Goal: Task Accomplishment & Management: Manage account settings

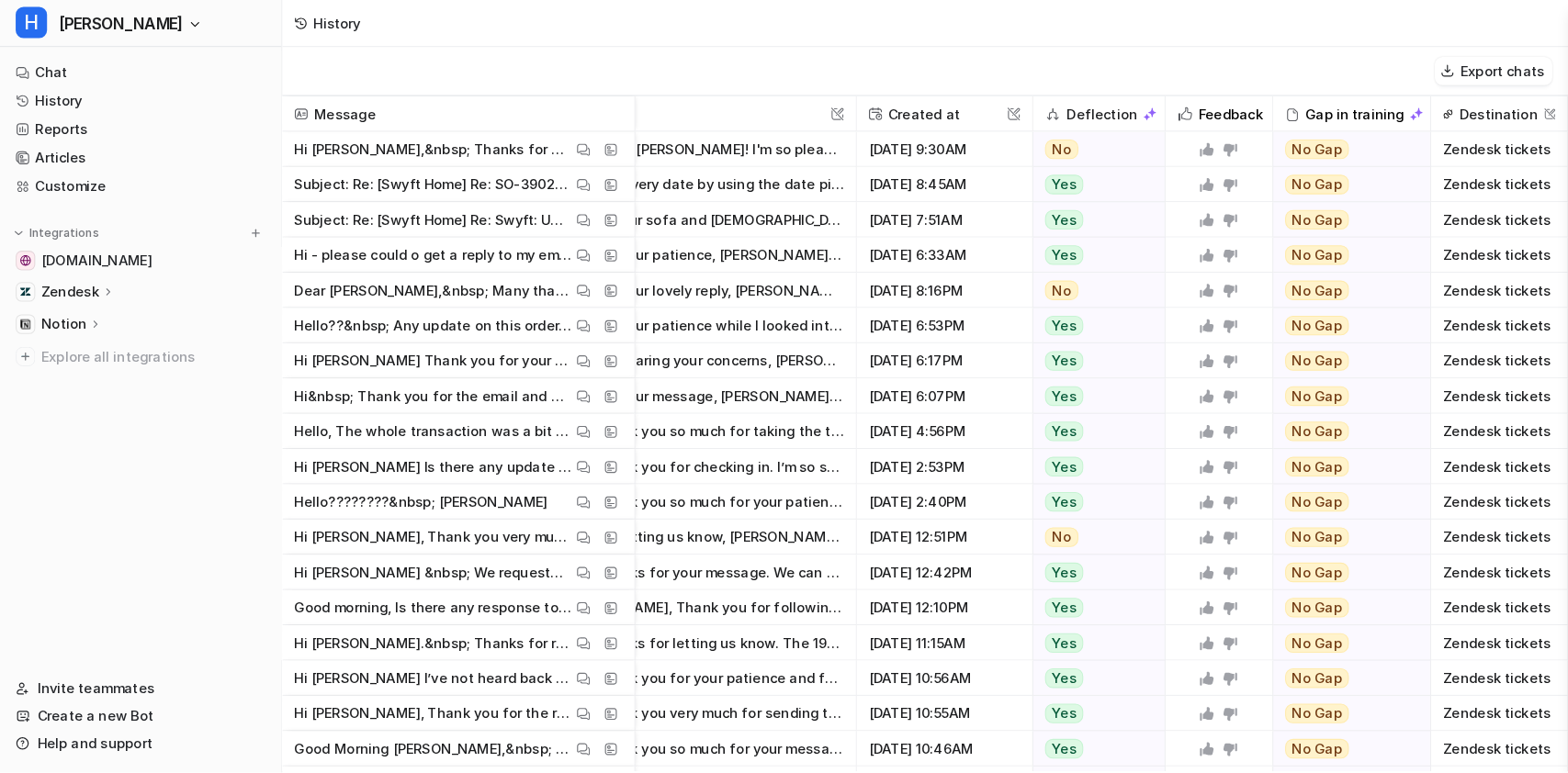
scroll to position [0, 94]
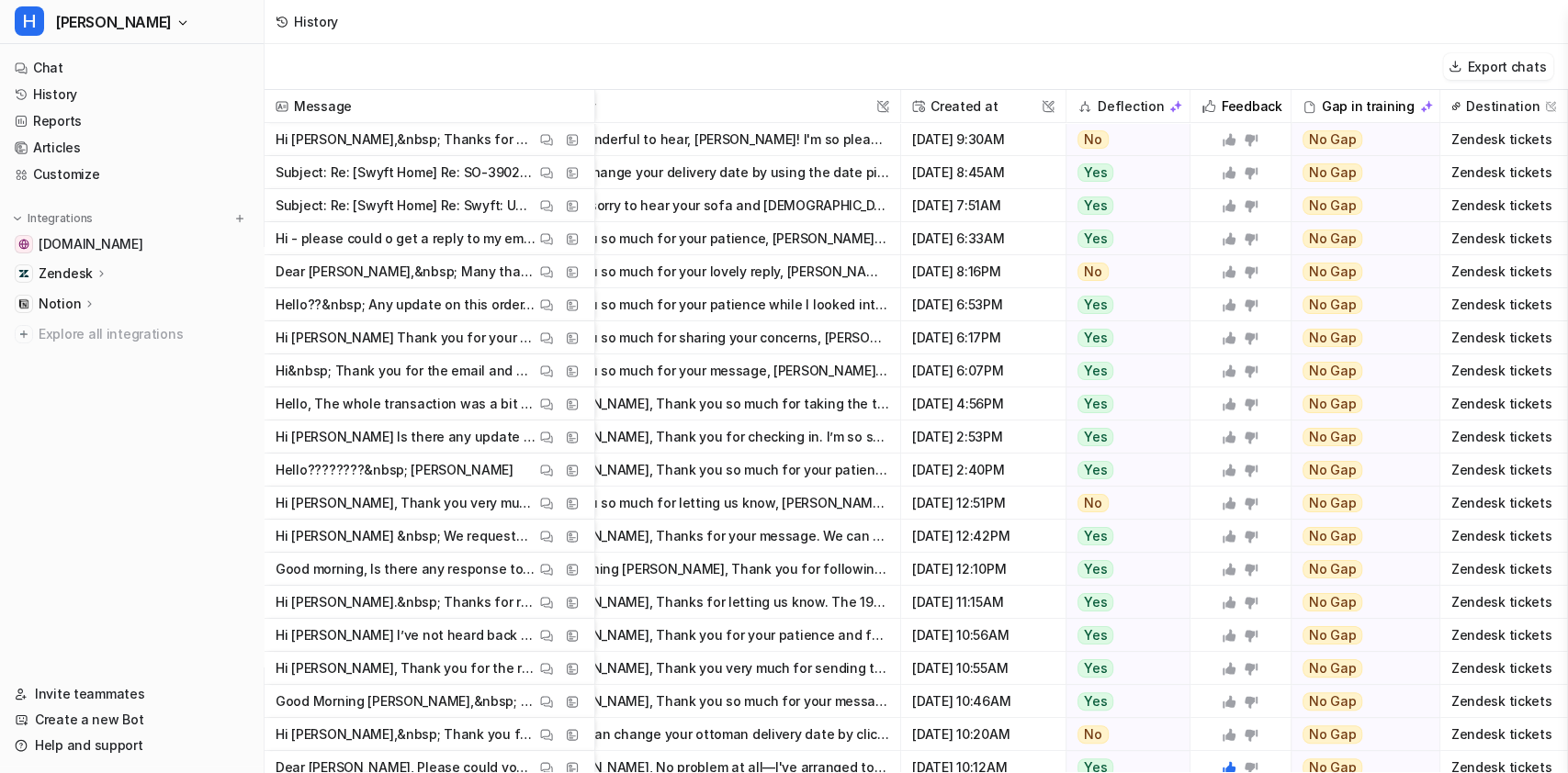
drag, startPoint x: 901, startPoint y: 4, endPoint x: 175, endPoint y: 488, distance: 872.5
click at [175, 488] on nav "Chat History Reports Articles Customize Integrations swyfthome.com Zendesk Over…" at bounding box center [132, 357] width 263 height 619
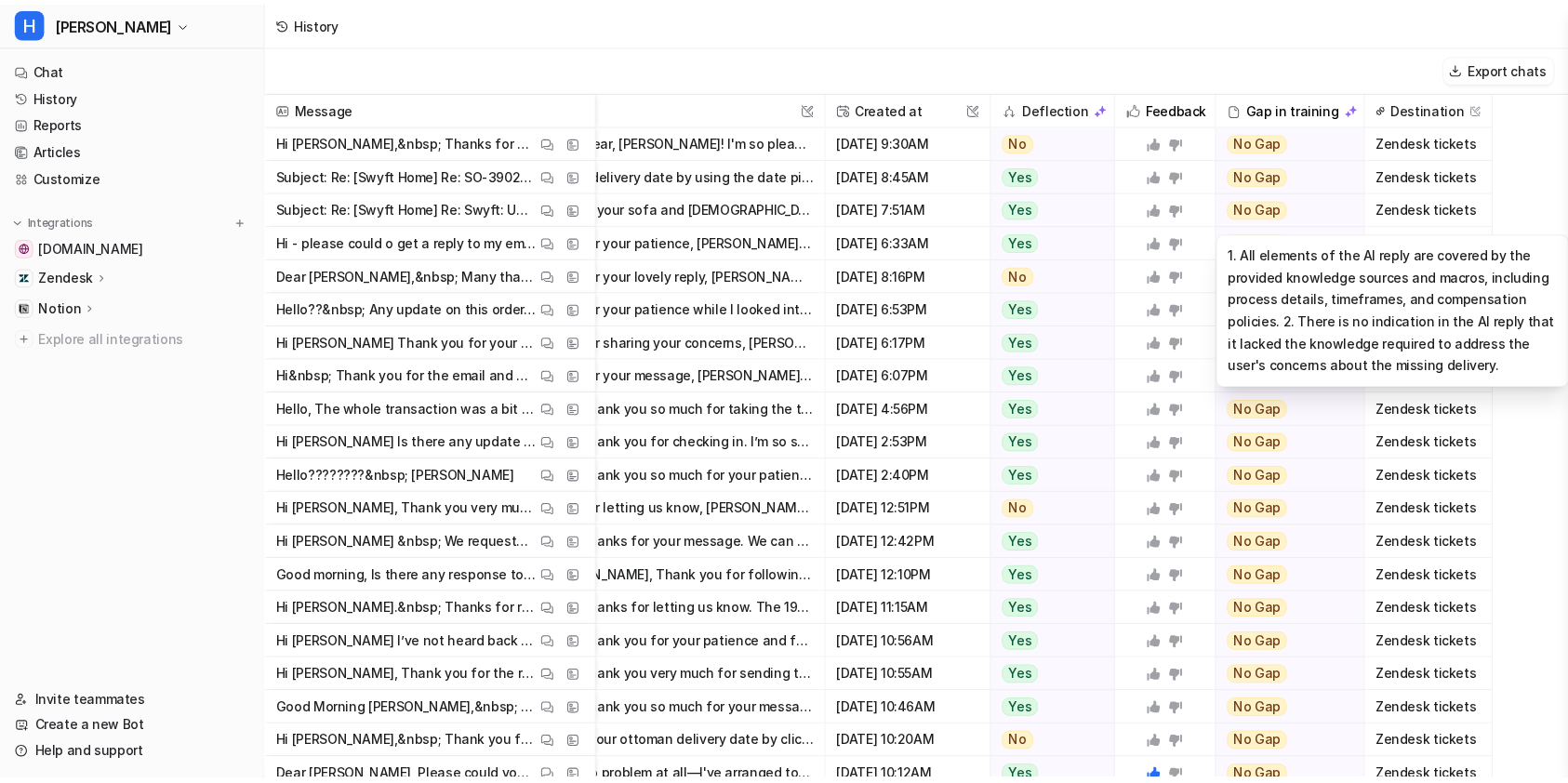
scroll to position [0, 96]
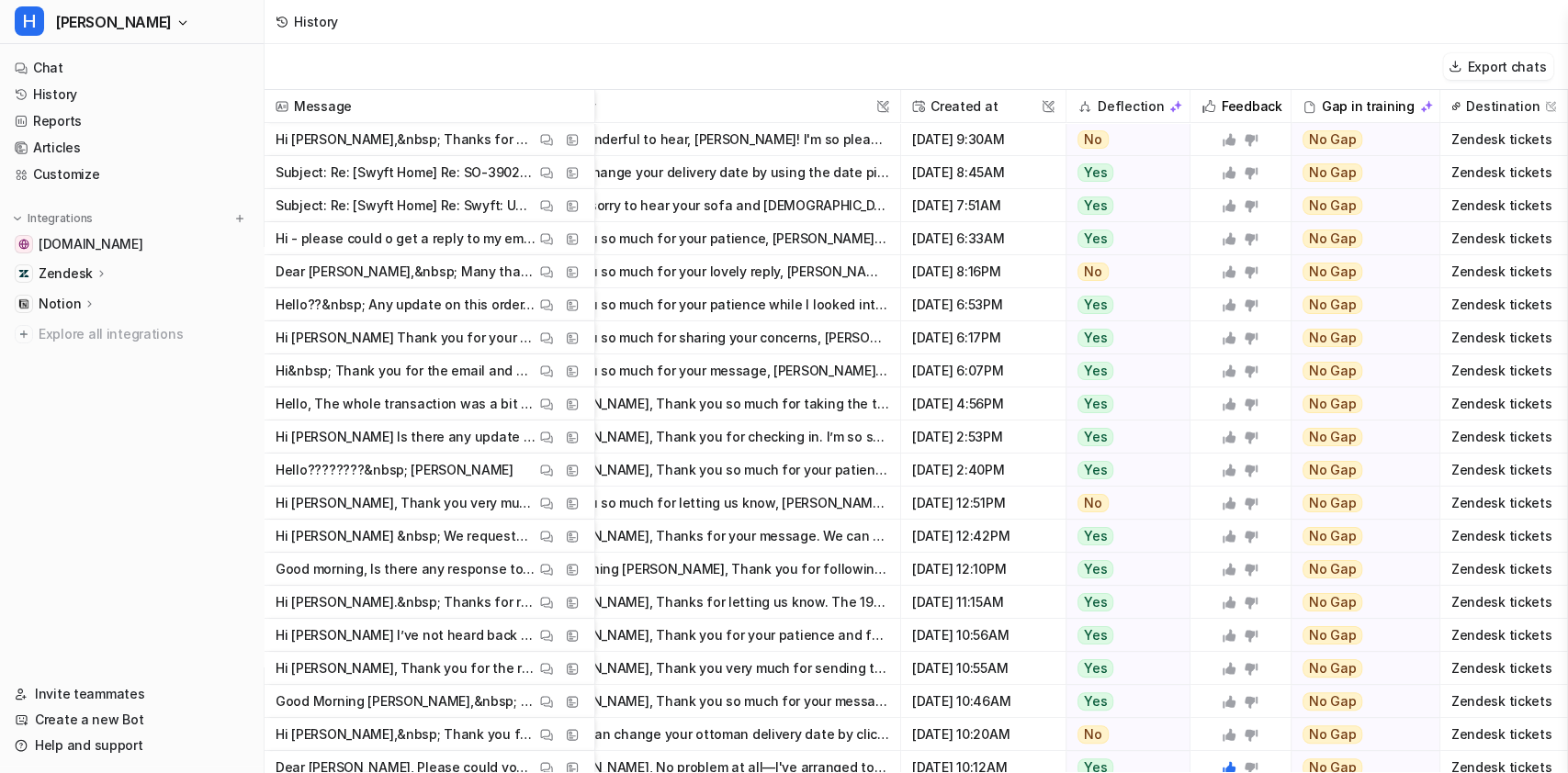
click at [1174, 147] on span "Zendesk tickets" at bounding box center [1504, 139] width 113 height 33
click at [1174, 142] on span "Zendesk tickets" at bounding box center [1504, 139] width 113 height 33
click at [1174, 61] on div "Export chats" at bounding box center [915, 66] width 1303 height 46
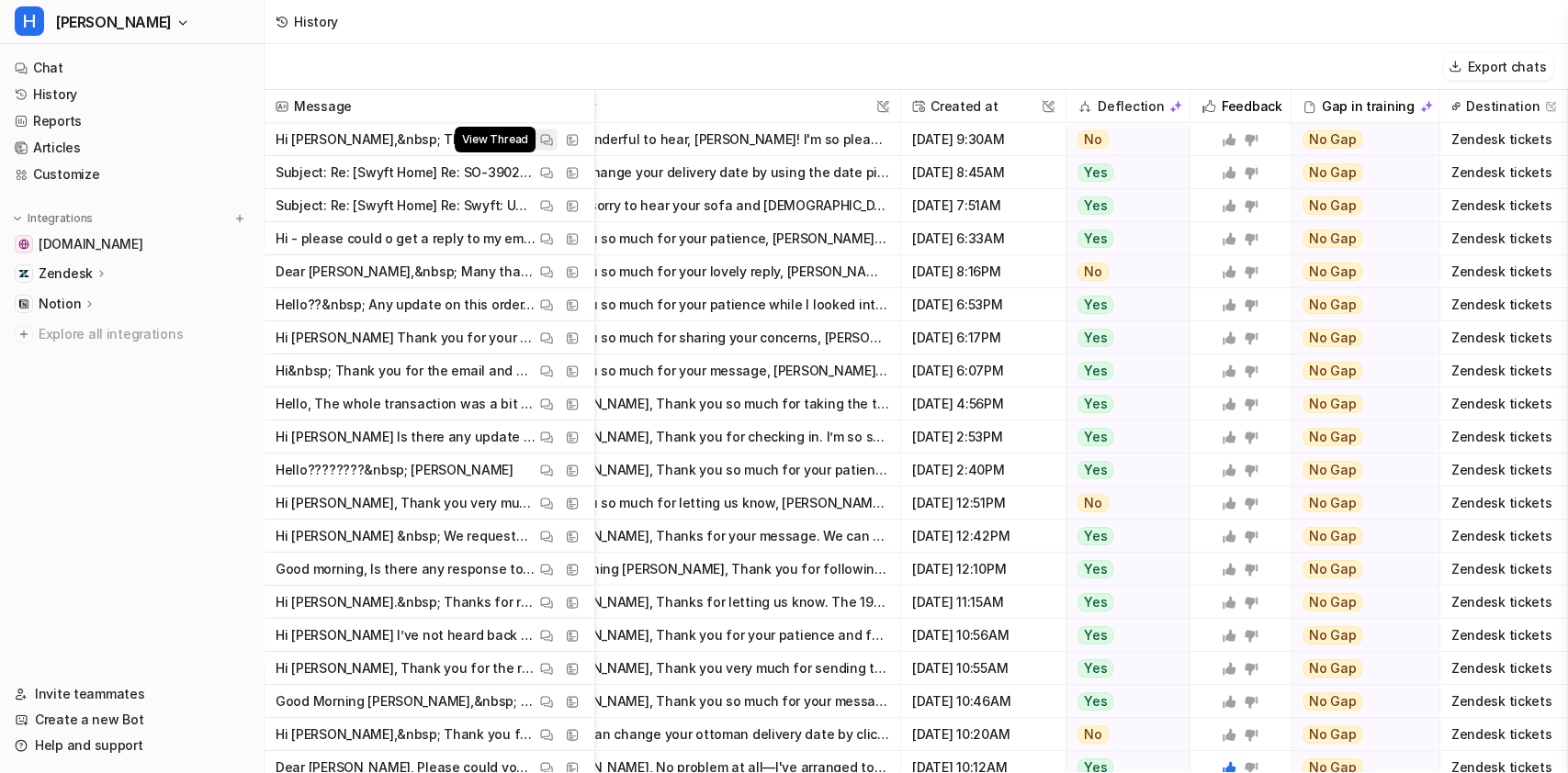
click at [546, 141] on img at bounding box center [546, 140] width 13 height 14
click at [88, 511] on nav "Chat History Reports Articles Customize Integrations swyfthome.com Zendesk Over…" at bounding box center [132, 357] width 263 height 619
click at [177, 27] on icon "button" at bounding box center [182, 22] width 11 height 11
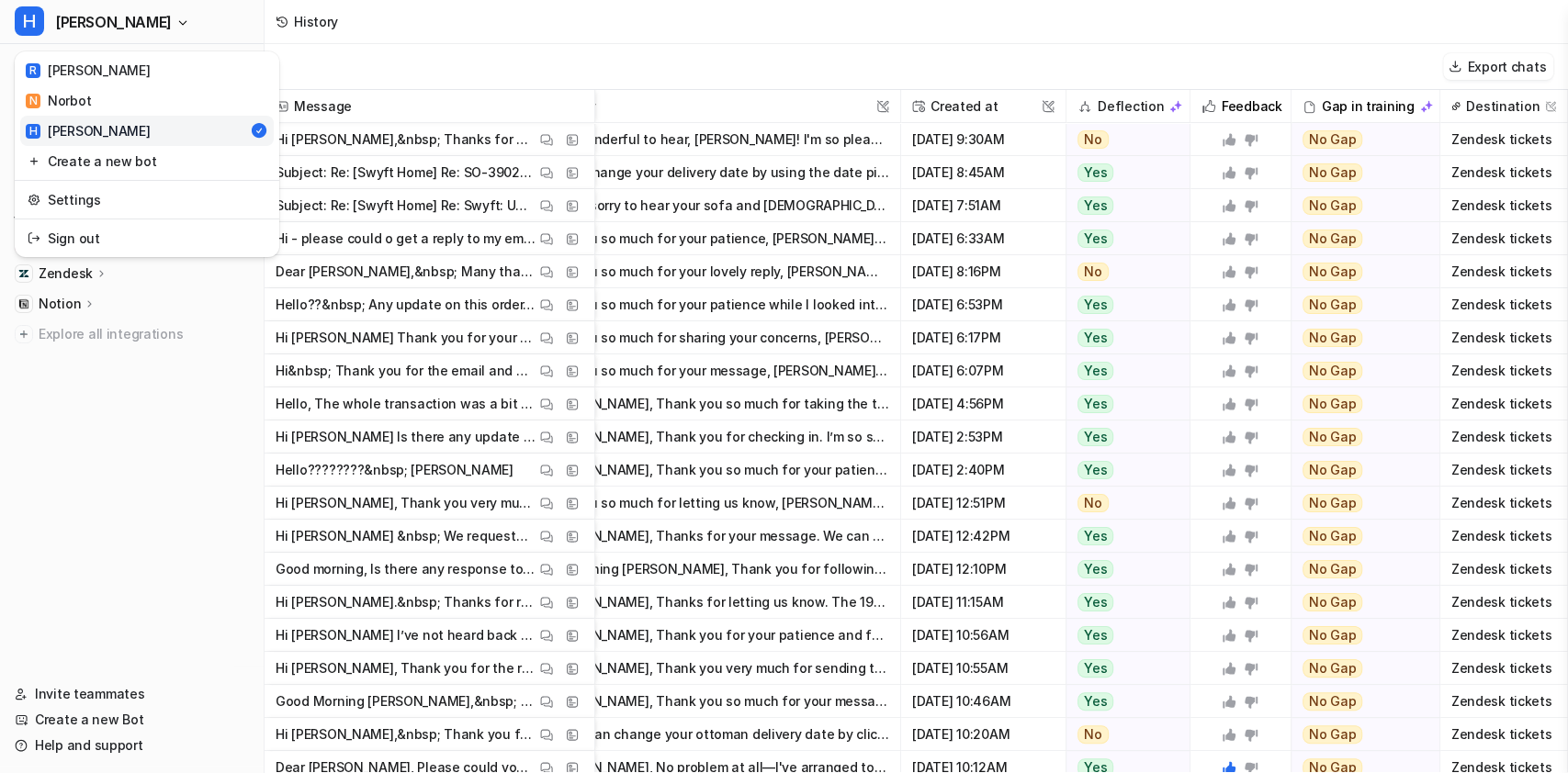
click at [133, 438] on div "H Helen R Ron N Norbot H Helen Create a new bot Settings Sign out Chat History …" at bounding box center [132, 386] width 264 height 773
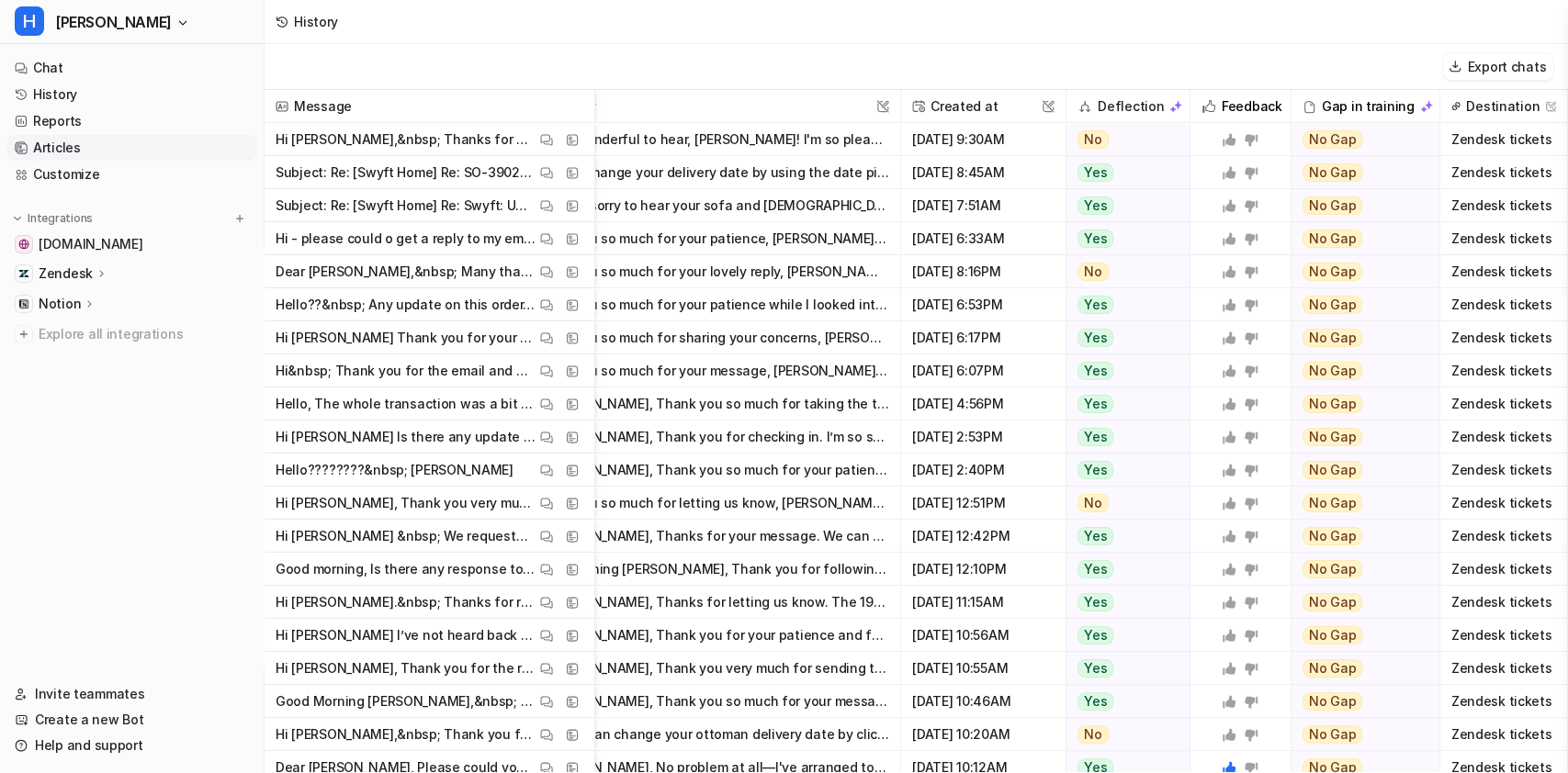
click at [57, 141] on link "Articles" at bounding box center [132, 148] width 249 height 25
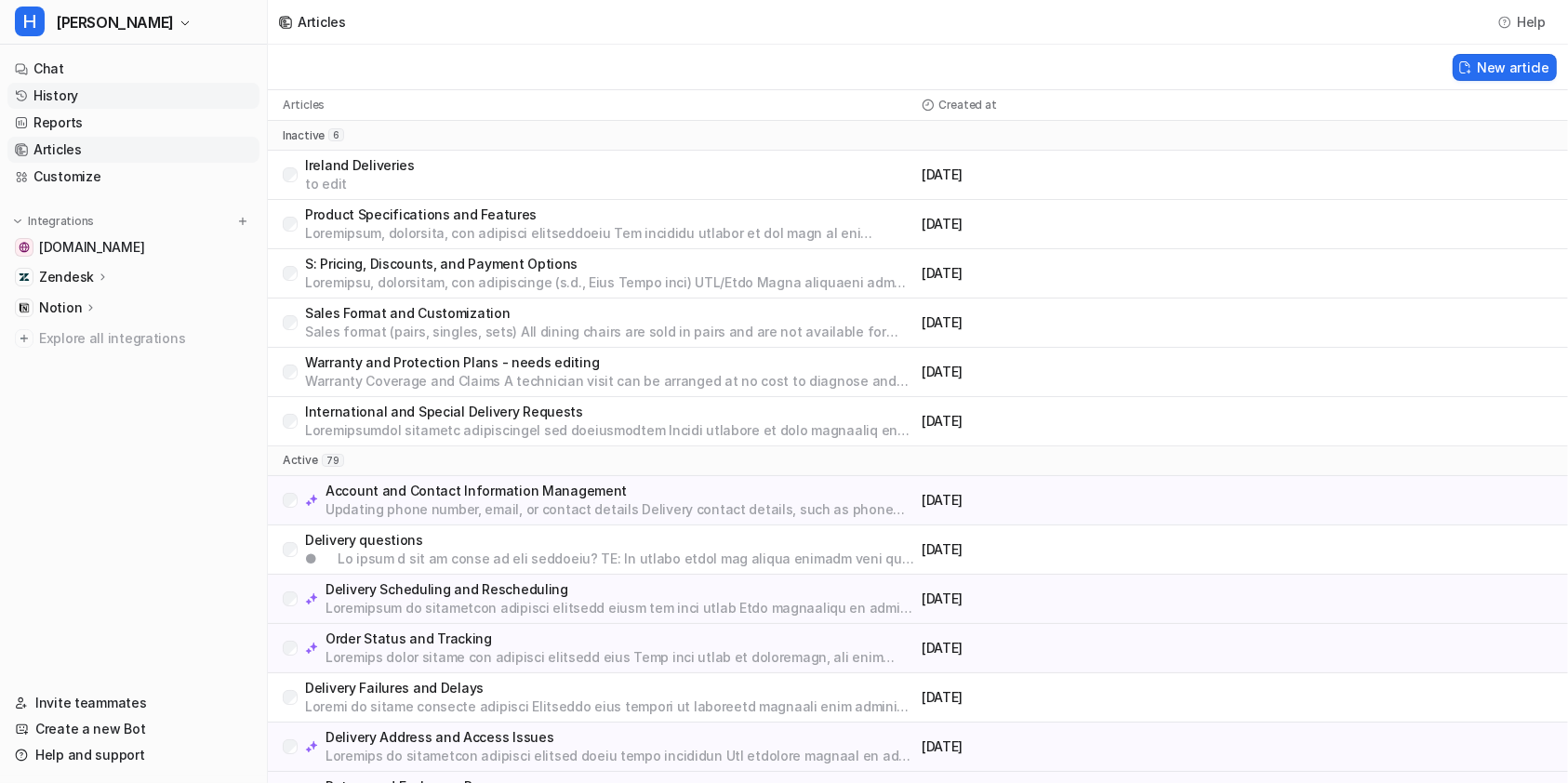
click at [105, 86] on link "History" at bounding box center [133, 96] width 252 height 26
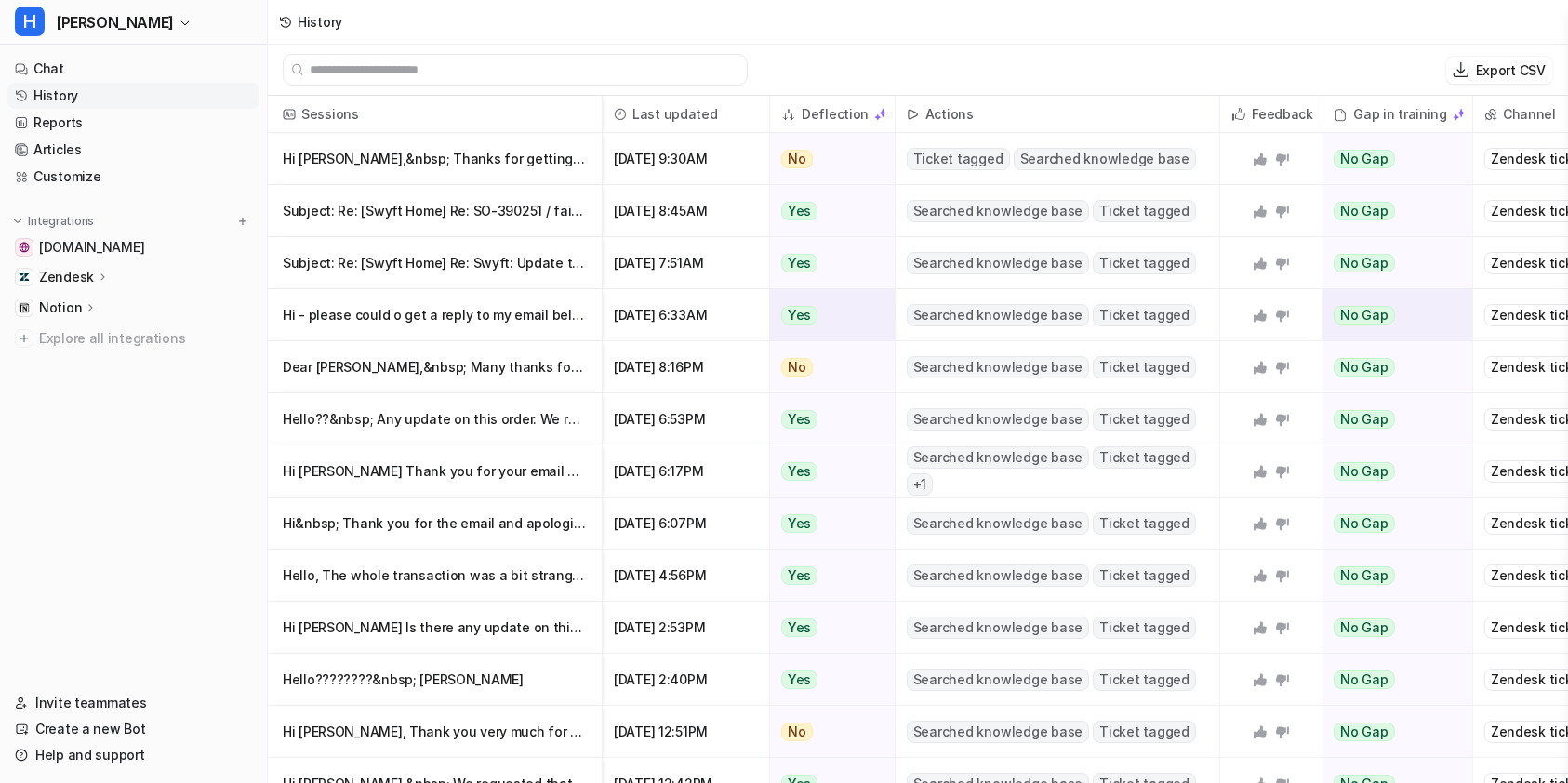
click at [1002, 312] on span "Searched knowledge base" at bounding box center [998, 315] width 183 height 23
click at [1160, 212] on span "Ticket tagged" at bounding box center [1144, 211] width 104 height 23
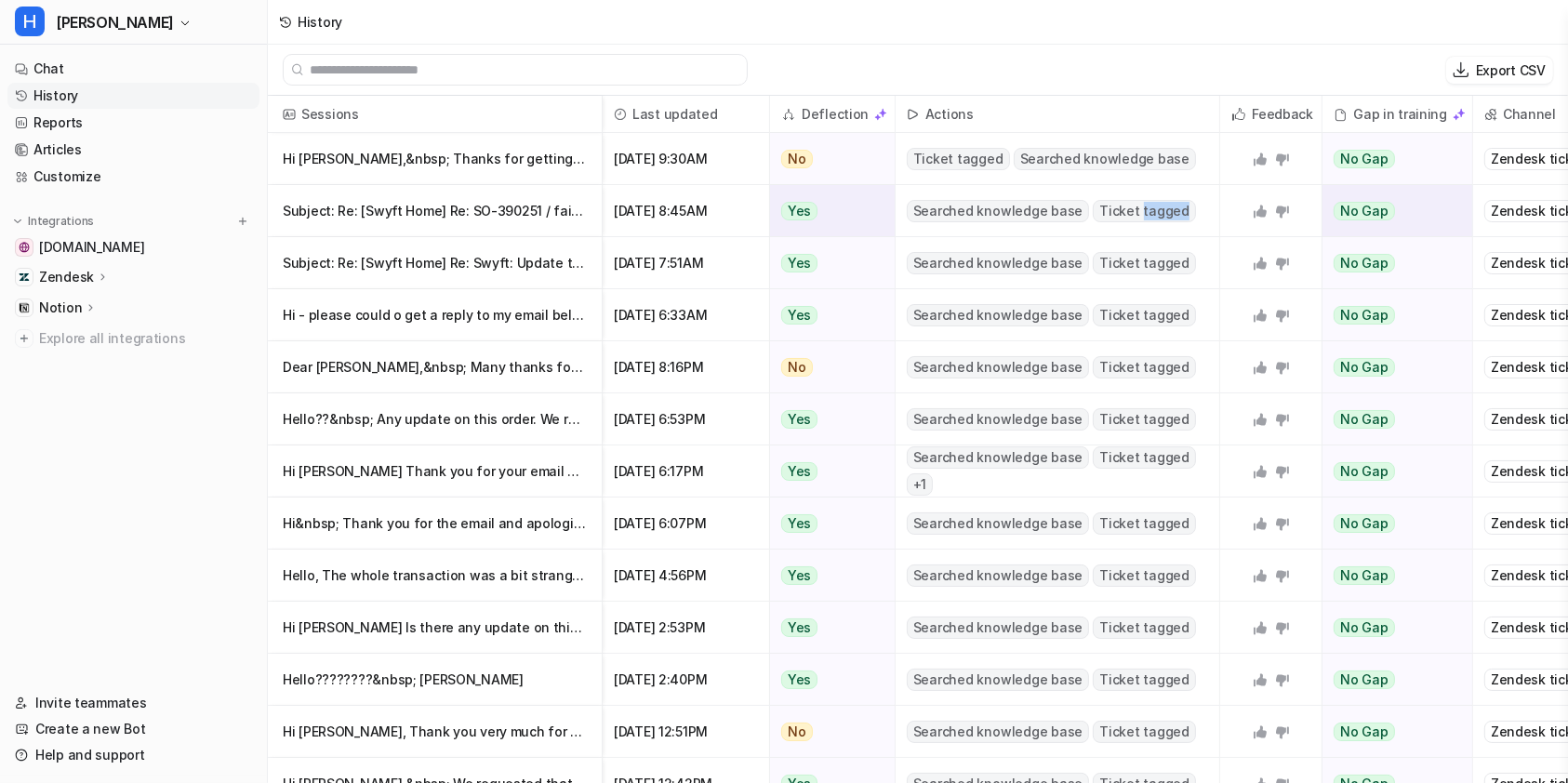
click at [1160, 212] on span "Ticket tagged" at bounding box center [1144, 211] width 104 height 23
click at [1122, 207] on span "Ticket tagged" at bounding box center [1144, 211] width 104 height 23
click at [1122, 213] on span "Ticket tagged" at bounding box center [1144, 211] width 104 height 23
click at [1138, 212] on span "Ticket tagged" at bounding box center [1144, 211] width 104 height 23
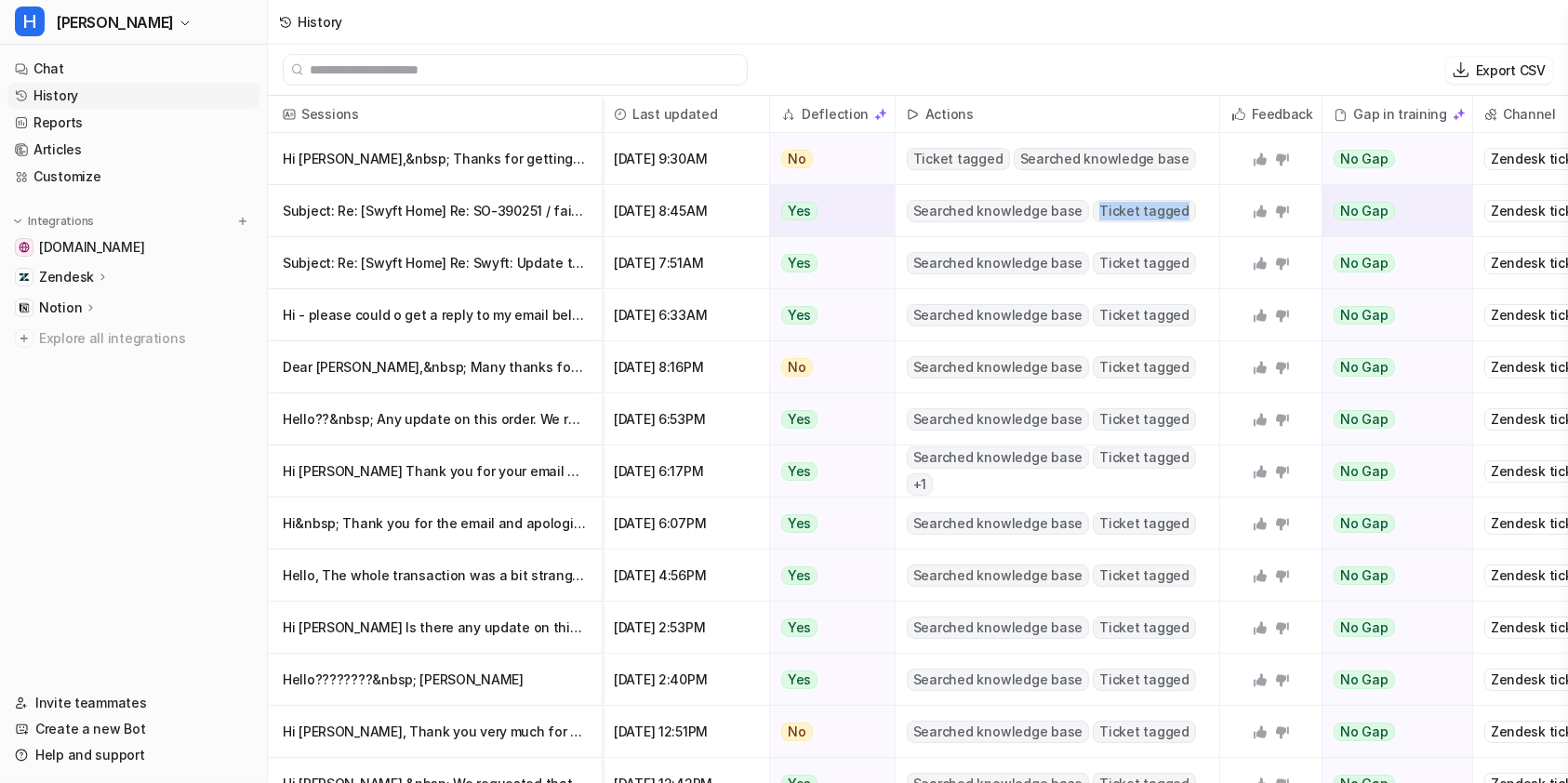
drag, startPoint x: 1138, startPoint y: 212, endPoint x: 1115, endPoint y: 209, distance: 23.2
click at [1115, 209] on span "Ticket tagged" at bounding box center [1144, 211] width 104 height 23
click at [89, 12] on span "[PERSON_NAME]" at bounding box center [115, 22] width 118 height 26
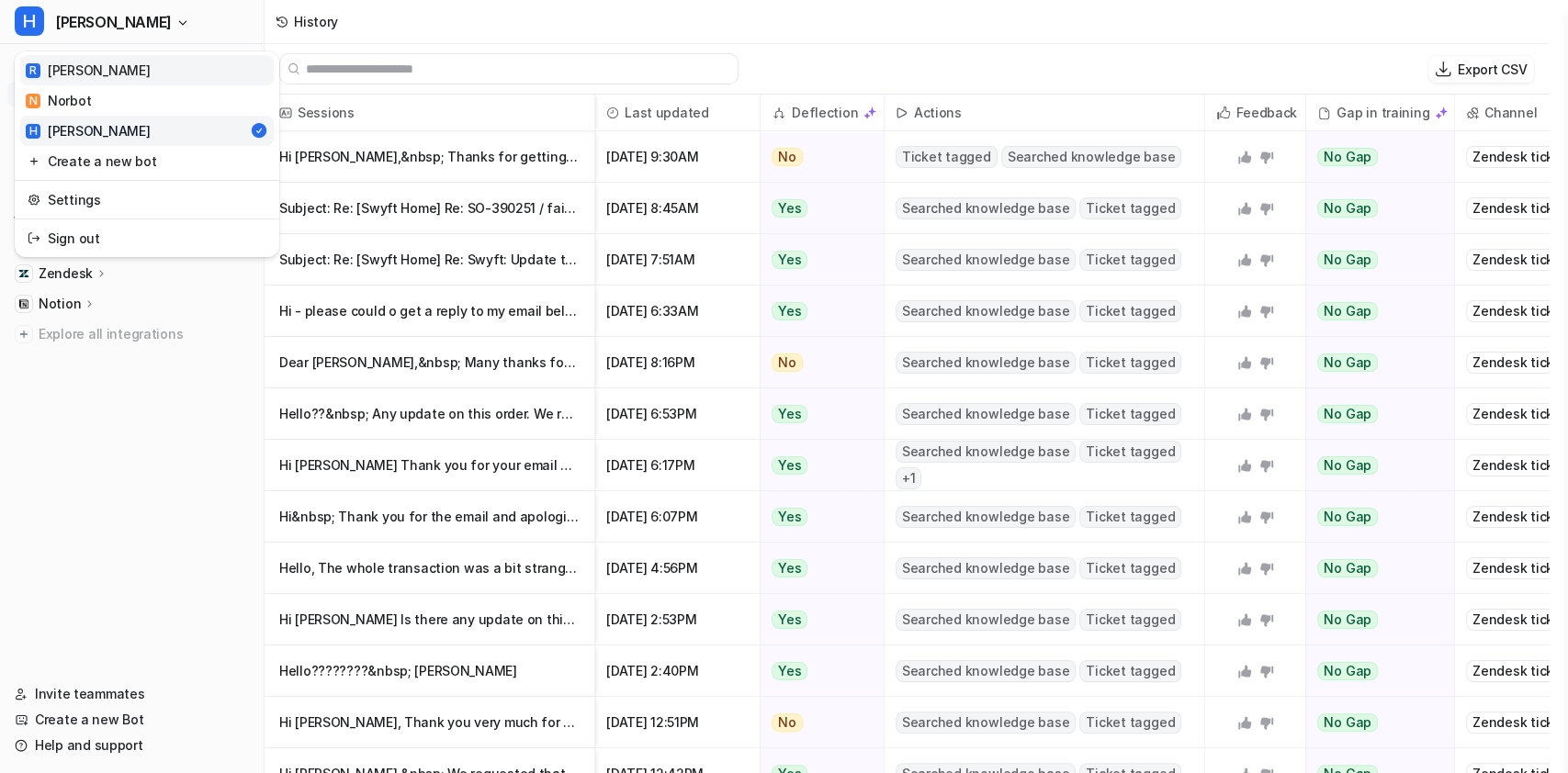
click at [69, 63] on div "[PERSON_NAME]" at bounding box center [87, 70] width 124 height 19
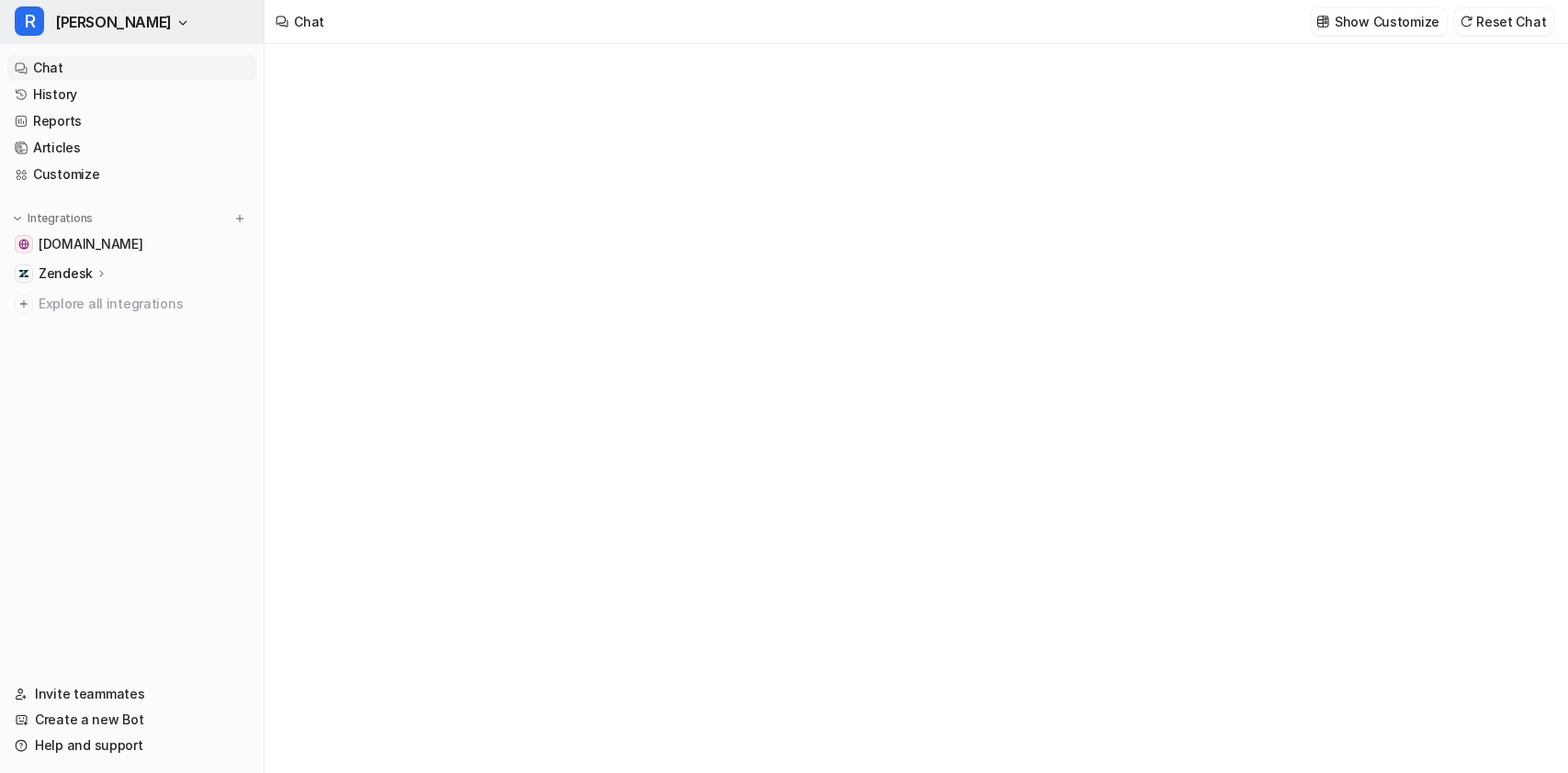
click at [177, 21] on icon "button" at bounding box center [182, 22] width 11 height 11
type textarea "**********"
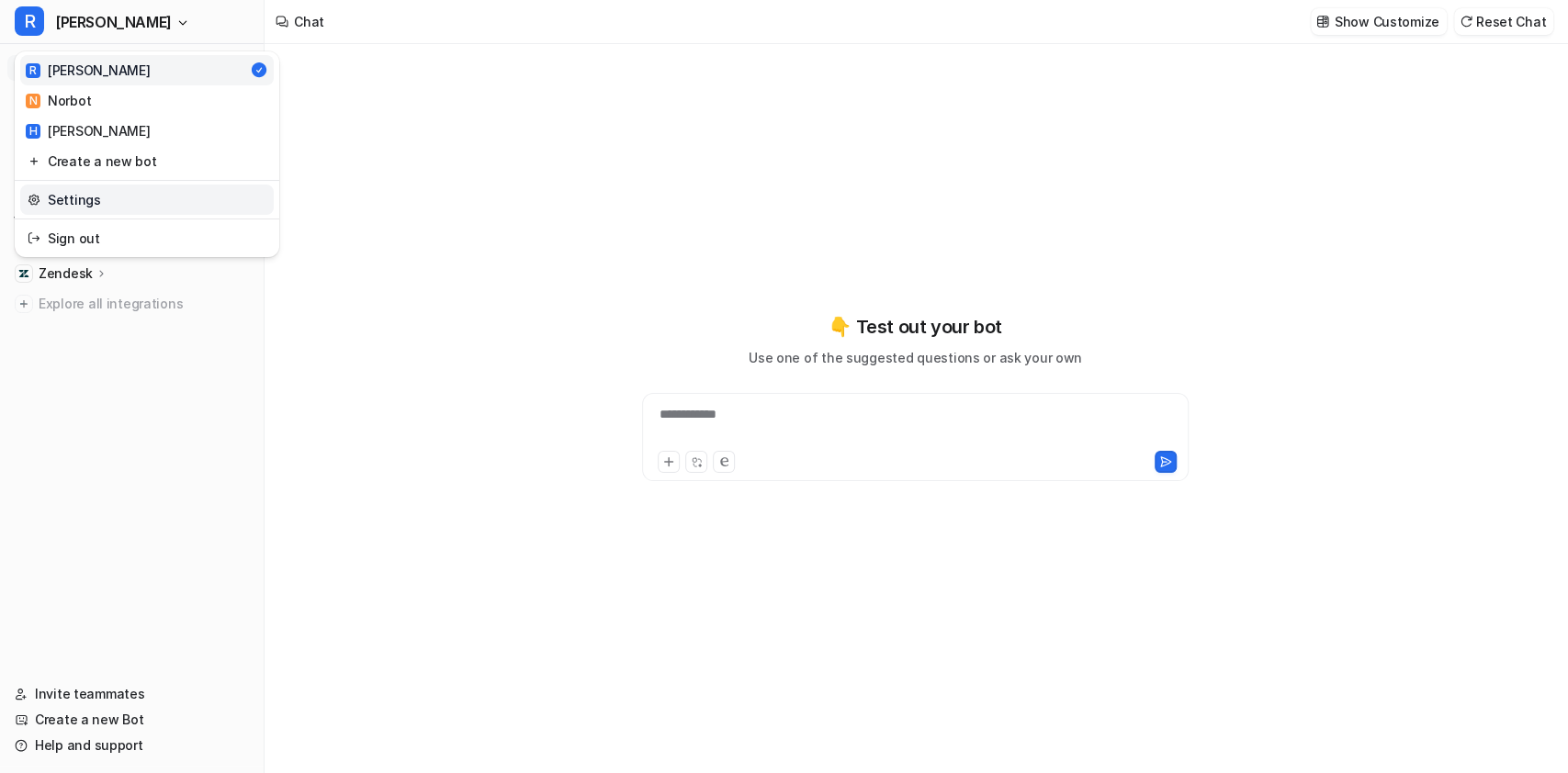
click at [103, 201] on link "Settings" at bounding box center [147, 199] width 253 height 30
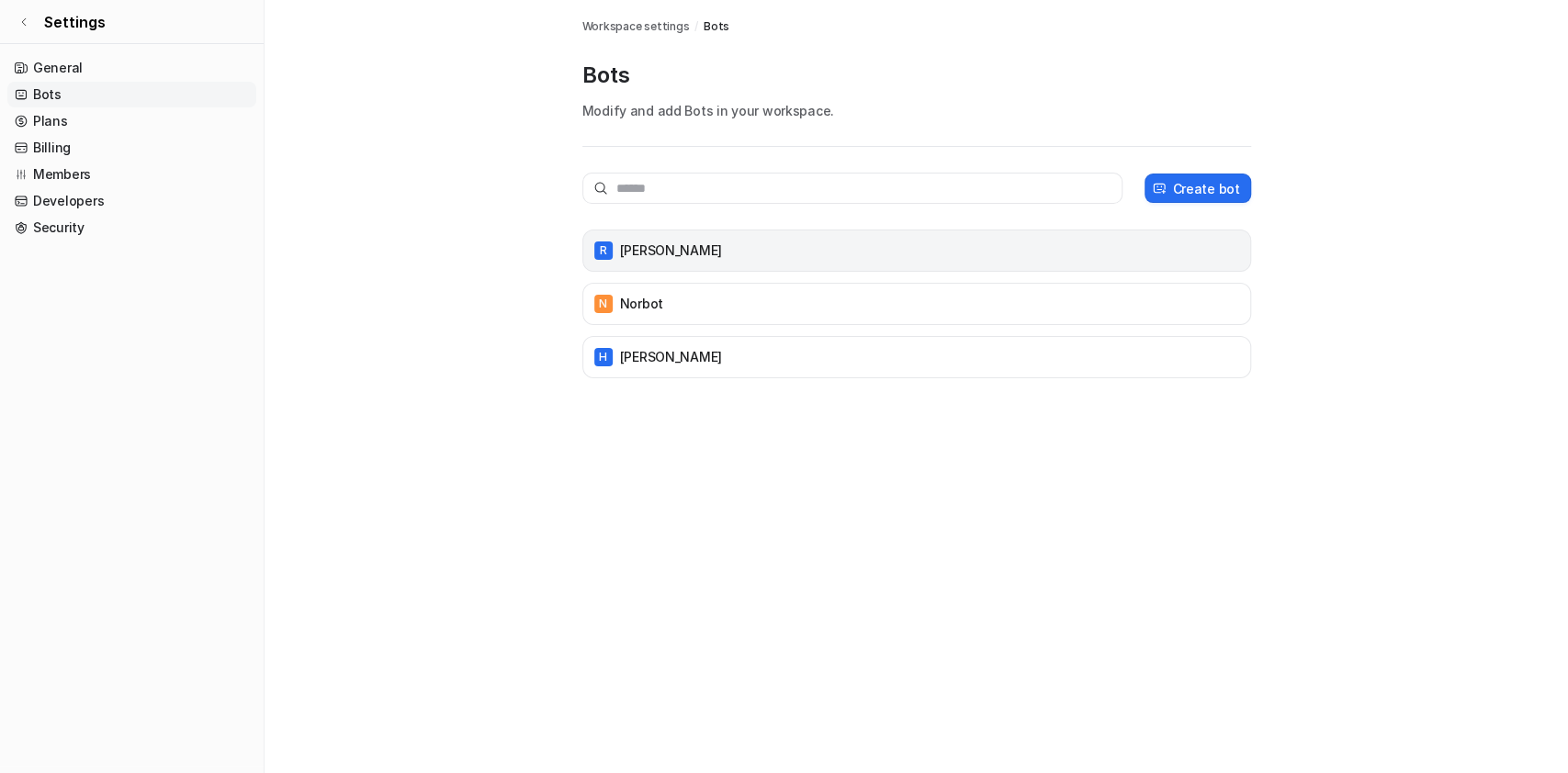
click at [1174, 254] on div "[PERSON_NAME]" at bounding box center [916, 251] width 652 height 25
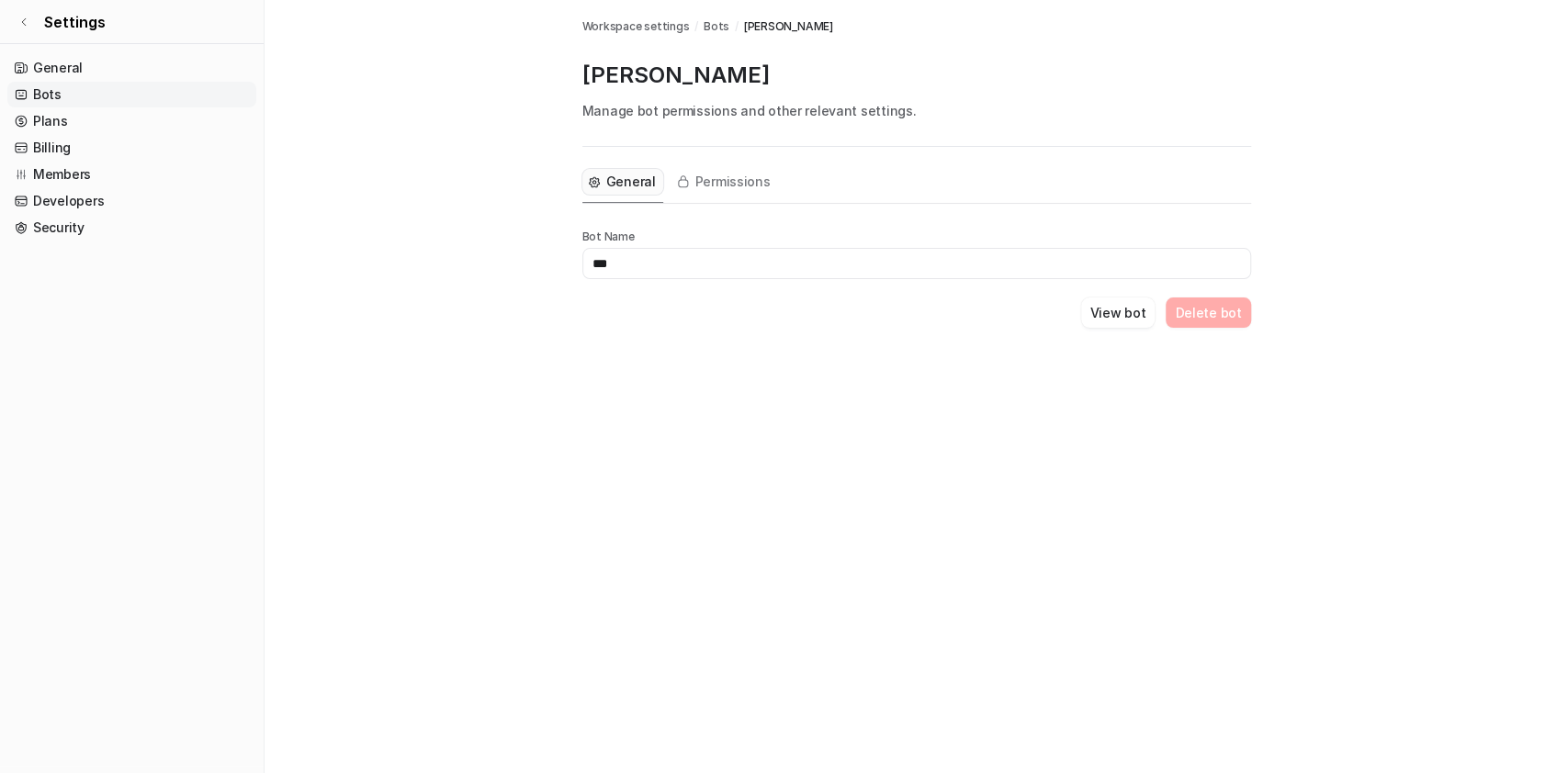
click at [724, 267] on input "***" at bounding box center [916, 263] width 669 height 31
type input "*"
type input "*******"
click at [945, 343] on div "General Permissions Bot Name ******* View bot Delete bot" at bounding box center [916, 259] width 669 height 225
click at [964, 305] on div "View bot Delete bot" at bounding box center [916, 312] width 669 height 30
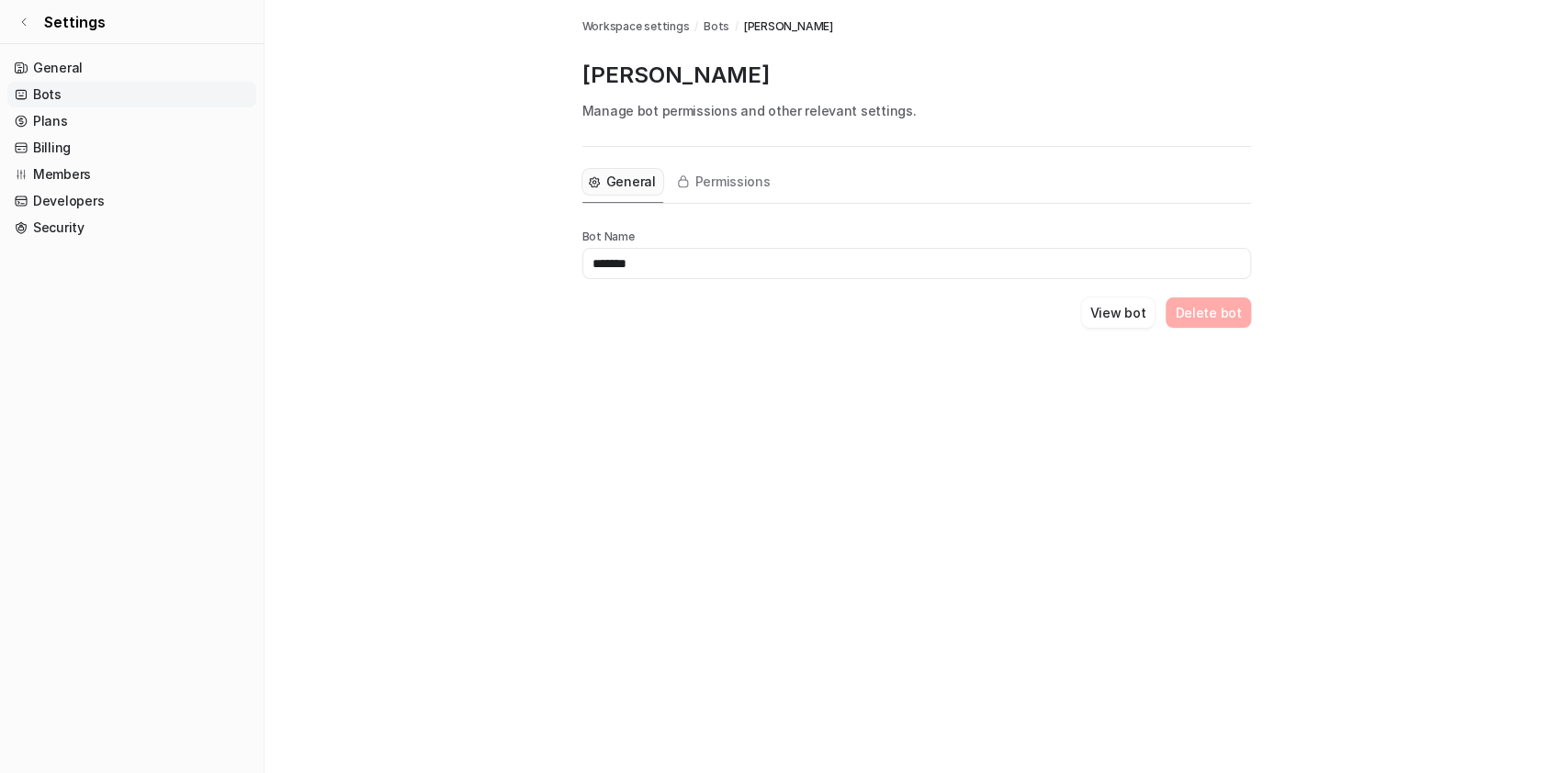
click at [892, 312] on div "View bot Delete bot" at bounding box center [916, 312] width 669 height 30
click at [726, 182] on span "Permissions" at bounding box center [732, 181] width 75 height 19
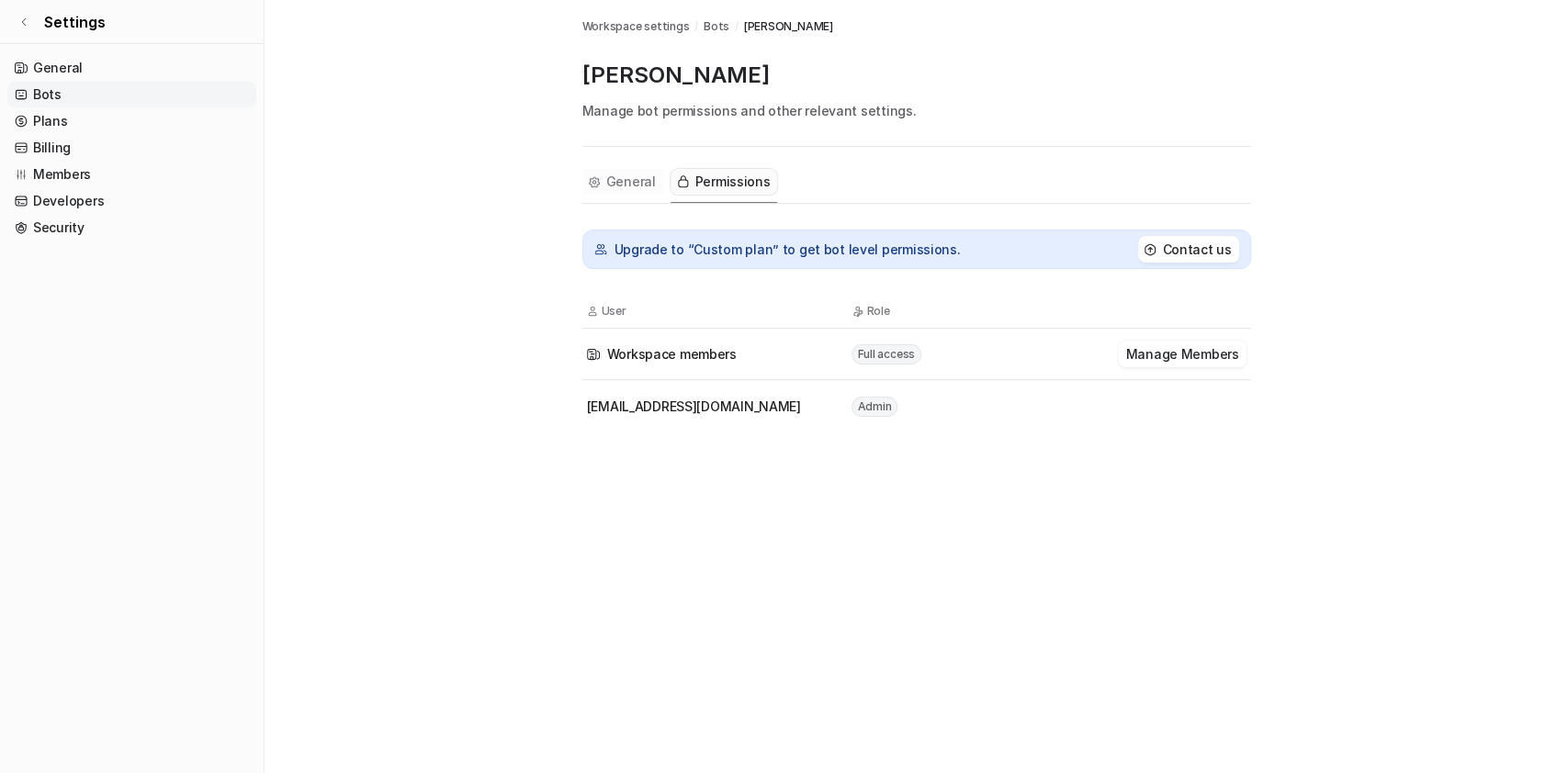
click at [606, 180] on span "General" at bounding box center [631, 181] width 50 height 19
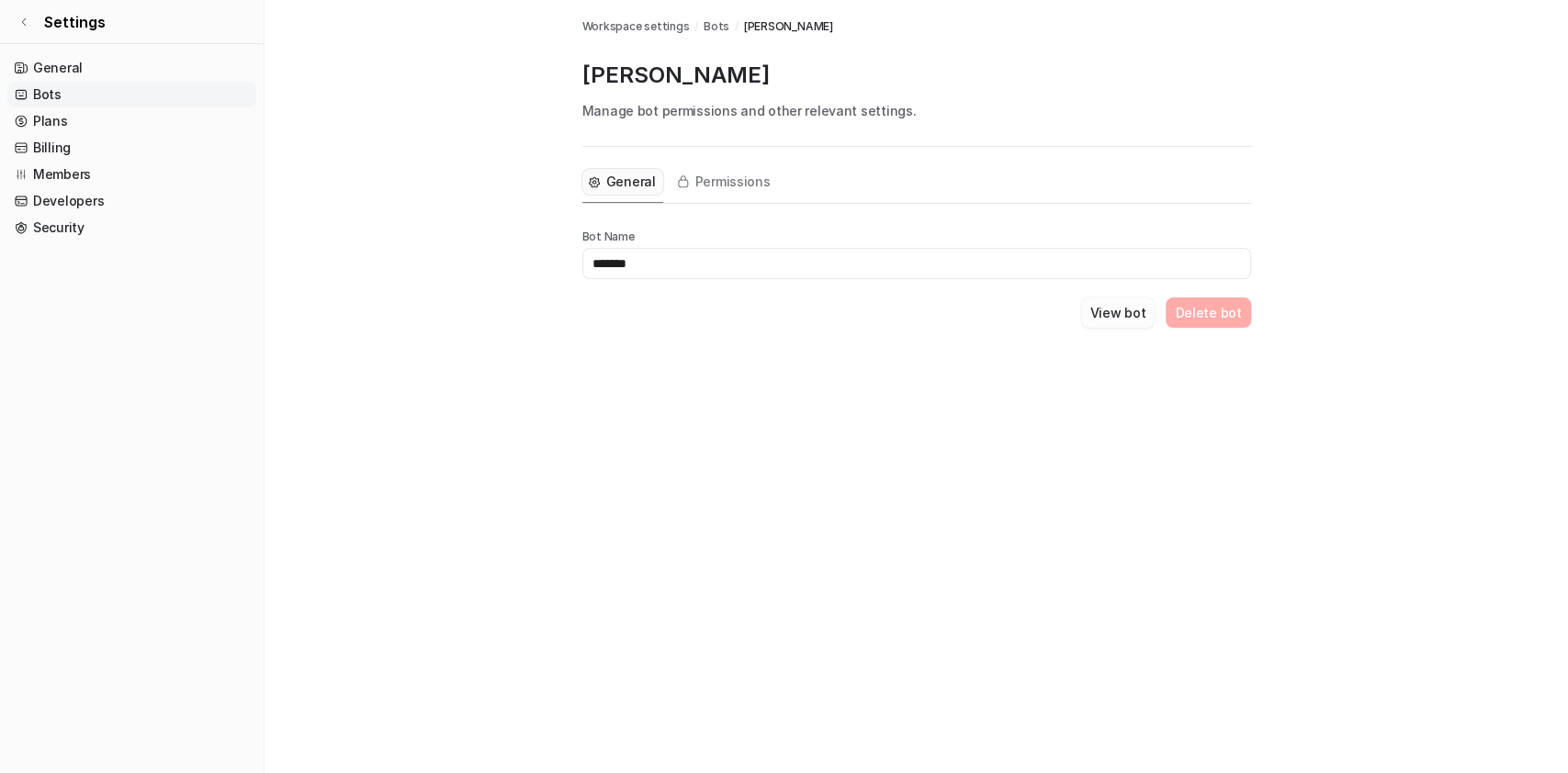
click at [1123, 319] on button "View bot" at bounding box center [1118, 312] width 74 height 30
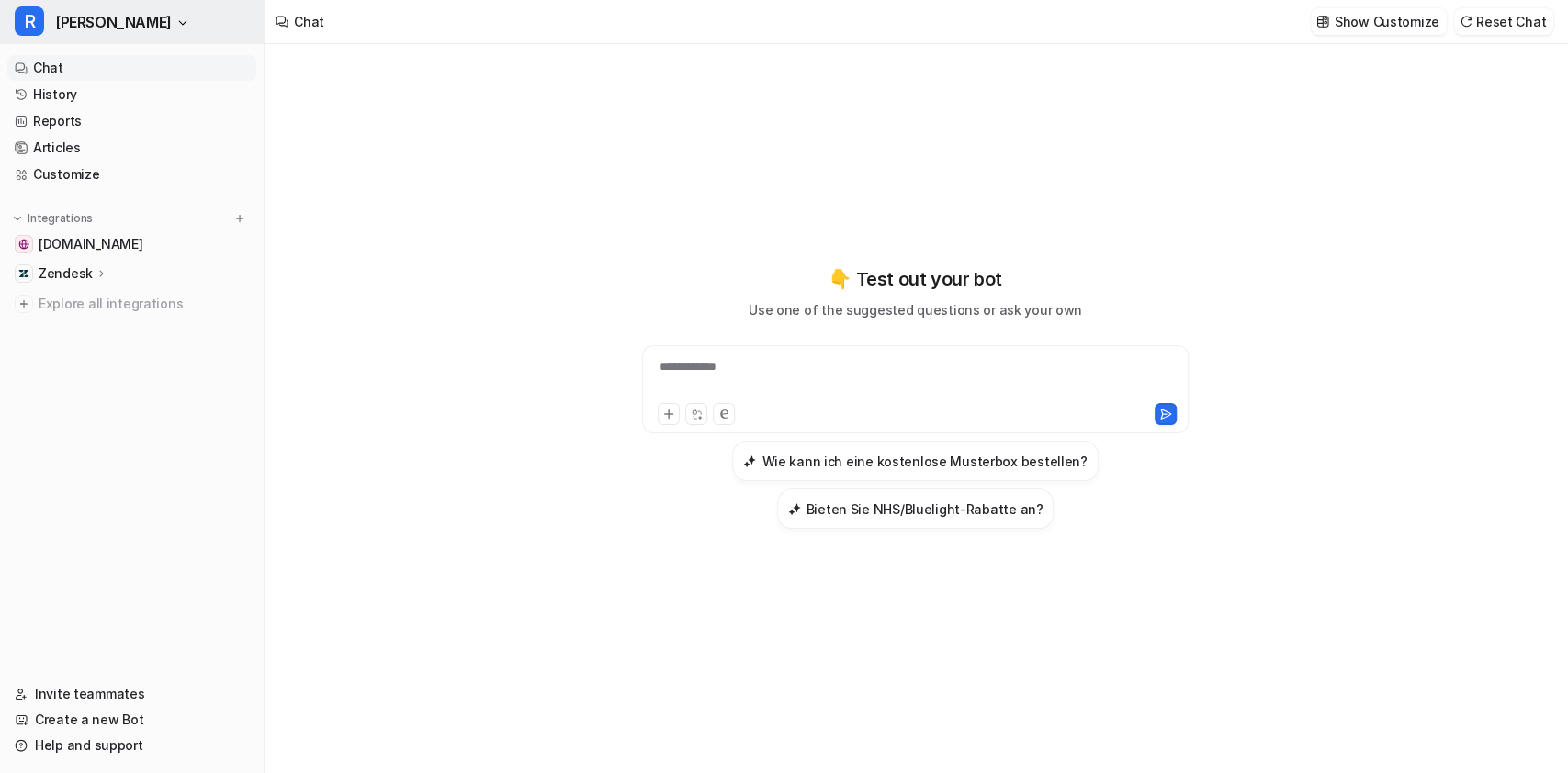
click at [177, 27] on icon "button" at bounding box center [182, 22] width 11 height 11
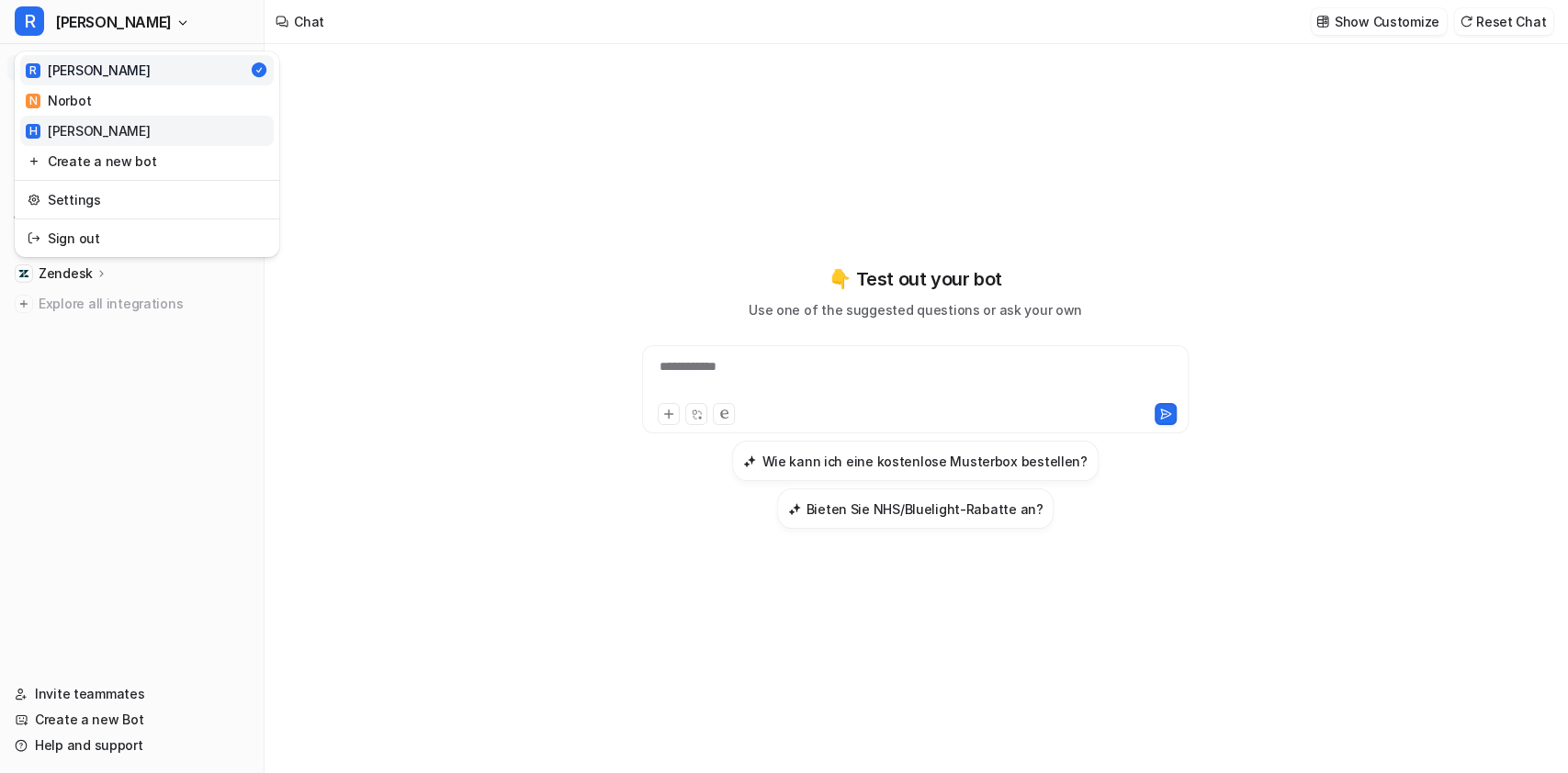
click at [96, 135] on link "H [PERSON_NAME]" at bounding box center [147, 131] width 253 height 30
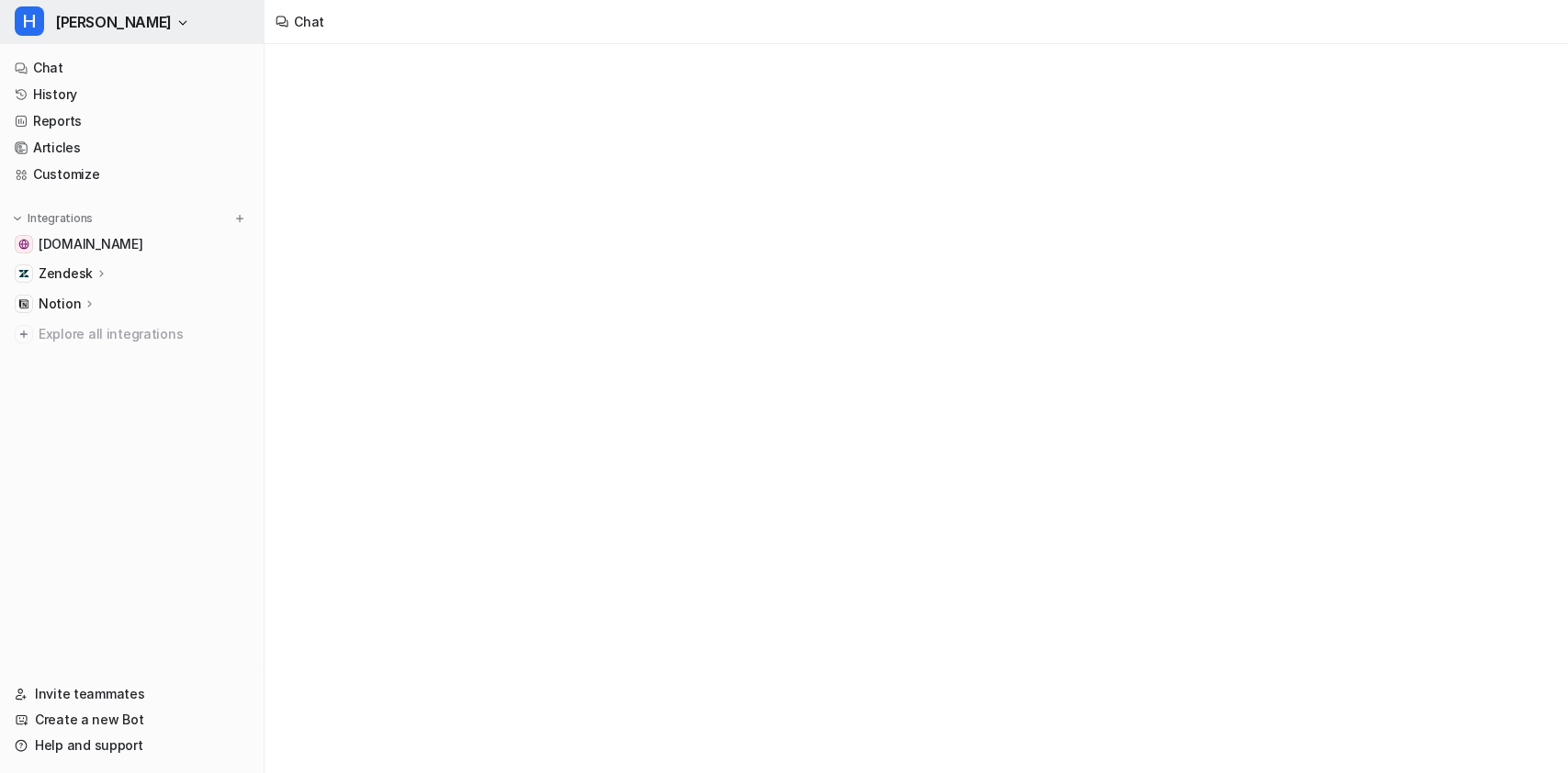
click at [80, 19] on span "[PERSON_NAME]" at bounding box center [114, 21] width 117 height 25
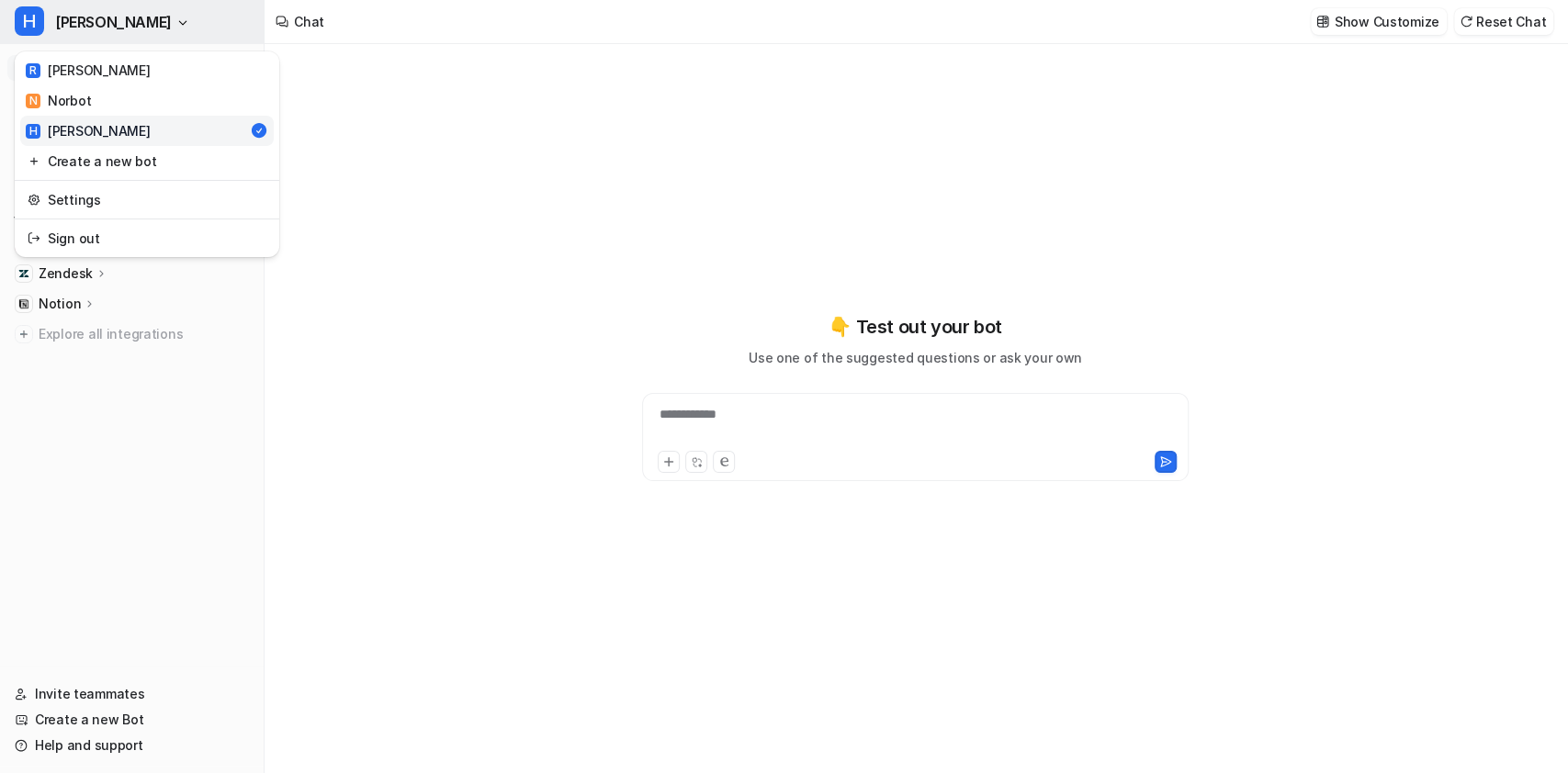
type textarea "**********"
click at [93, 84] on link "[PERSON_NAME]" at bounding box center [147, 70] width 253 height 30
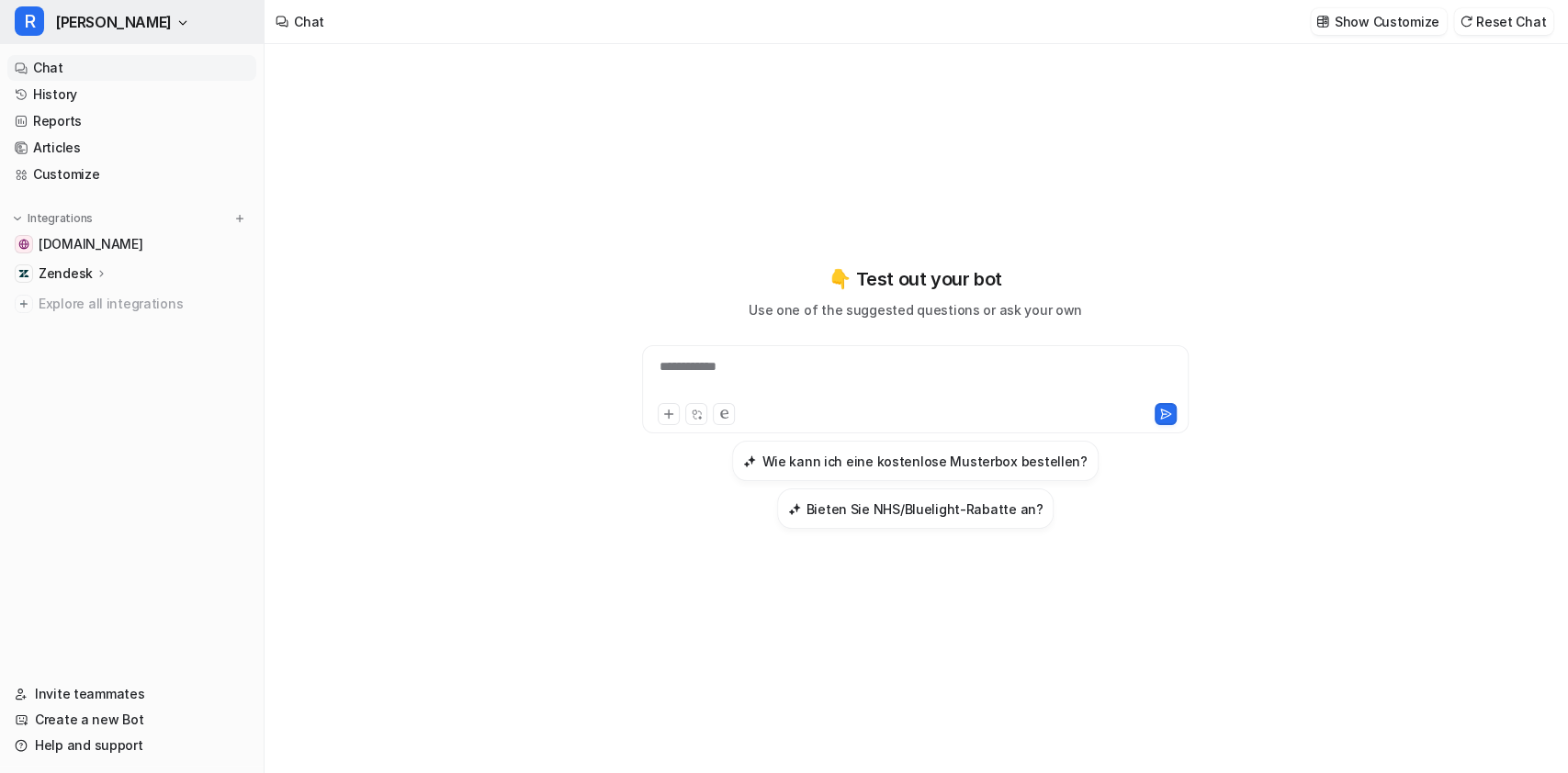
click at [100, 27] on button "[PERSON_NAME]" at bounding box center [132, 21] width 263 height 44
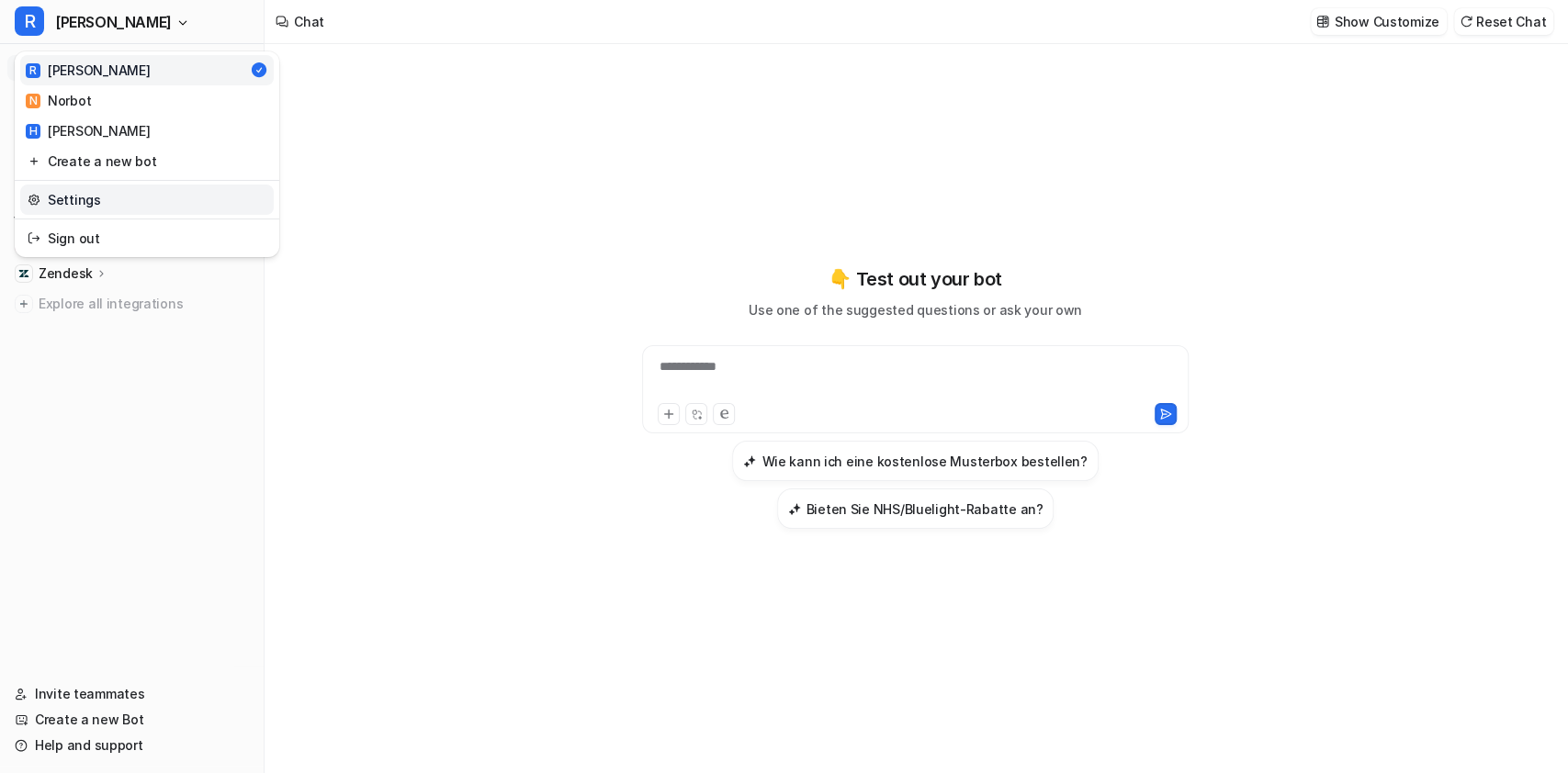
click at [102, 193] on link "Settings" at bounding box center [147, 199] width 253 height 30
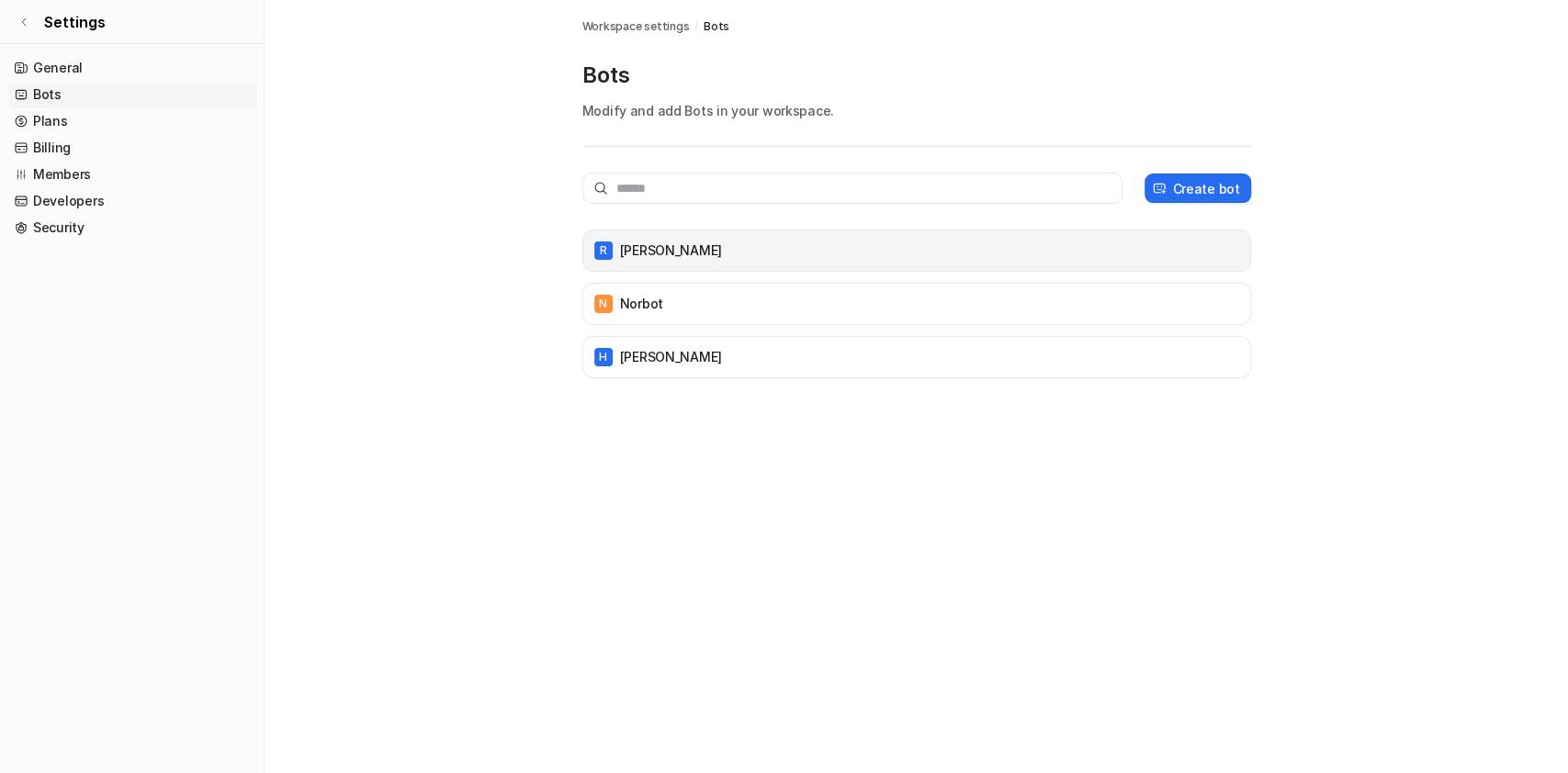
click at [929, 240] on div "[PERSON_NAME]" at bounding box center [916, 251] width 652 height 25
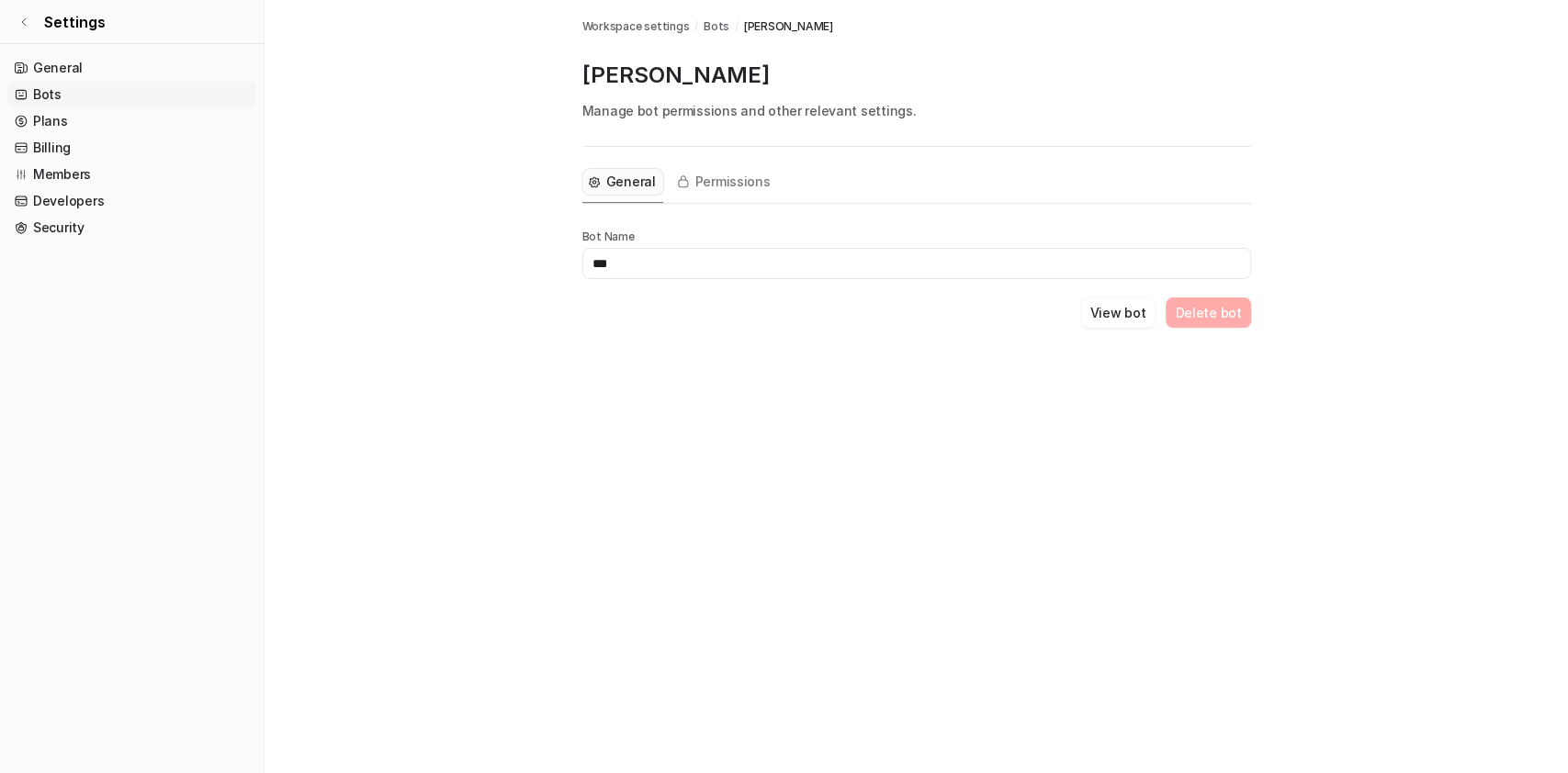
click at [654, 263] on input "***" at bounding box center [916, 263] width 669 height 31
type input "*******"
click at [741, 183] on span "Permissions" at bounding box center [732, 181] width 75 height 19
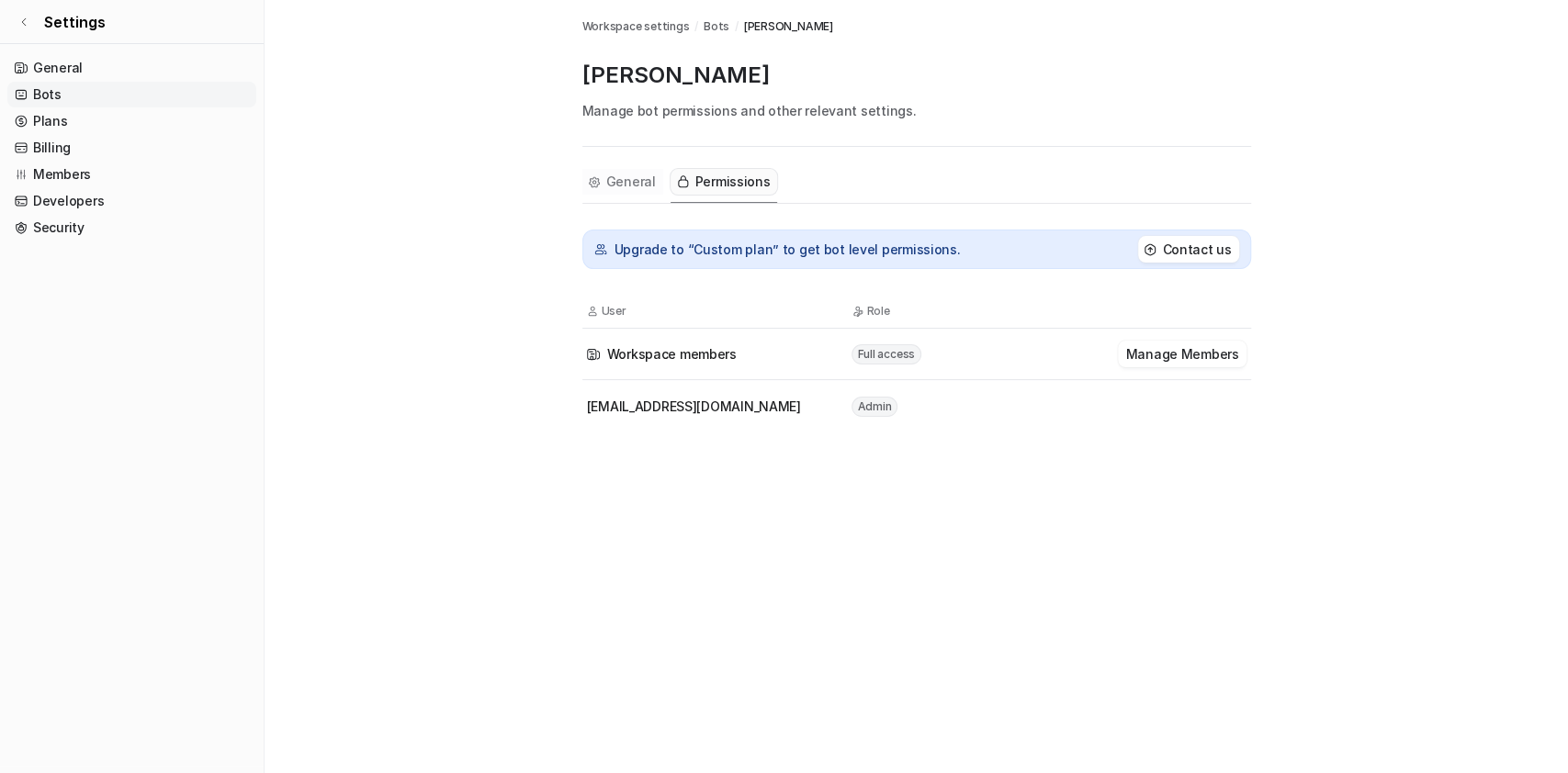
click at [630, 173] on span "General" at bounding box center [631, 181] width 50 height 19
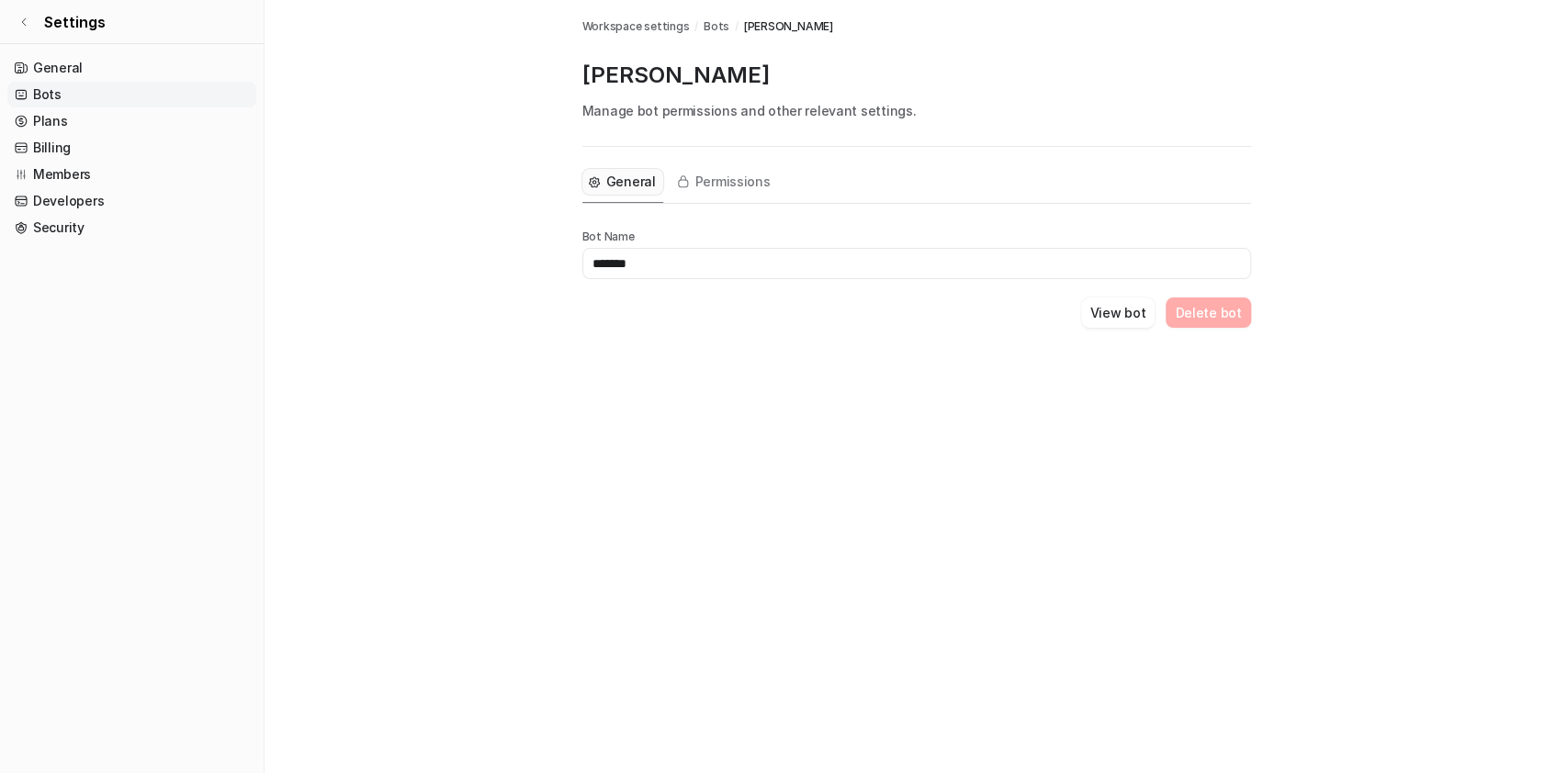
click at [929, 280] on div "Bot Name ******* View bot Delete bot" at bounding box center [916, 265] width 669 height 124
click at [813, 252] on input "*******" at bounding box center [916, 263] width 669 height 31
click at [623, 184] on span "General" at bounding box center [631, 181] width 50 height 19
click at [695, 180] on span "Permissions" at bounding box center [732, 181] width 75 height 19
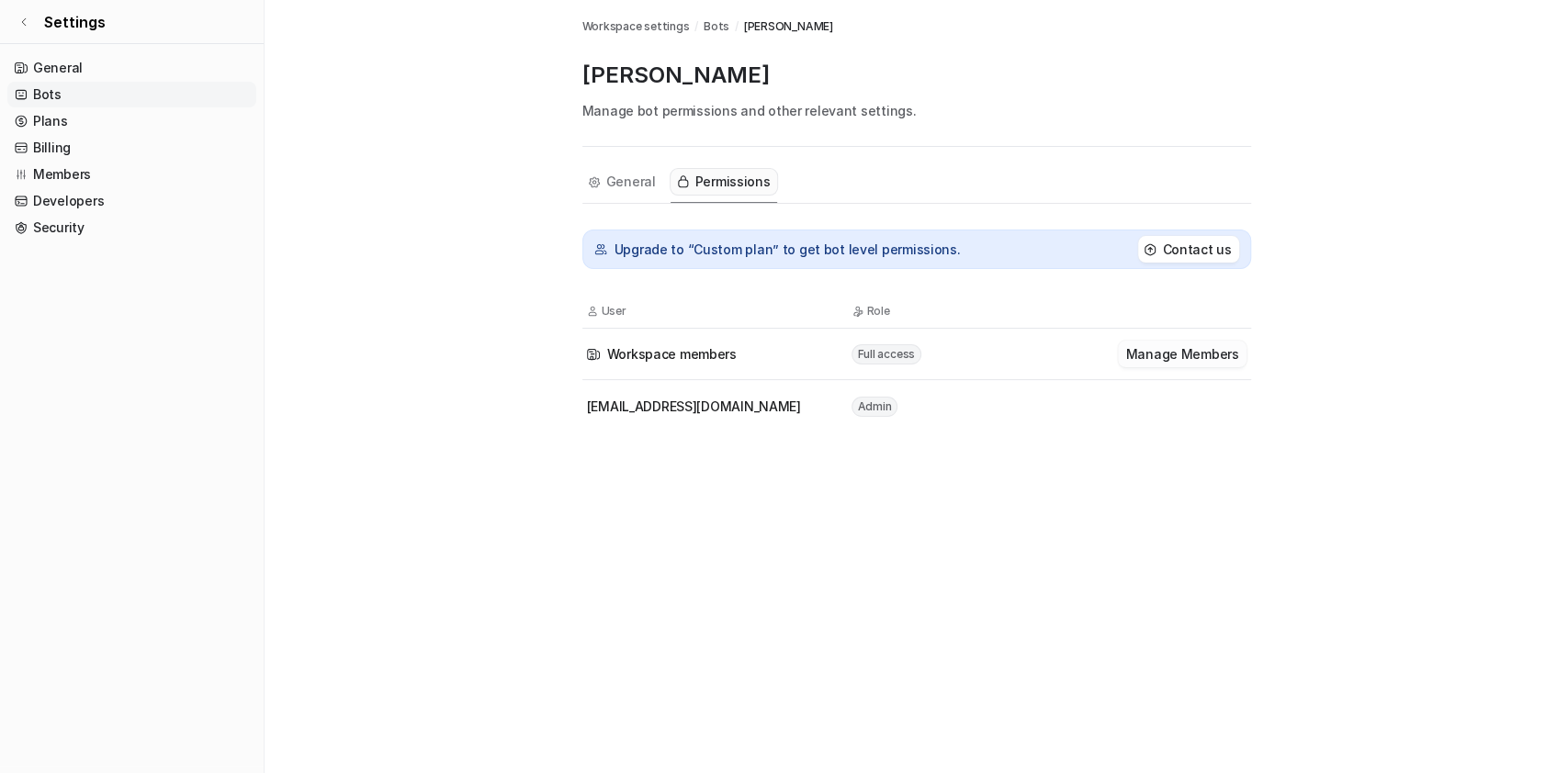
click at [1166, 347] on button "Manage Members" at bounding box center [1181, 354] width 128 height 26
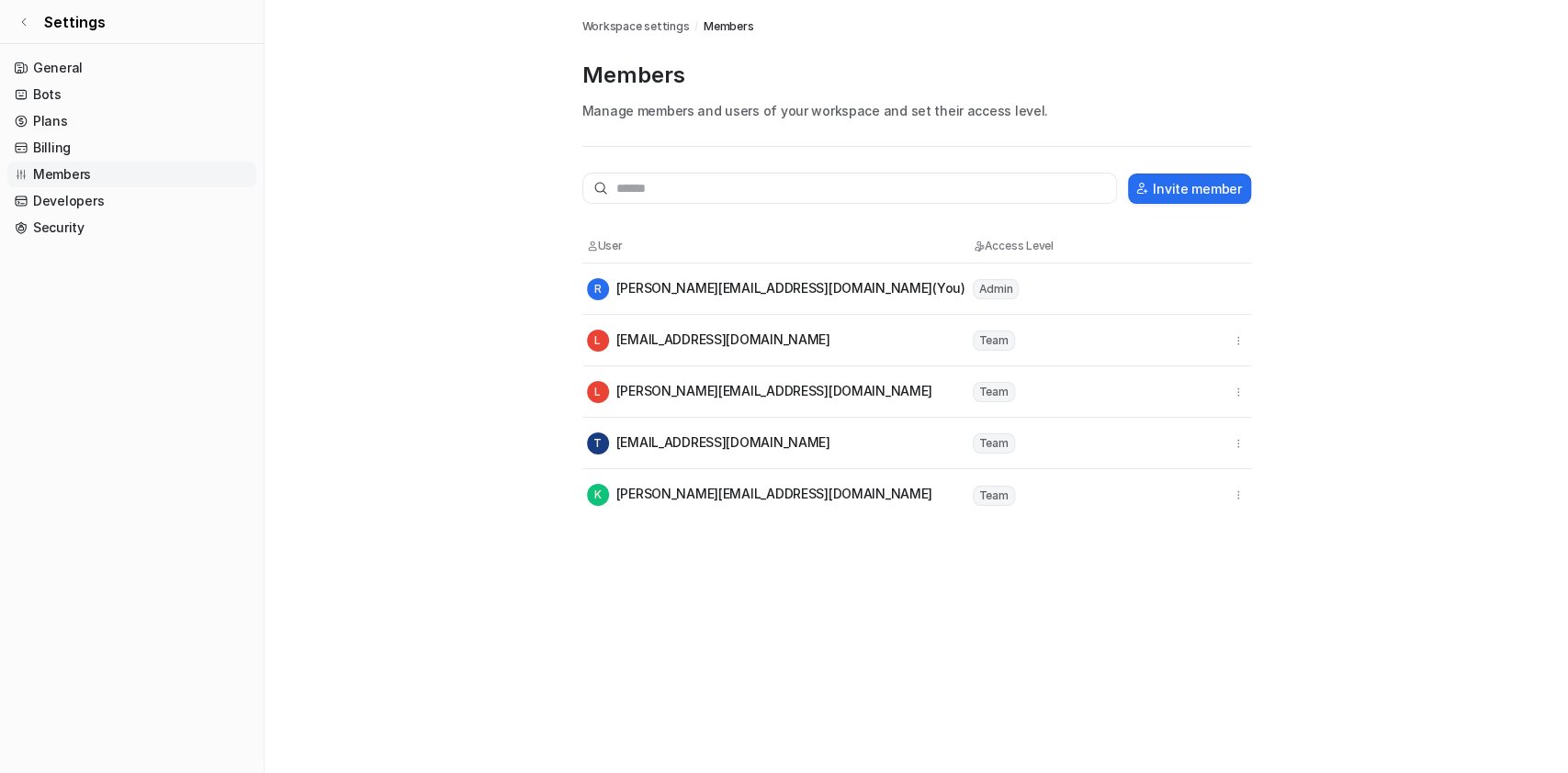
click at [676, 436] on div "T [EMAIL_ADDRESS][DOMAIN_NAME]" at bounding box center [708, 444] width 244 height 22
click at [1238, 443] on icon "button" at bounding box center [1238, 444] width 13 height 13
click at [1169, 396] on div at bounding box center [1192, 392] width 108 height 24
click at [614, 19] on span "Workspace settings" at bounding box center [635, 26] width 107 height 17
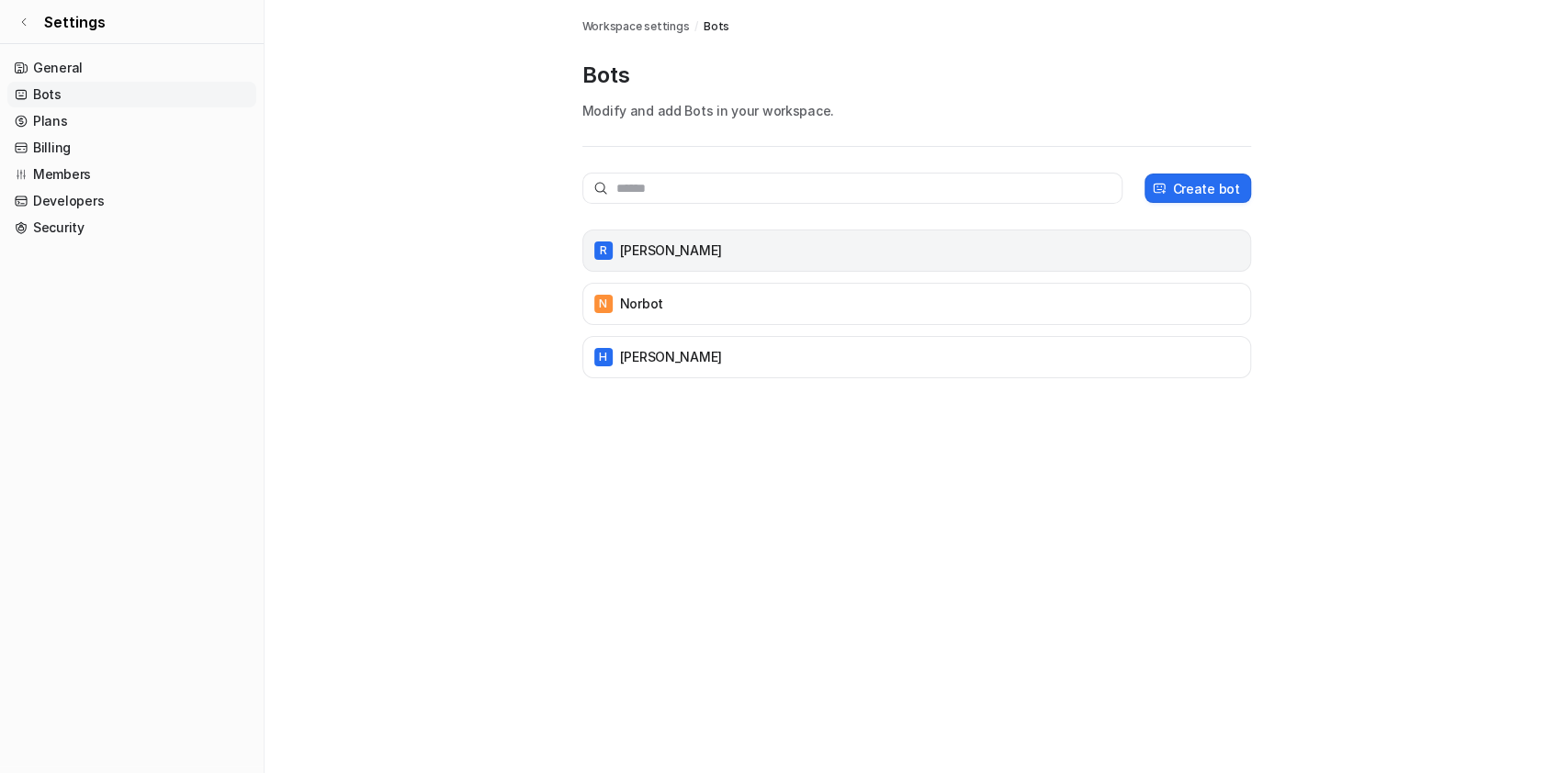
click at [727, 250] on div "[PERSON_NAME]" at bounding box center [916, 251] width 652 height 25
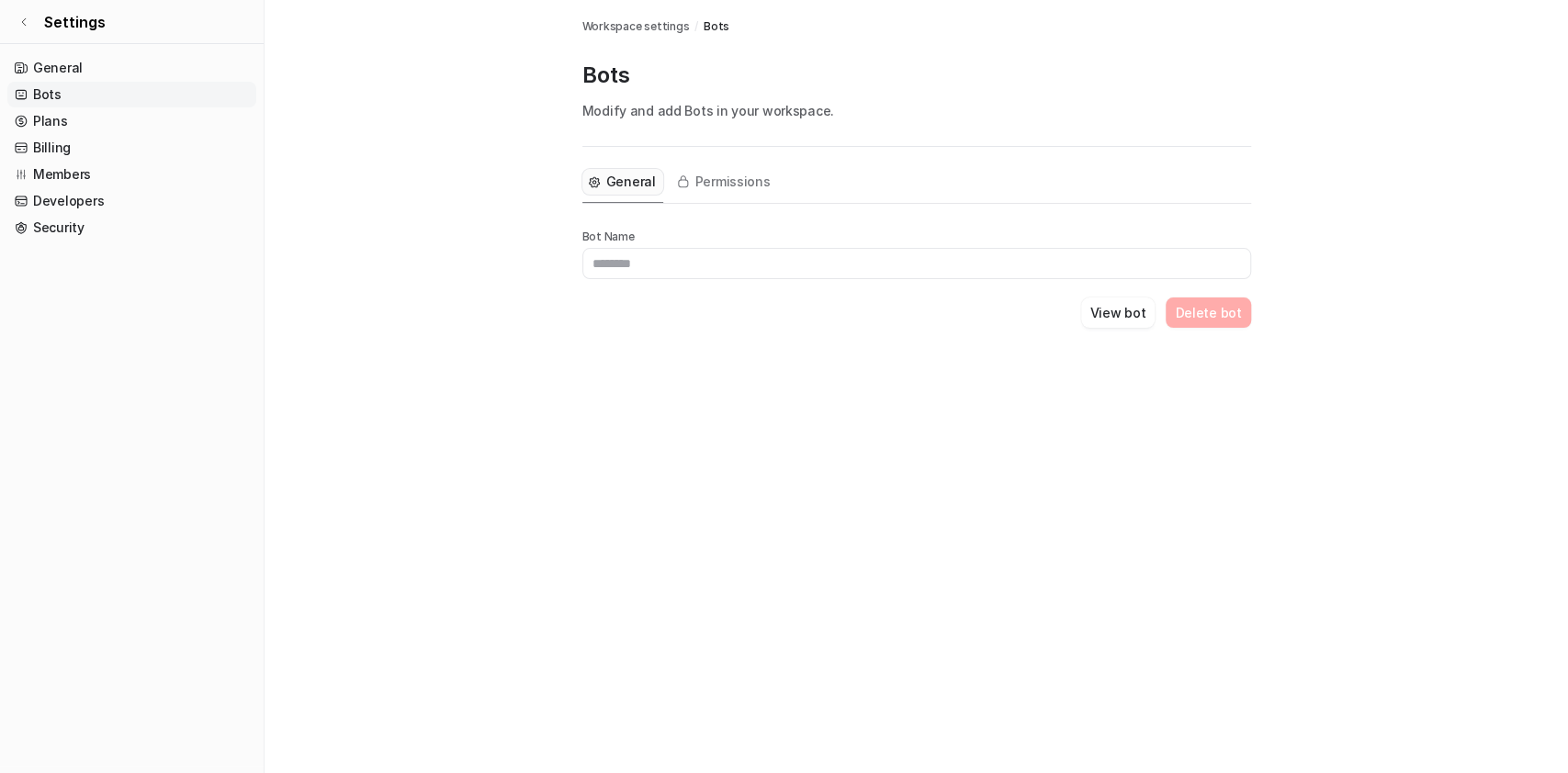
type input "***"
click at [717, 184] on span "Permissions" at bounding box center [732, 181] width 75 height 19
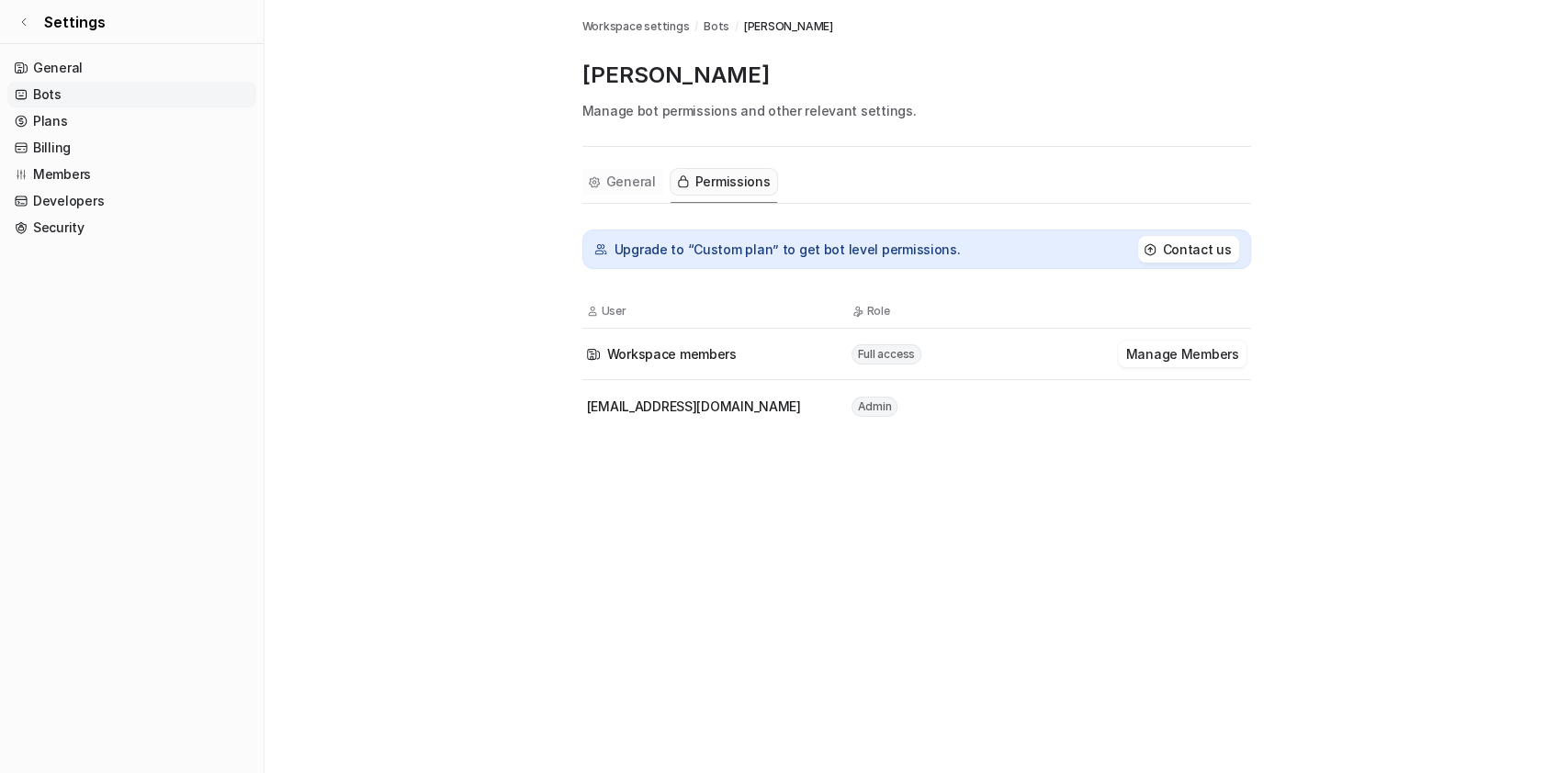
click at [591, 183] on icon "Tabs" at bounding box center [593, 181] width 11 height 11
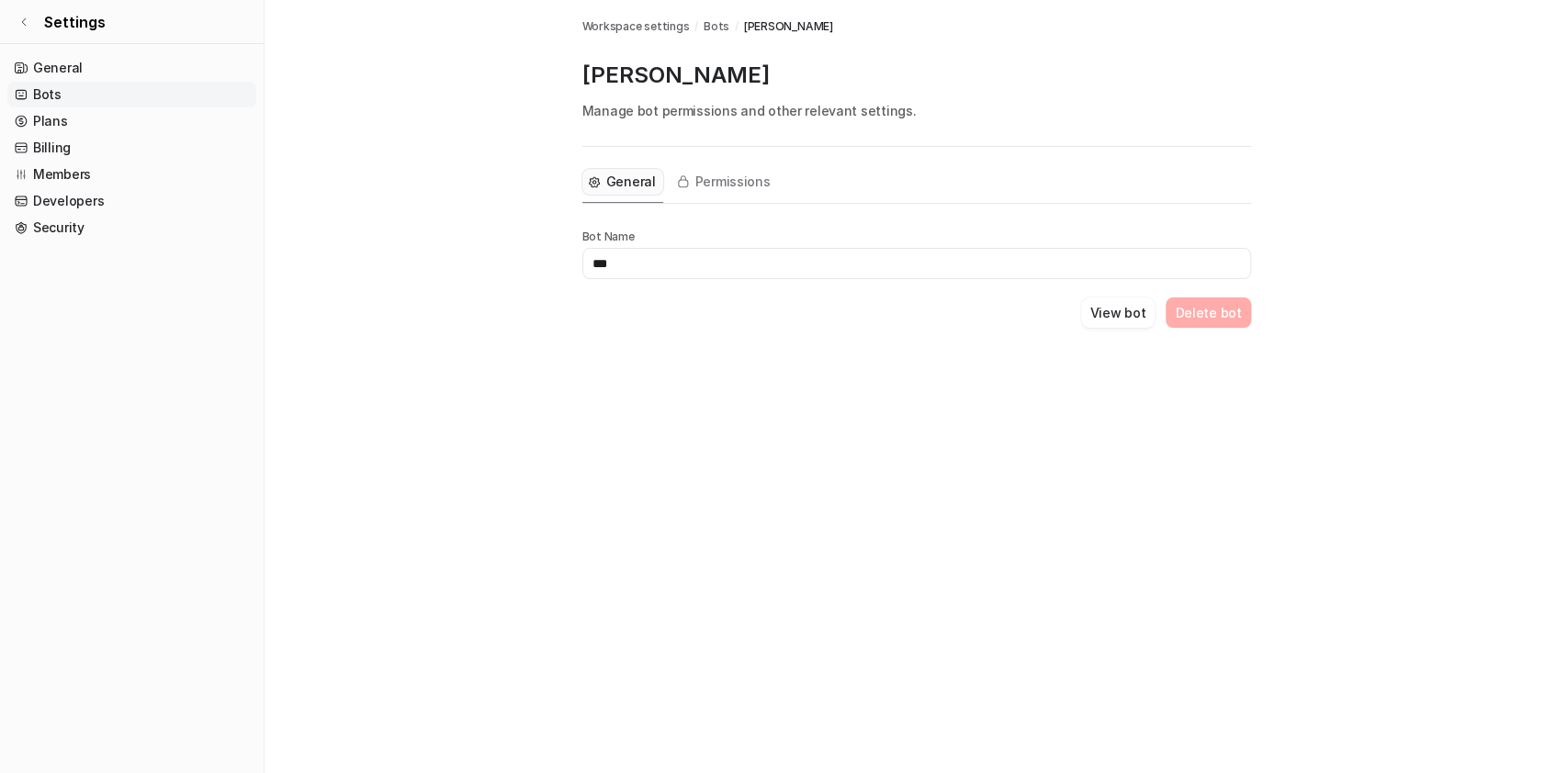
click at [659, 262] on input "***" at bounding box center [916, 263] width 669 height 31
click at [710, 187] on span "Permissions" at bounding box center [732, 181] width 75 height 19
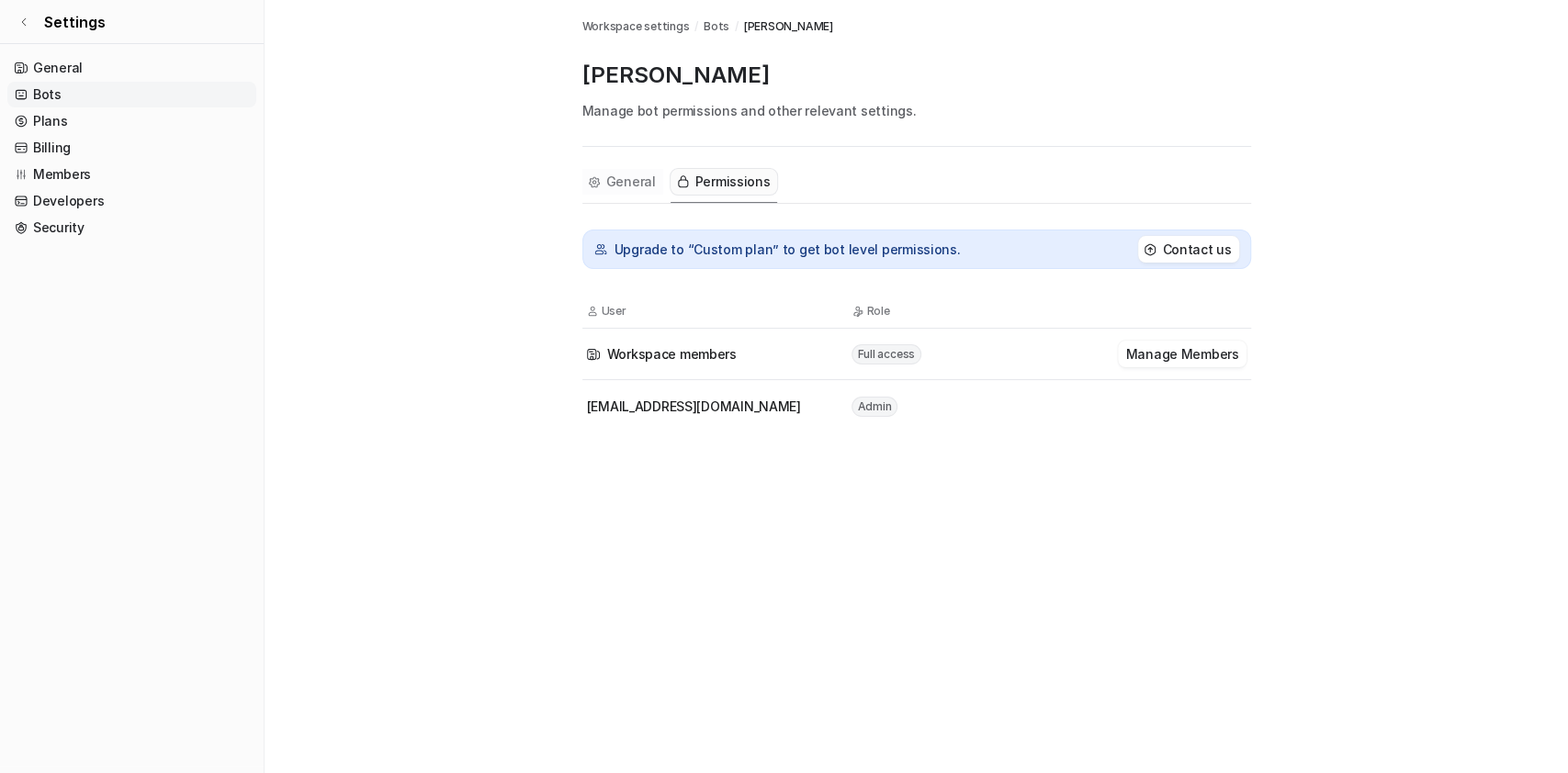
click at [615, 173] on span "General" at bounding box center [631, 181] width 50 height 19
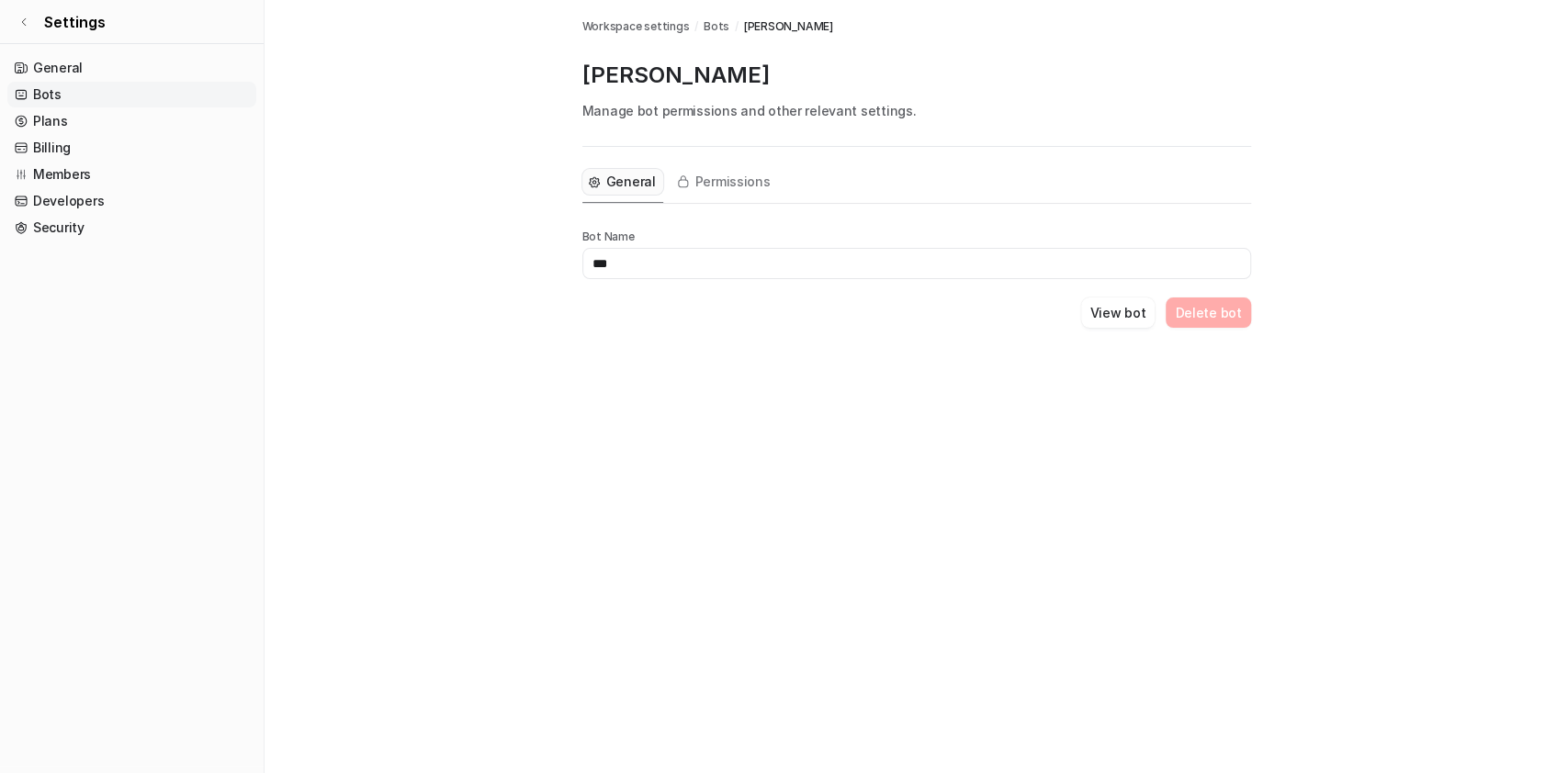
click at [636, 268] on input "***" at bounding box center [916, 263] width 669 height 31
click at [19, 25] on icon at bounding box center [23, 21] width 11 height 11
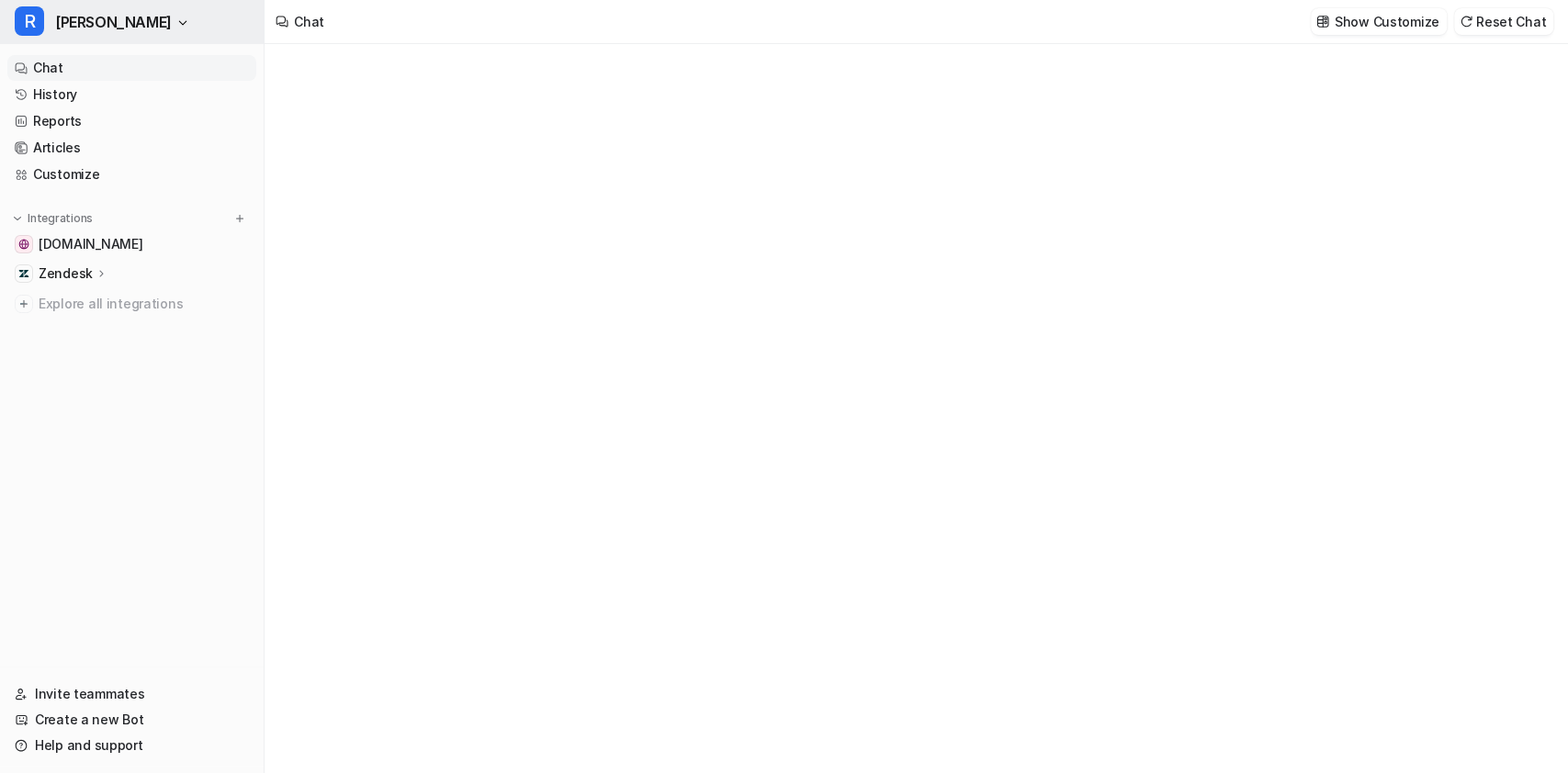
click at [74, 24] on span "[PERSON_NAME]" at bounding box center [114, 21] width 117 height 25
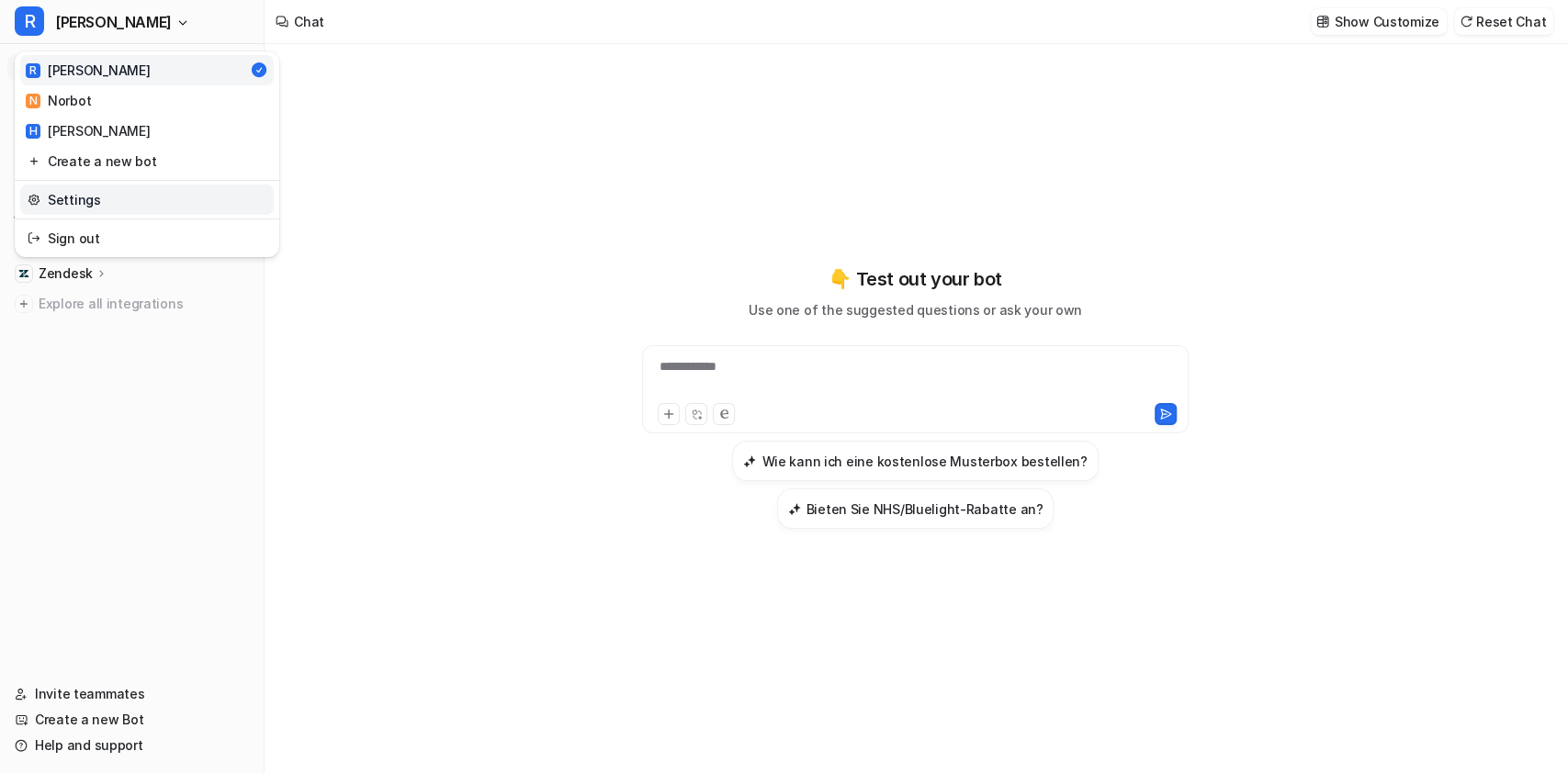
click at [148, 196] on link "Settings" at bounding box center [147, 199] width 253 height 30
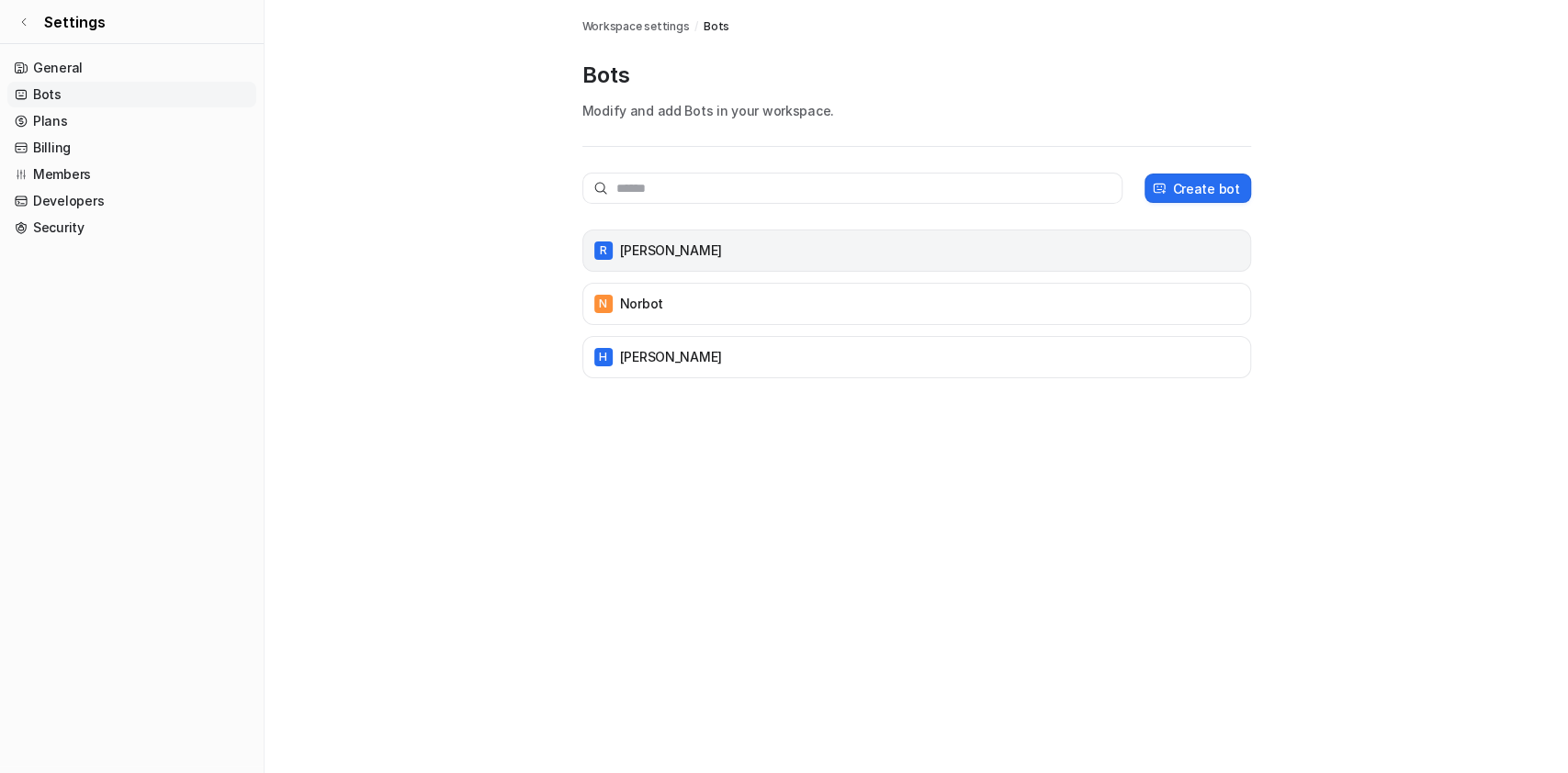
click at [668, 239] on div "[PERSON_NAME]" at bounding box center [916, 251] width 652 height 25
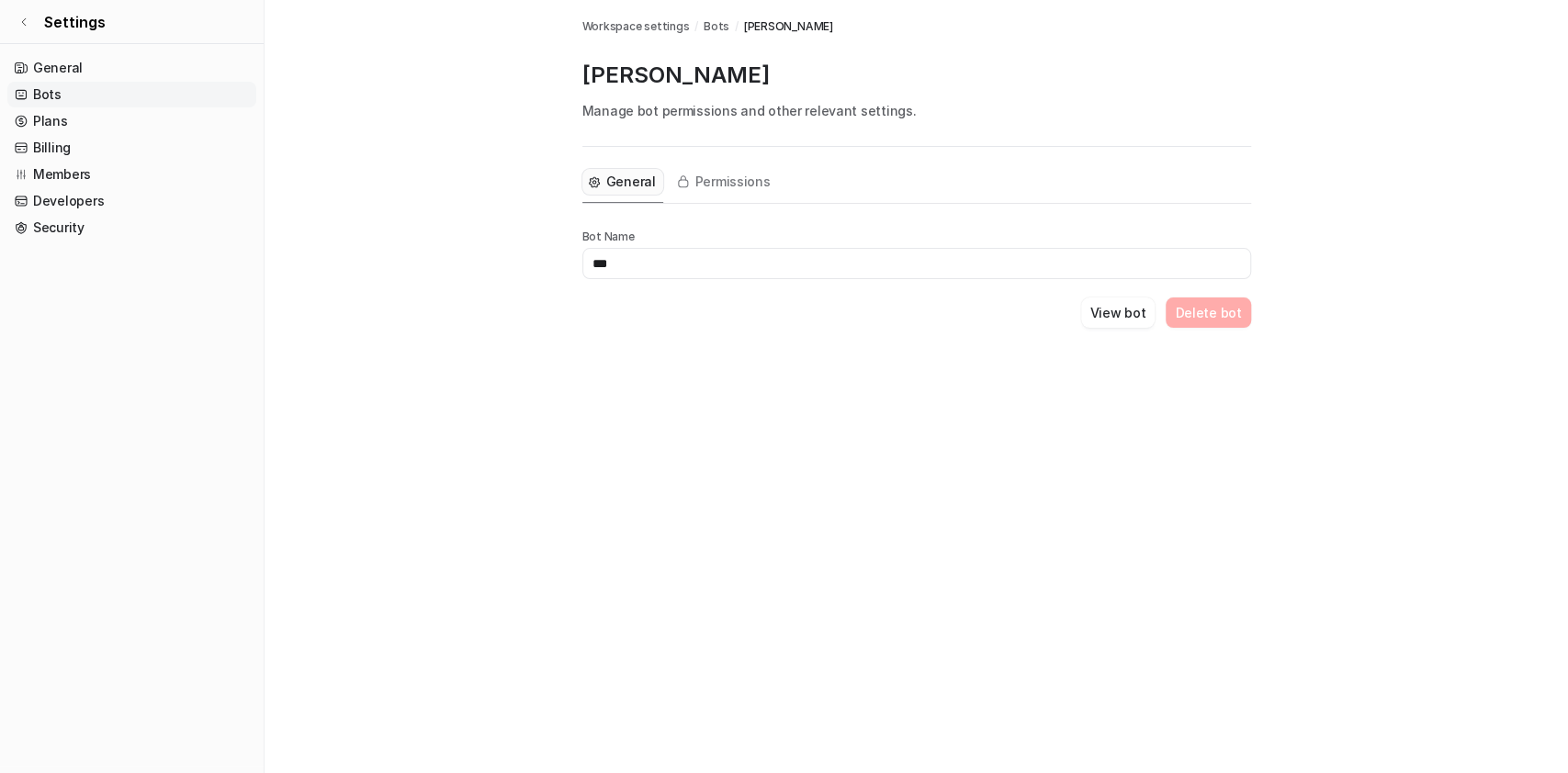
click at [658, 263] on input "***" at bounding box center [916, 263] width 669 height 31
click at [487, 244] on main "Workspace settings / Bots / [PERSON_NAME] [PERSON_NAME] Manage bot permissions …" at bounding box center [915, 186] width 1303 height 372
click at [719, 170] on button "Permissions" at bounding box center [724, 181] width 107 height 25
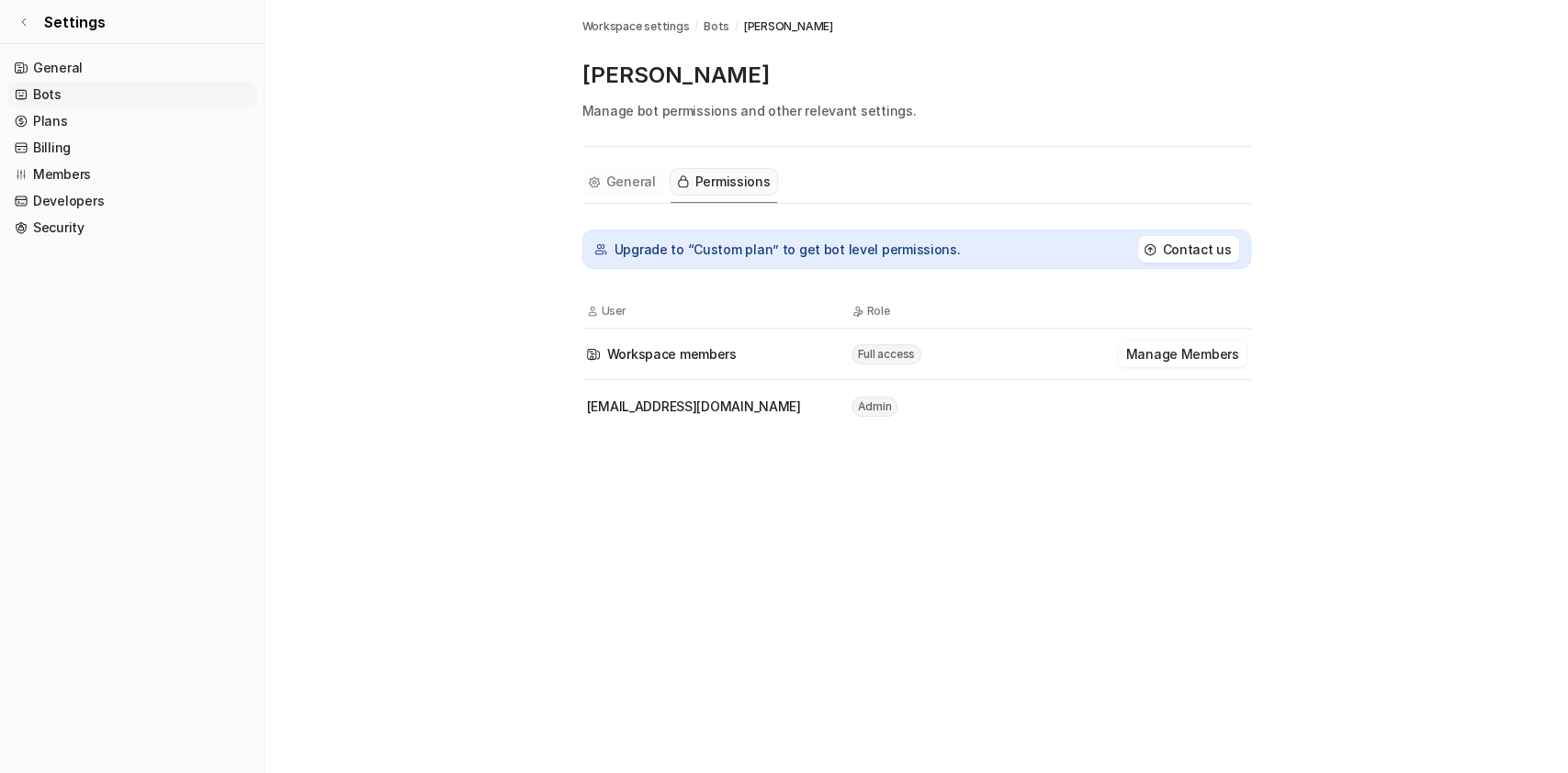
click at [595, 179] on icon "Tabs" at bounding box center [593, 182] width 13 height 14
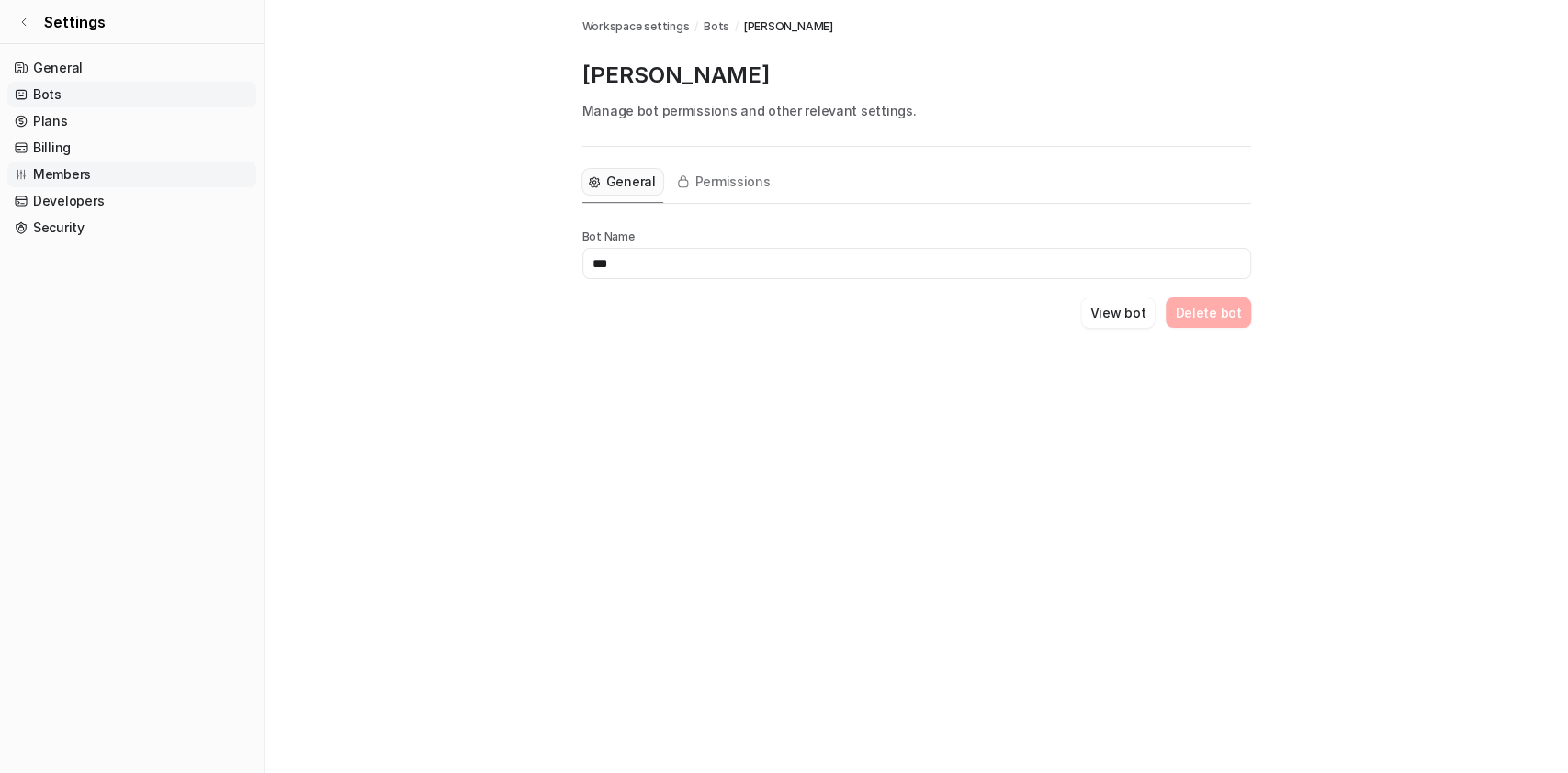
click at [110, 176] on link "Members" at bounding box center [132, 174] width 249 height 25
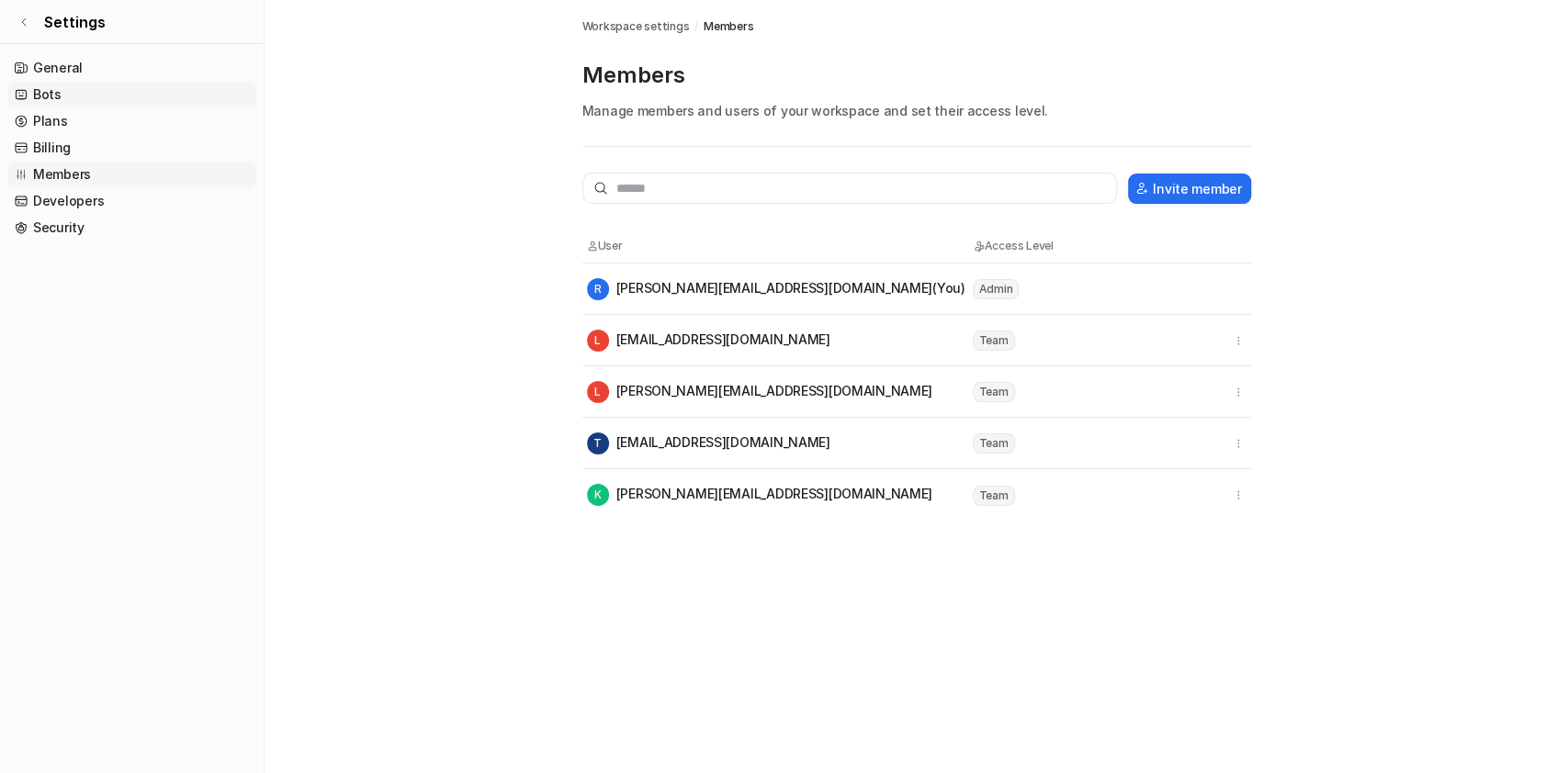
click at [88, 99] on link "Bots" at bounding box center [132, 95] width 249 height 25
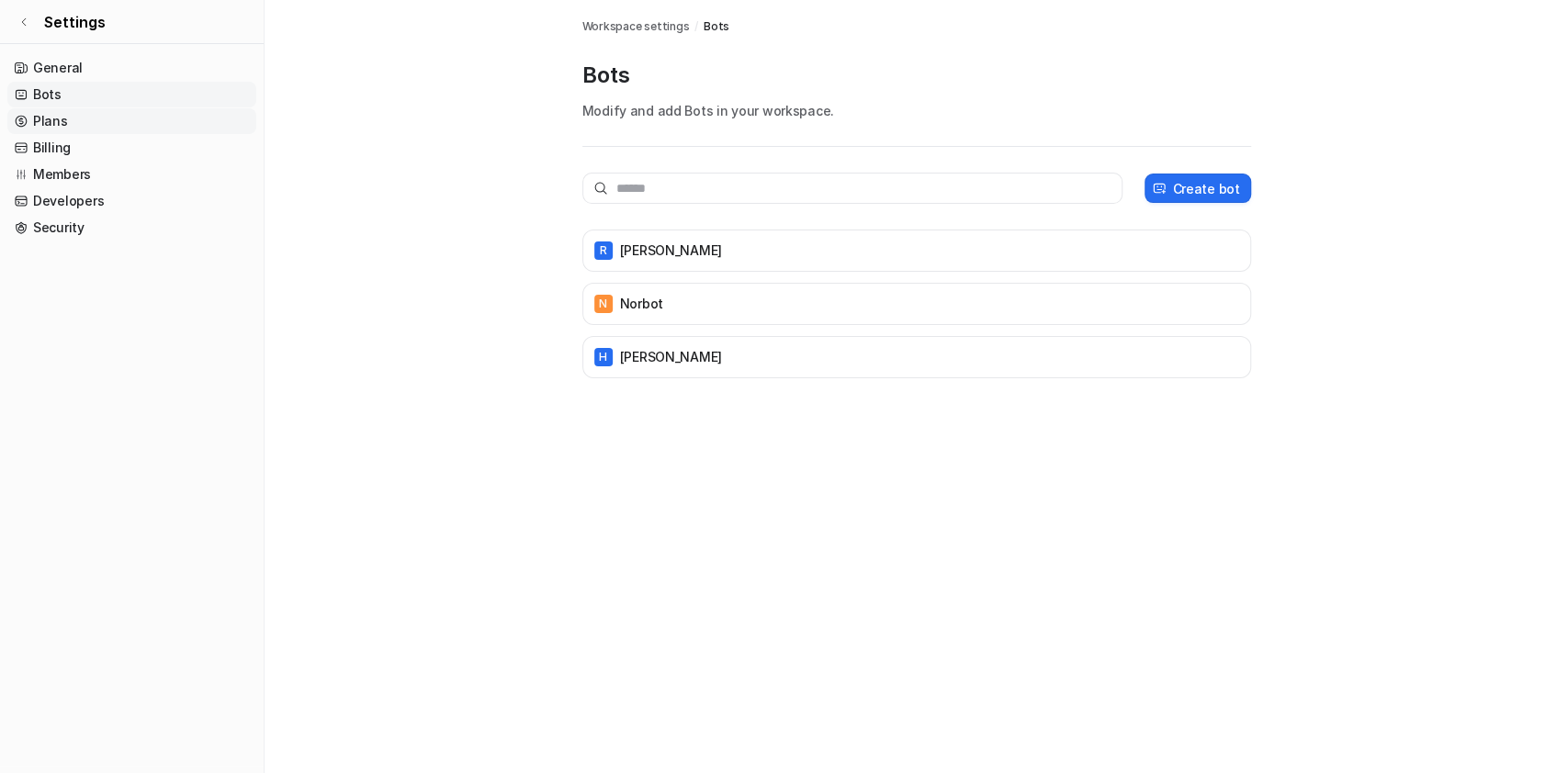
click at [96, 118] on link "Plans" at bounding box center [132, 121] width 249 height 25
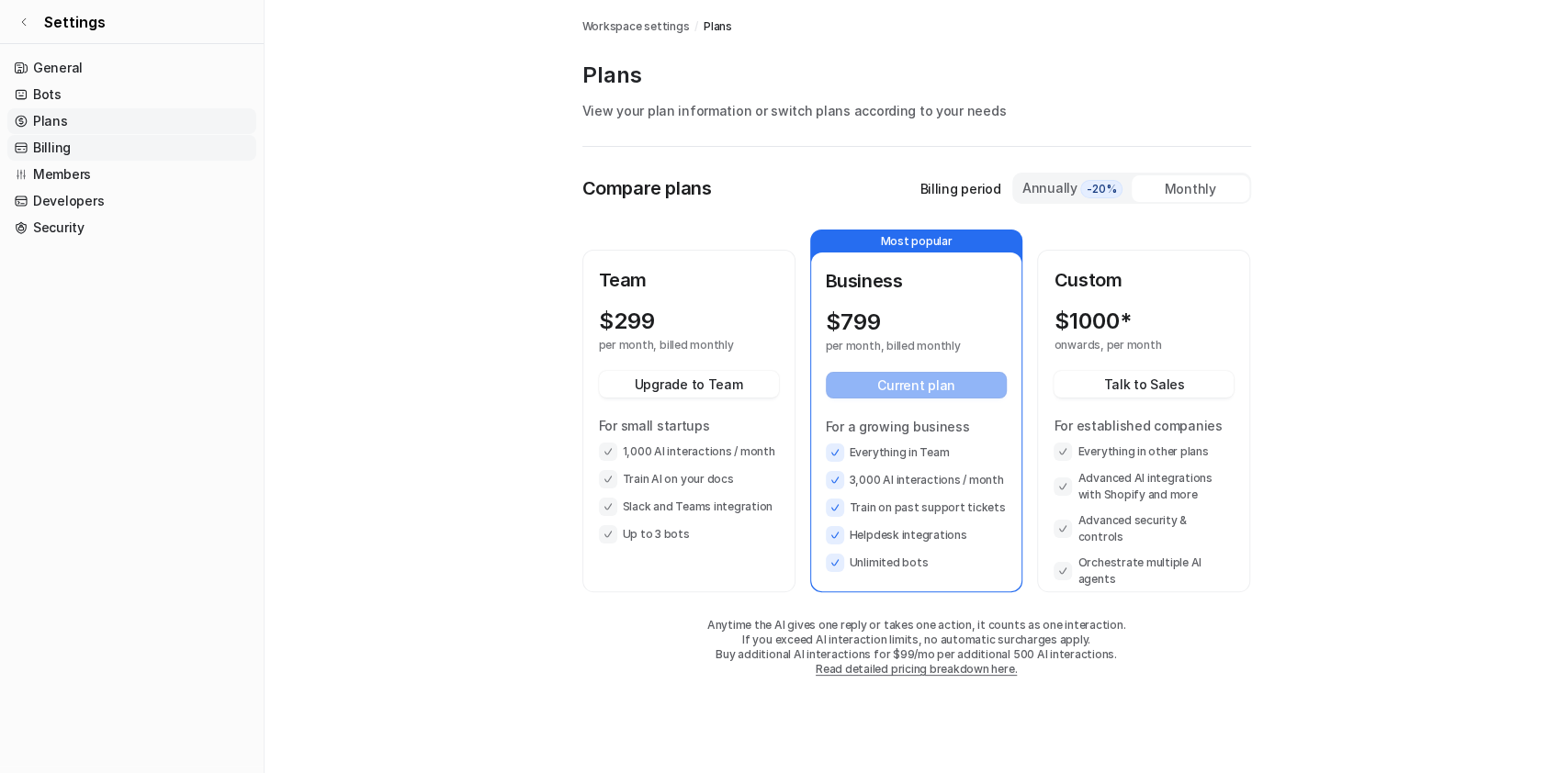
click at [113, 144] on link "Billing" at bounding box center [132, 148] width 249 height 25
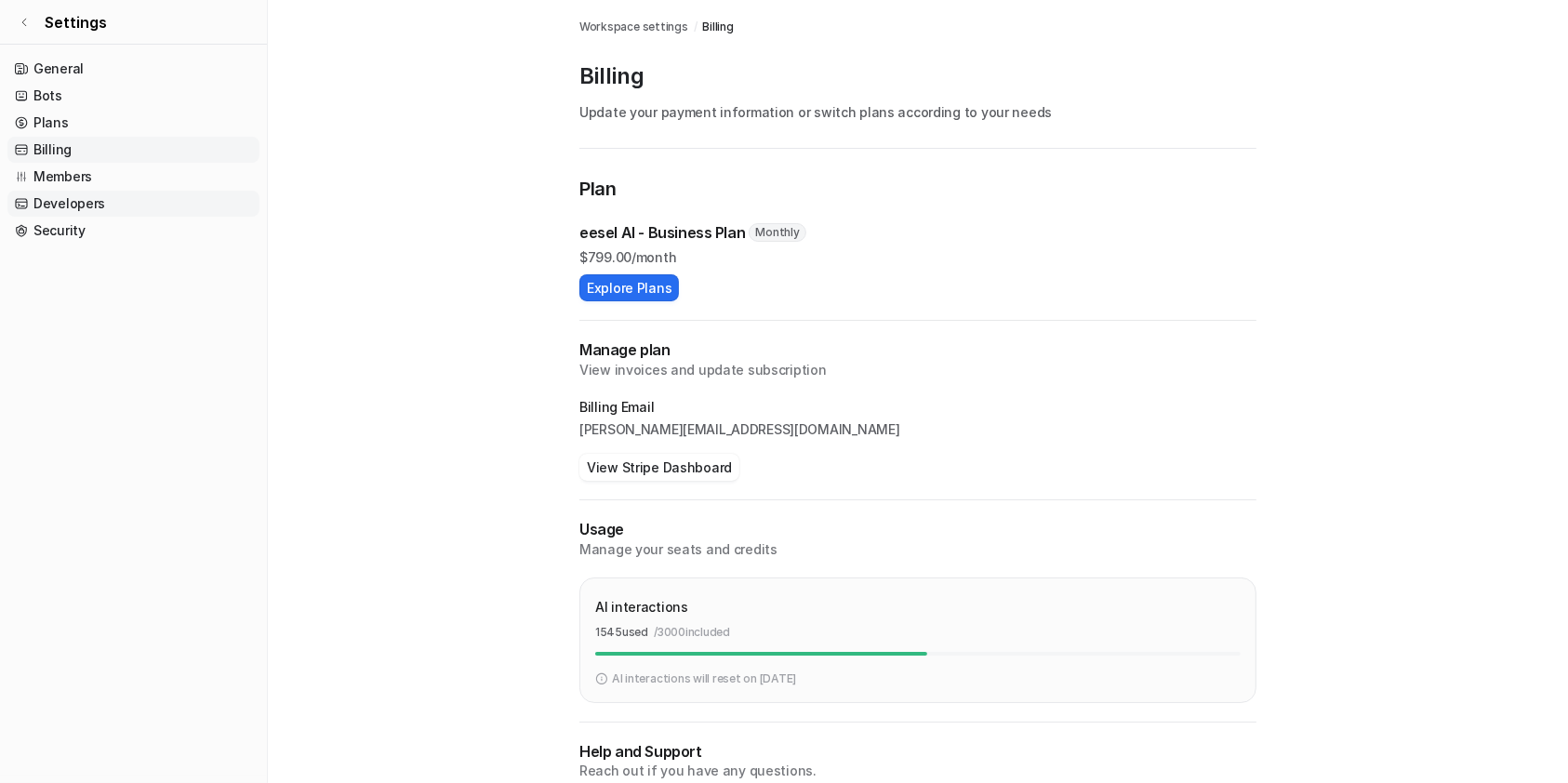
click at [116, 197] on link "Developers" at bounding box center [133, 203] width 252 height 26
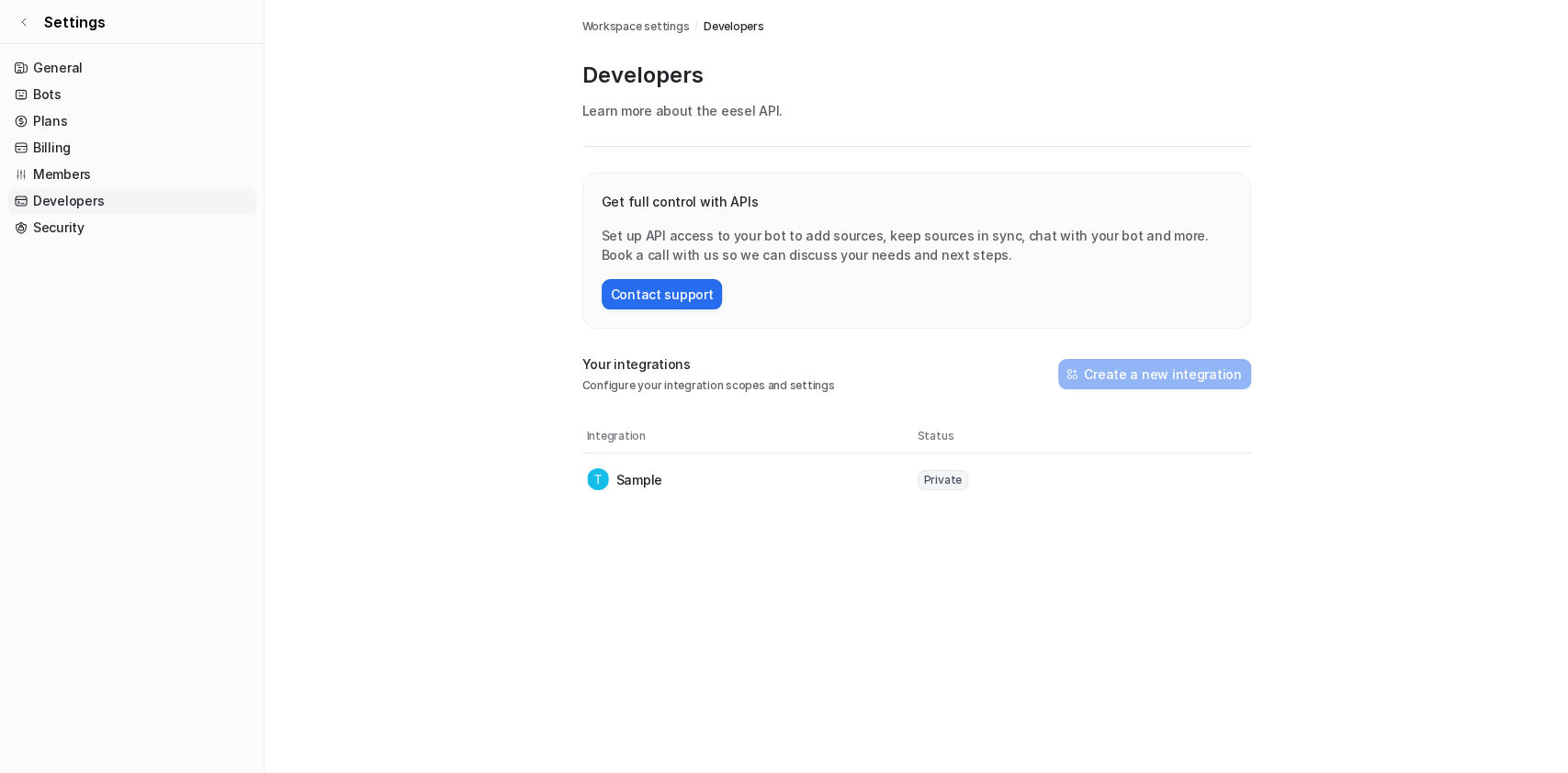
click at [124, 213] on link "Developers" at bounding box center [132, 201] width 249 height 25
click at [110, 229] on link "Security" at bounding box center [132, 228] width 249 height 25
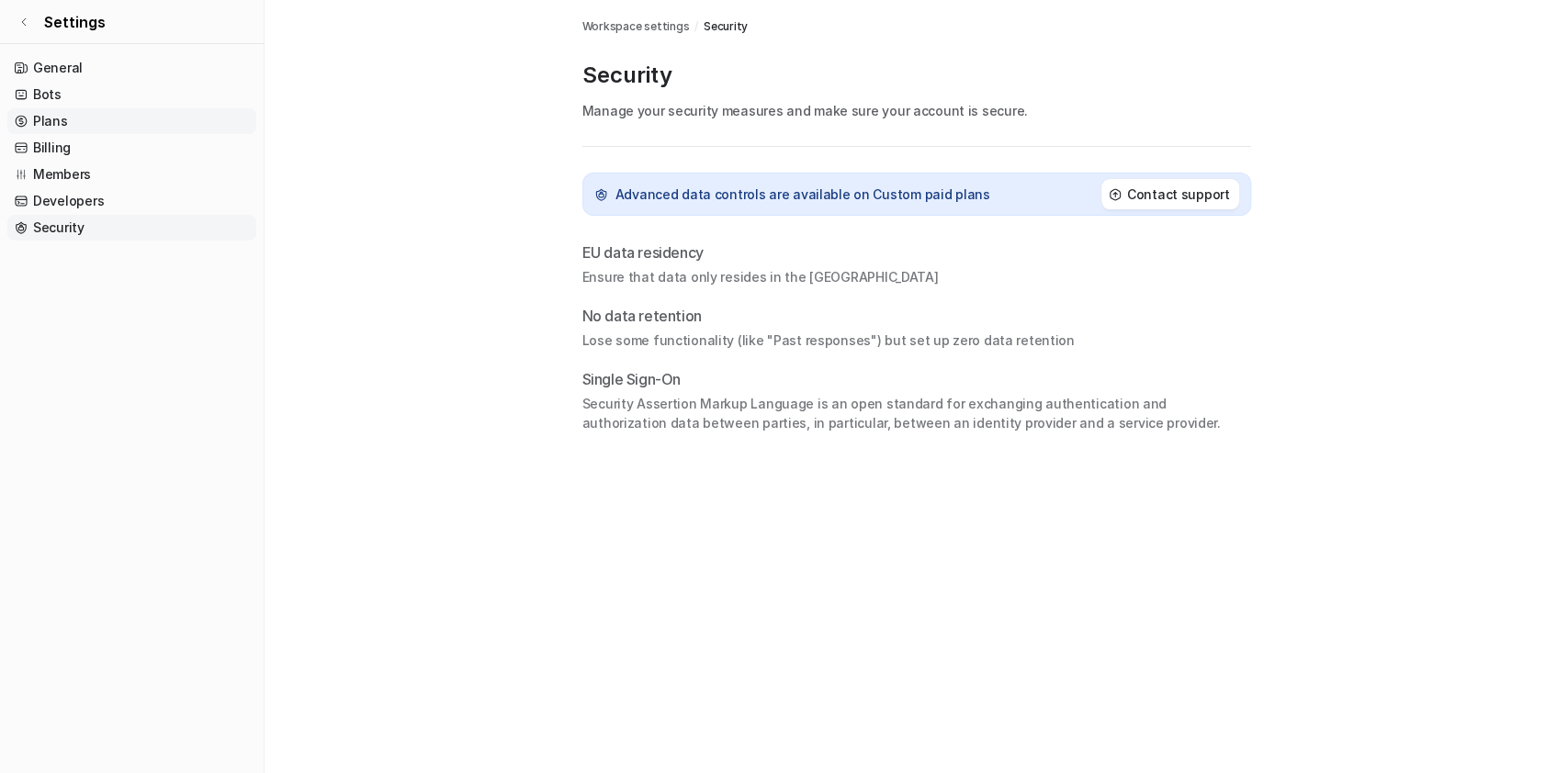
click at [80, 113] on link "Plans" at bounding box center [132, 121] width 249 height 25
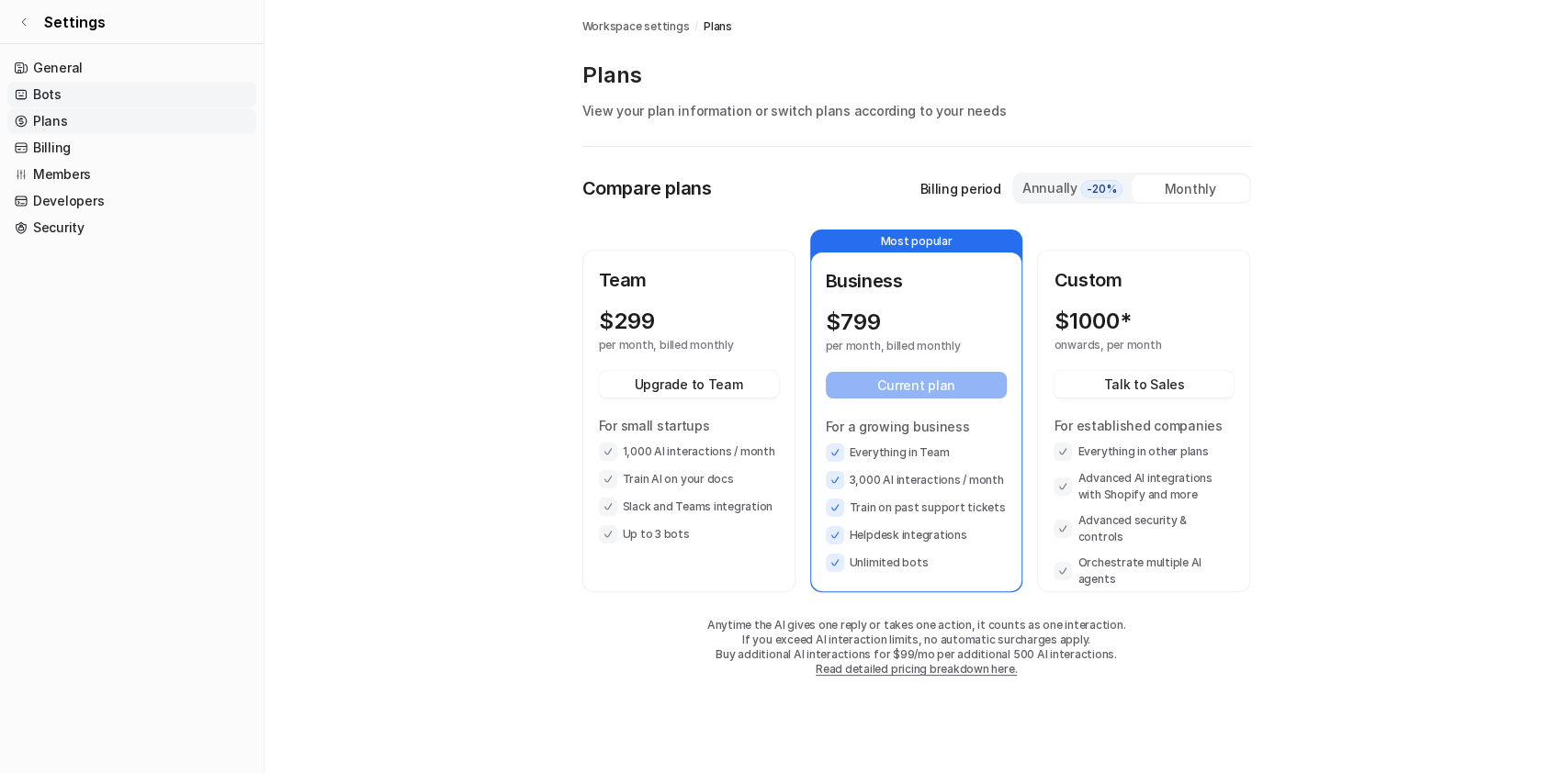
click at [91, 97] on link "Bots" at bounding box center [132, 95] width 249 height 25
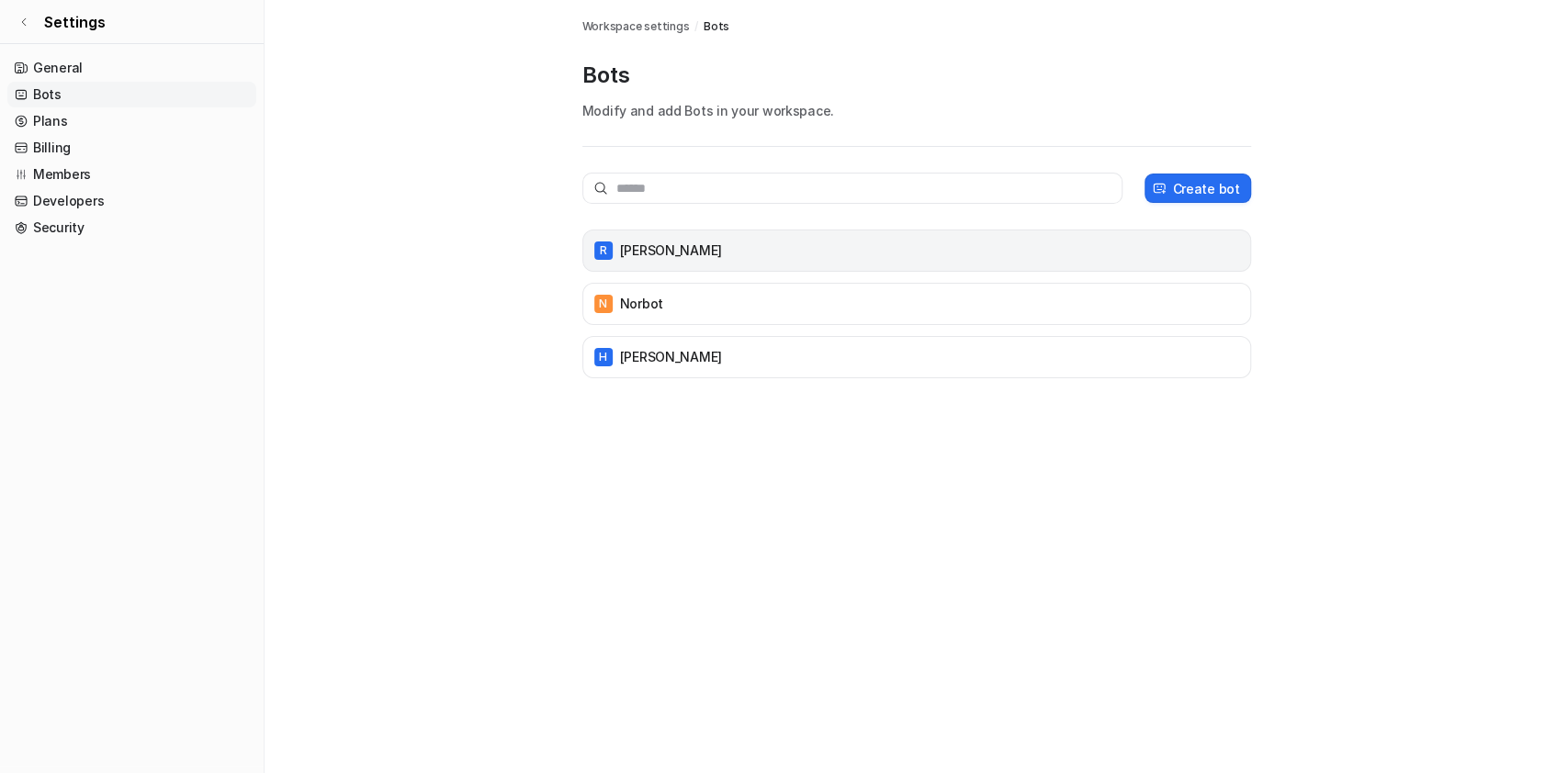
click at [662, 256] on div "[PERSON_NAME]" at bounding box center [916, 251] width 652 height 25
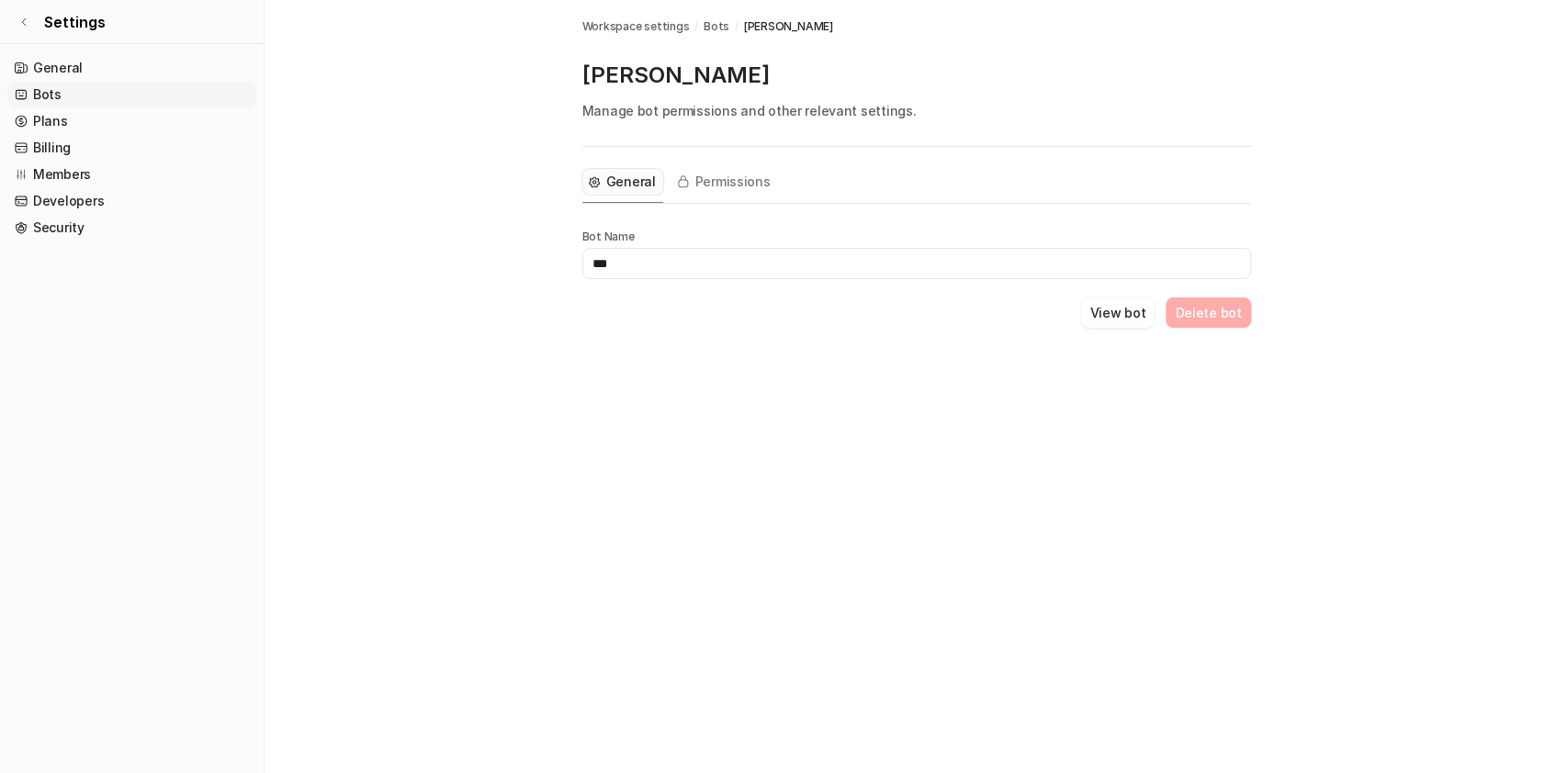
click at [676, 268] on input "***" at bounding box center [916, 263] width 669 height 31
type input "*"
type input "*******"
click at [1091, 300] on button "View bot" at bounding box center [1118, 312] width 74 height 30
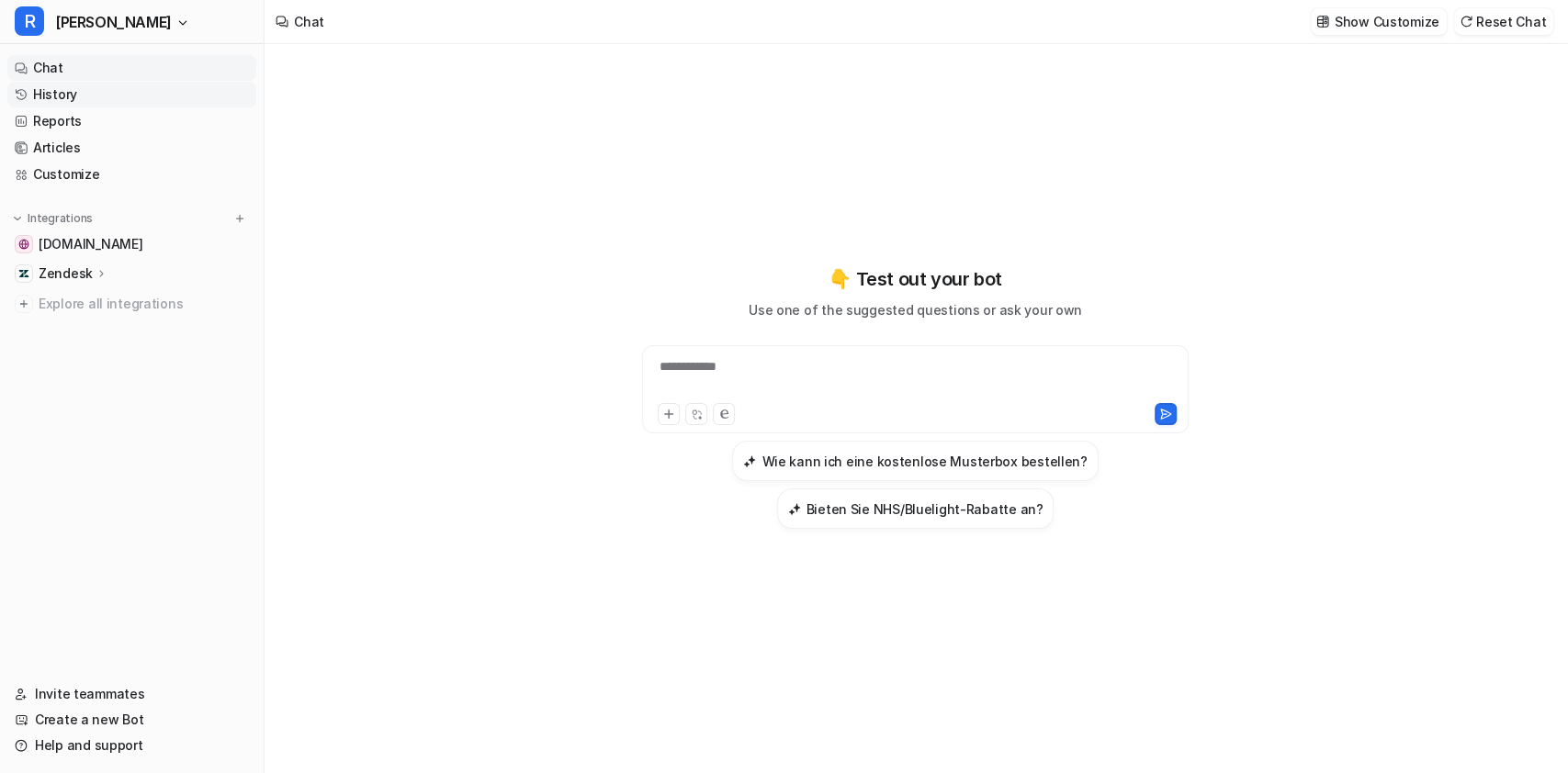
click at [85, 99] on link "History" at bounding box center [132, 95] width 249 height 25
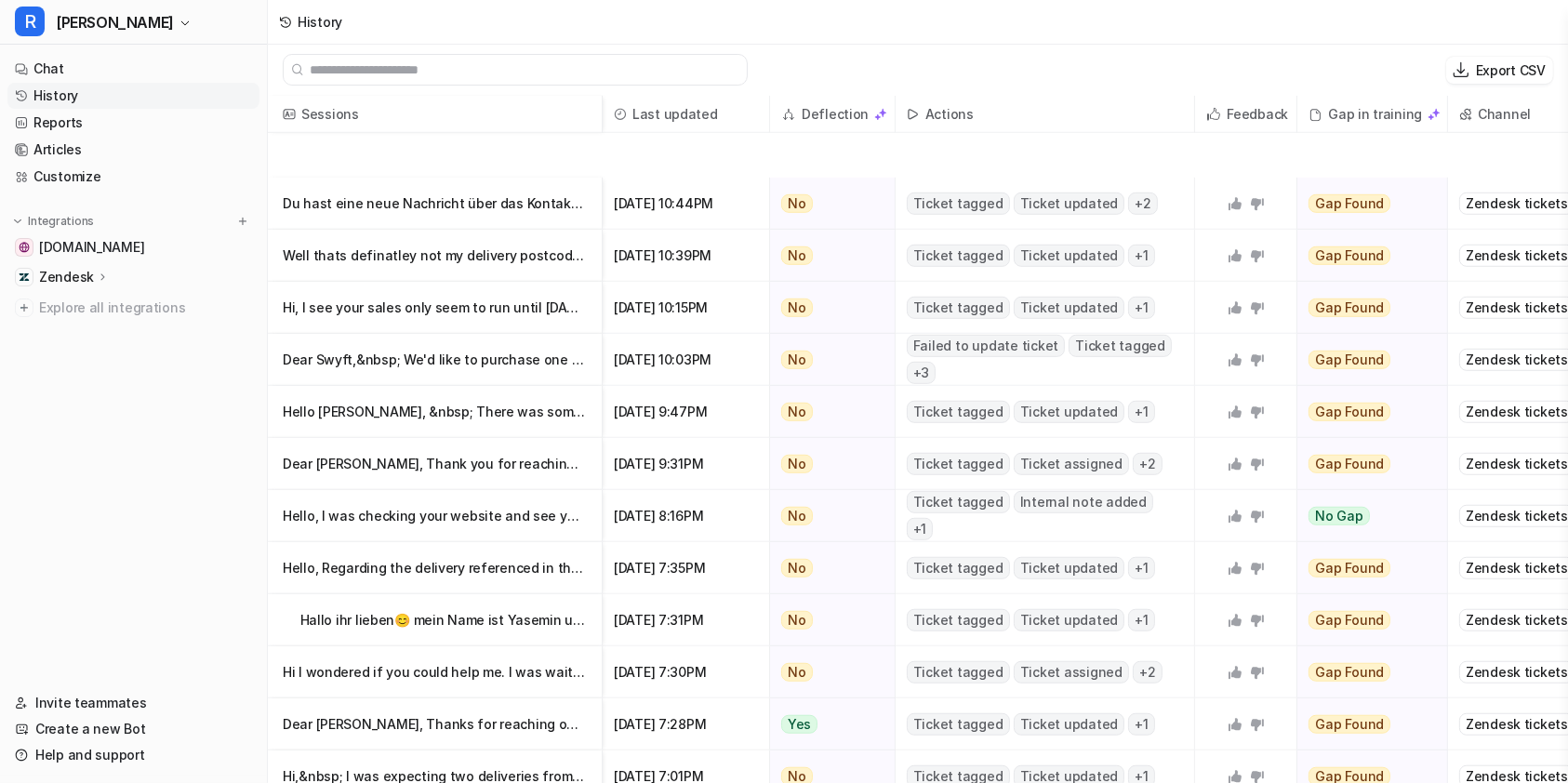
scroll to position [1542, 0]
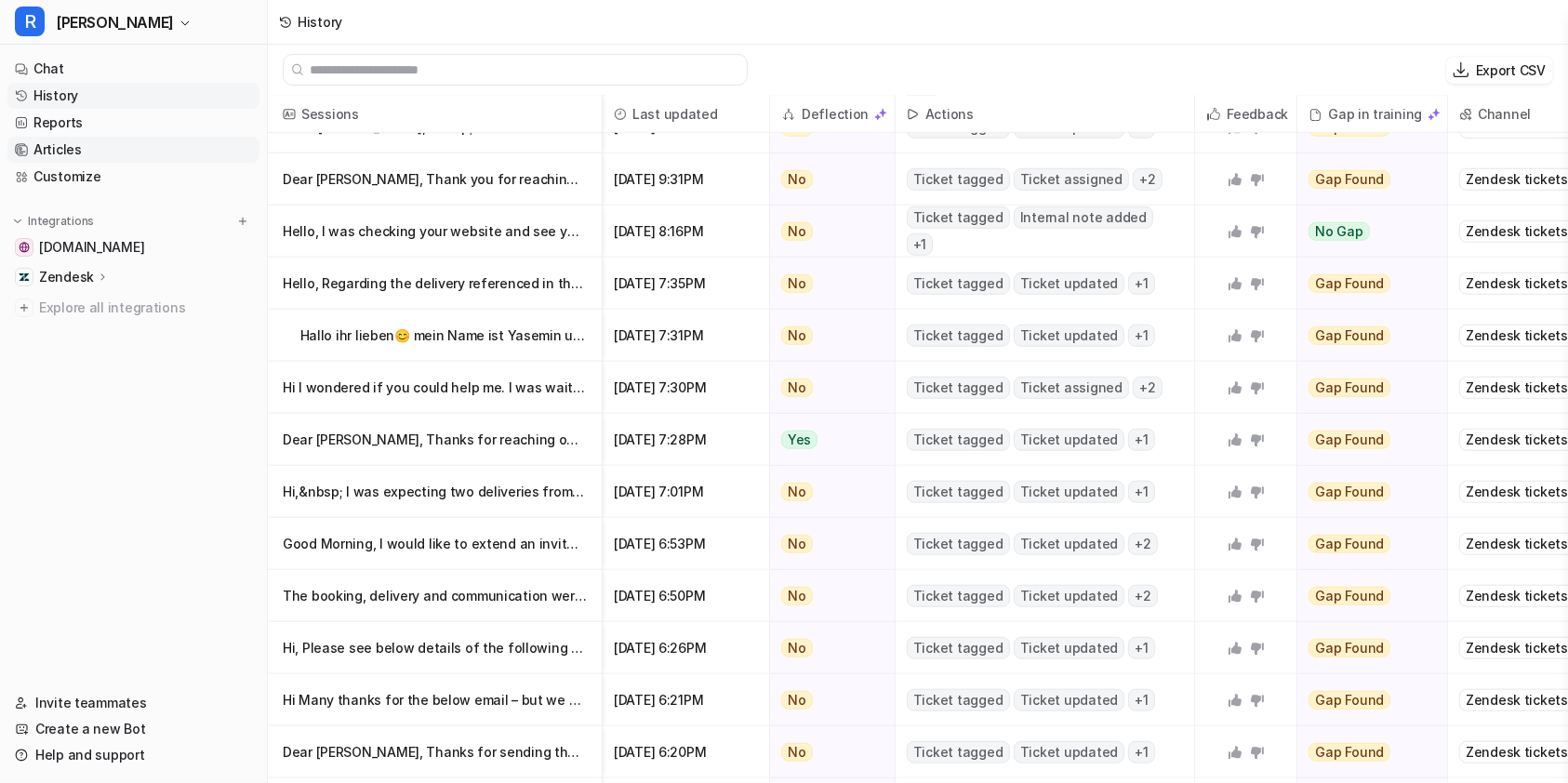
click at [66, 145] on link "Articles" at bounding box center [133, 150] width 252 height 26
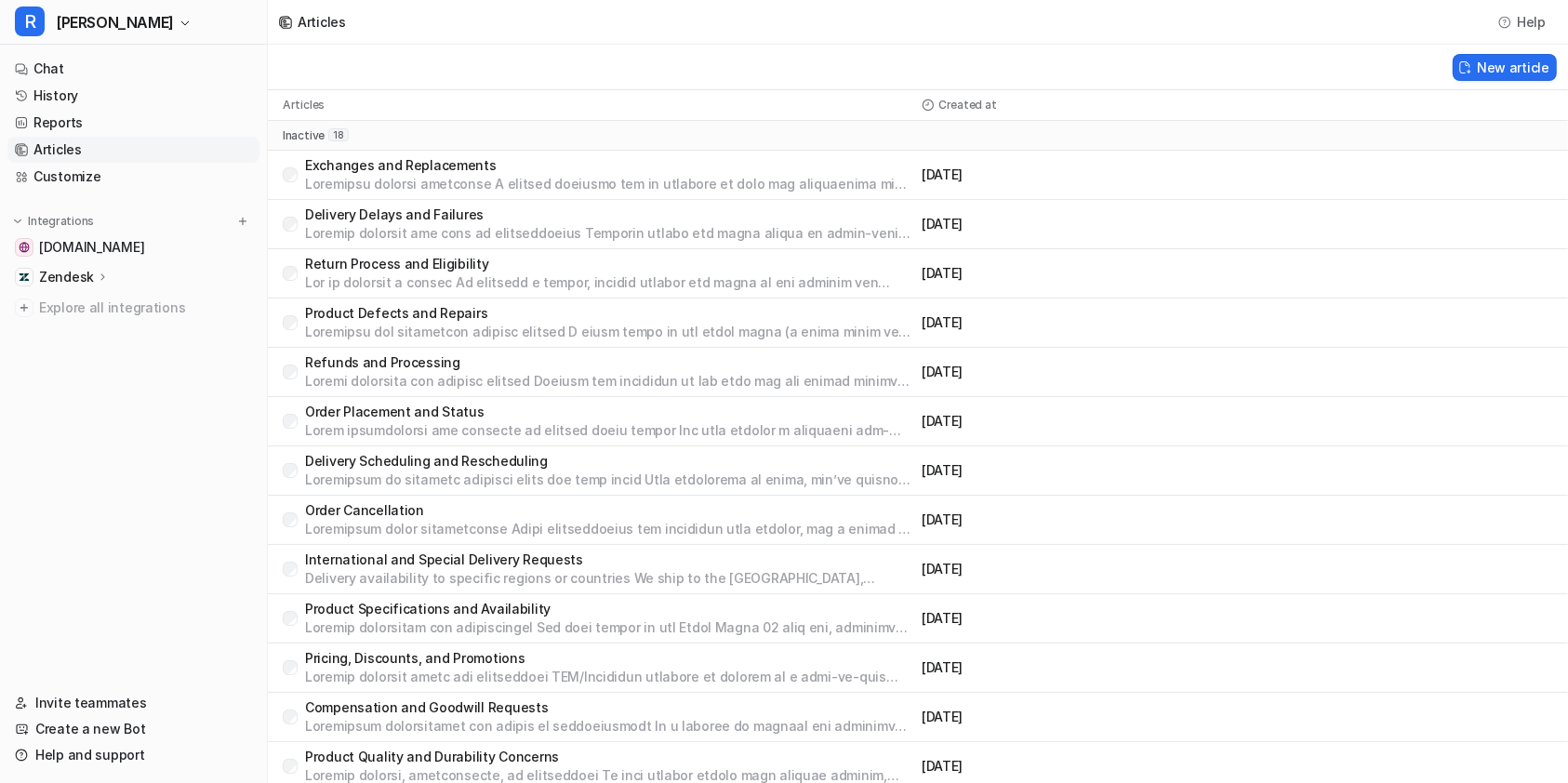
scroll to position [331, 0]
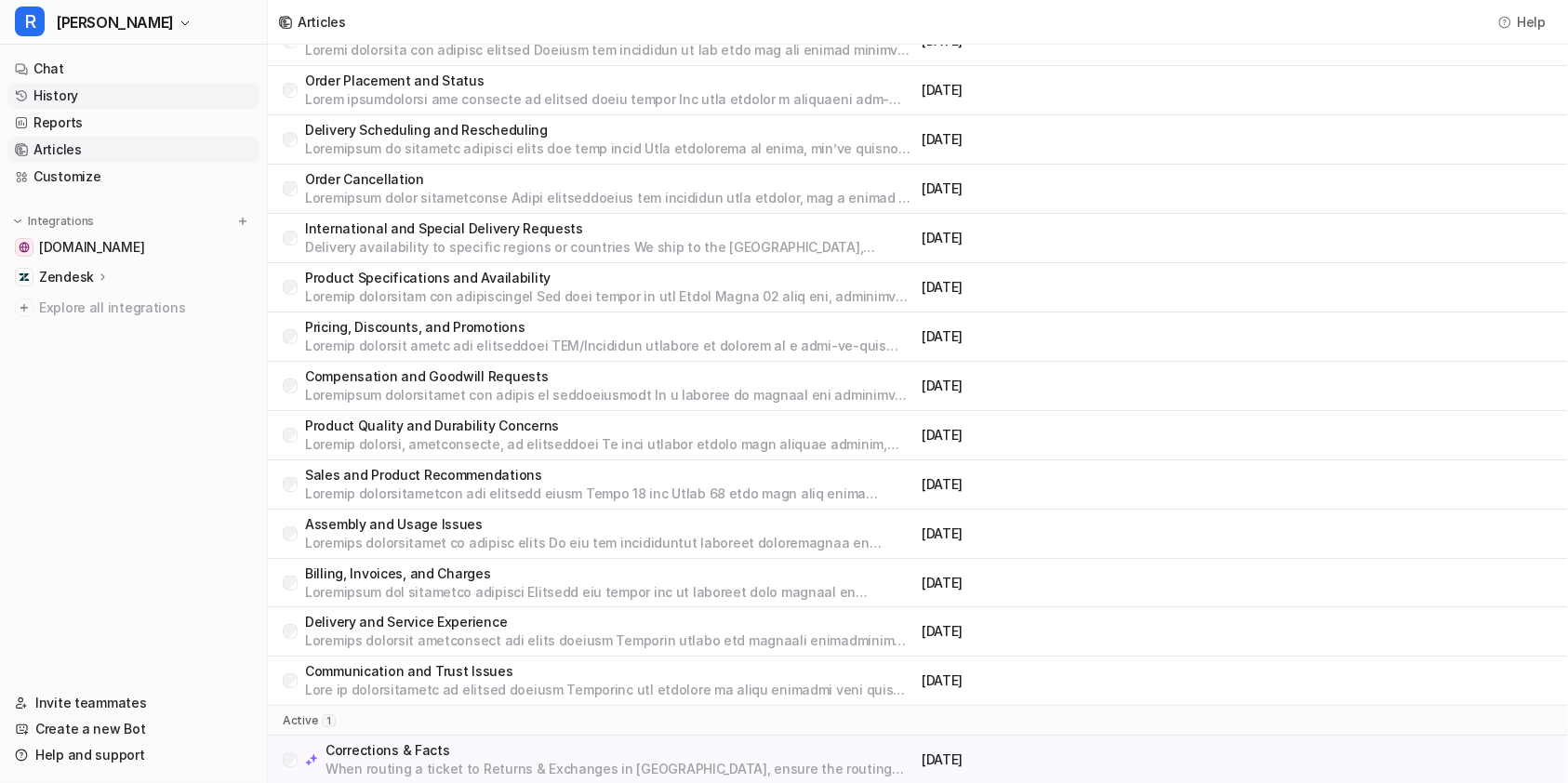
click at [93, 92] on link "History" at bounding box center [133, 96] width 252 height 26
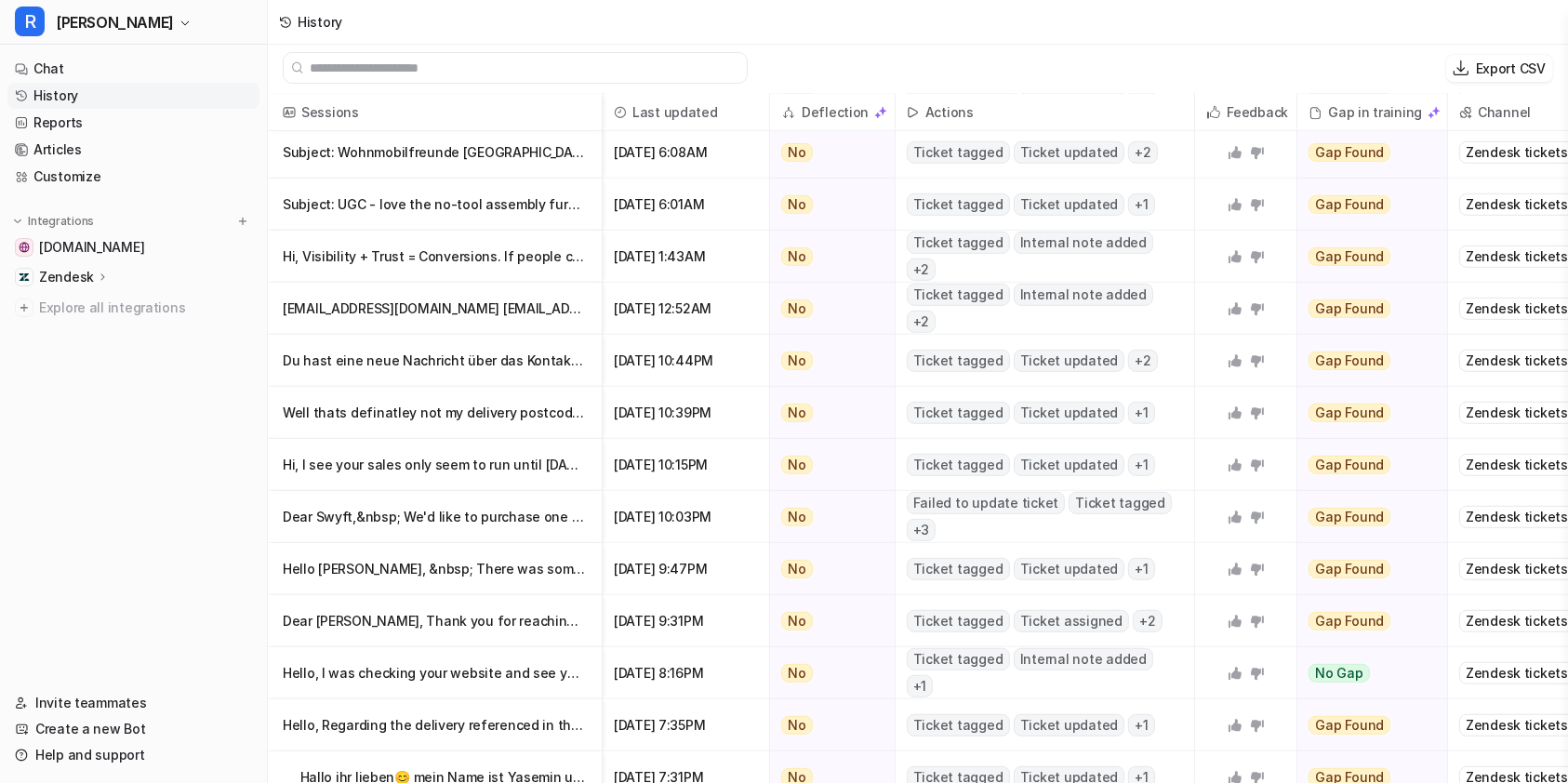
scroll to position [1101, 0]
click at [74, 145] on link "Articles" at bounding box center [133, 150] width 252 height 26
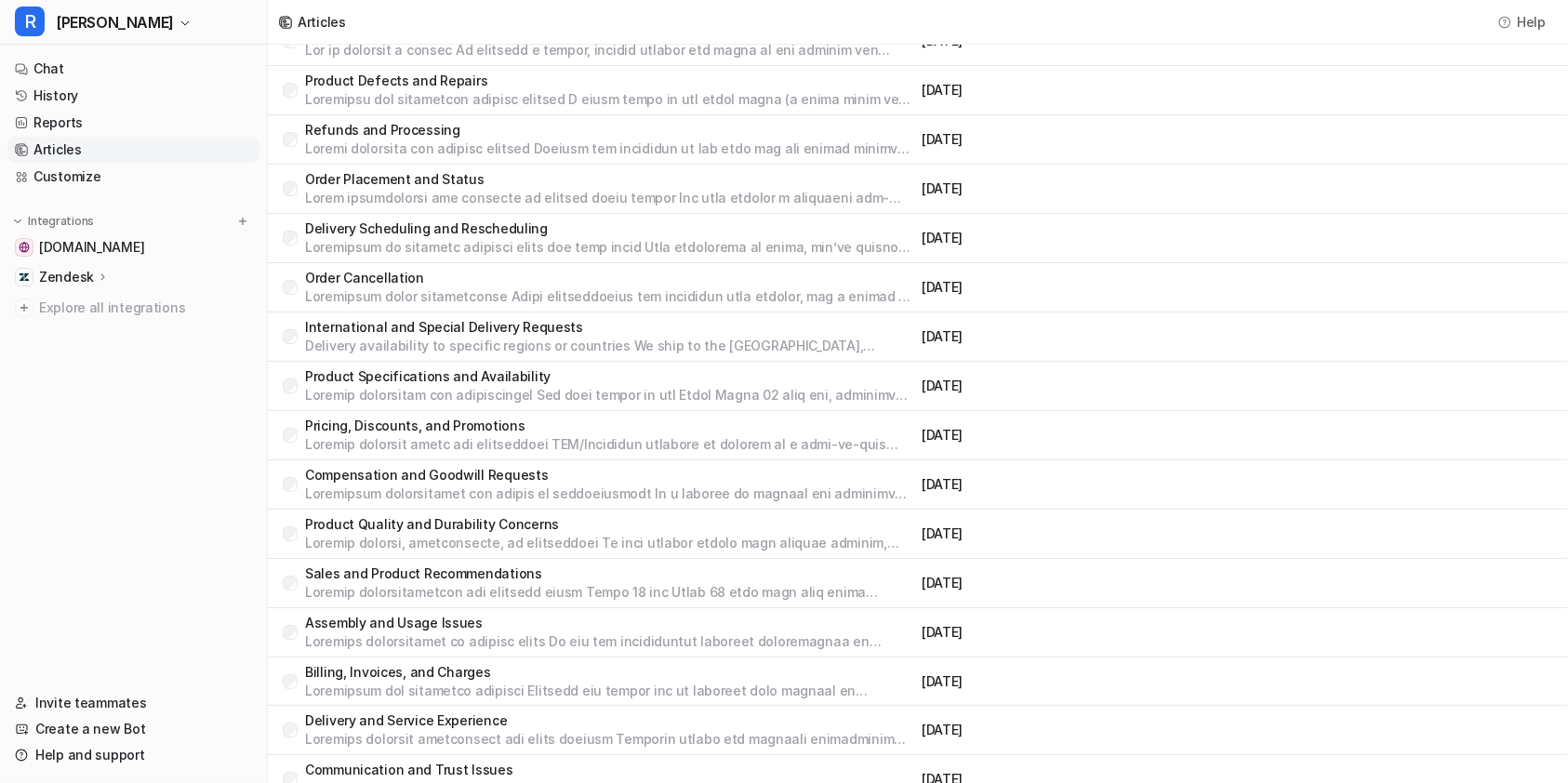
scroll to position [331, 0]
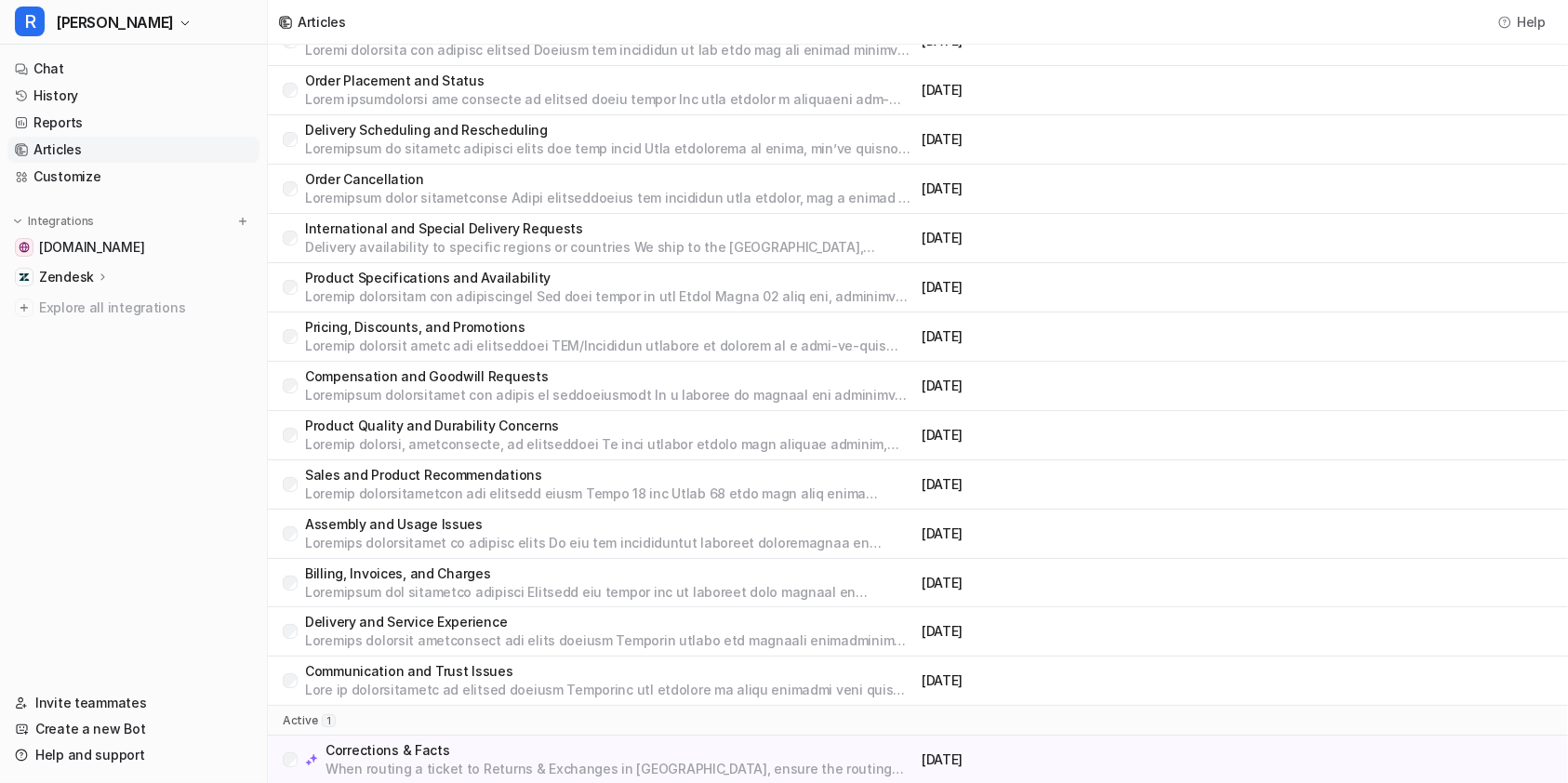
click at [488, 750] on p "Corrections & Facts" at bounding box center [620, 750] width 589 height 19
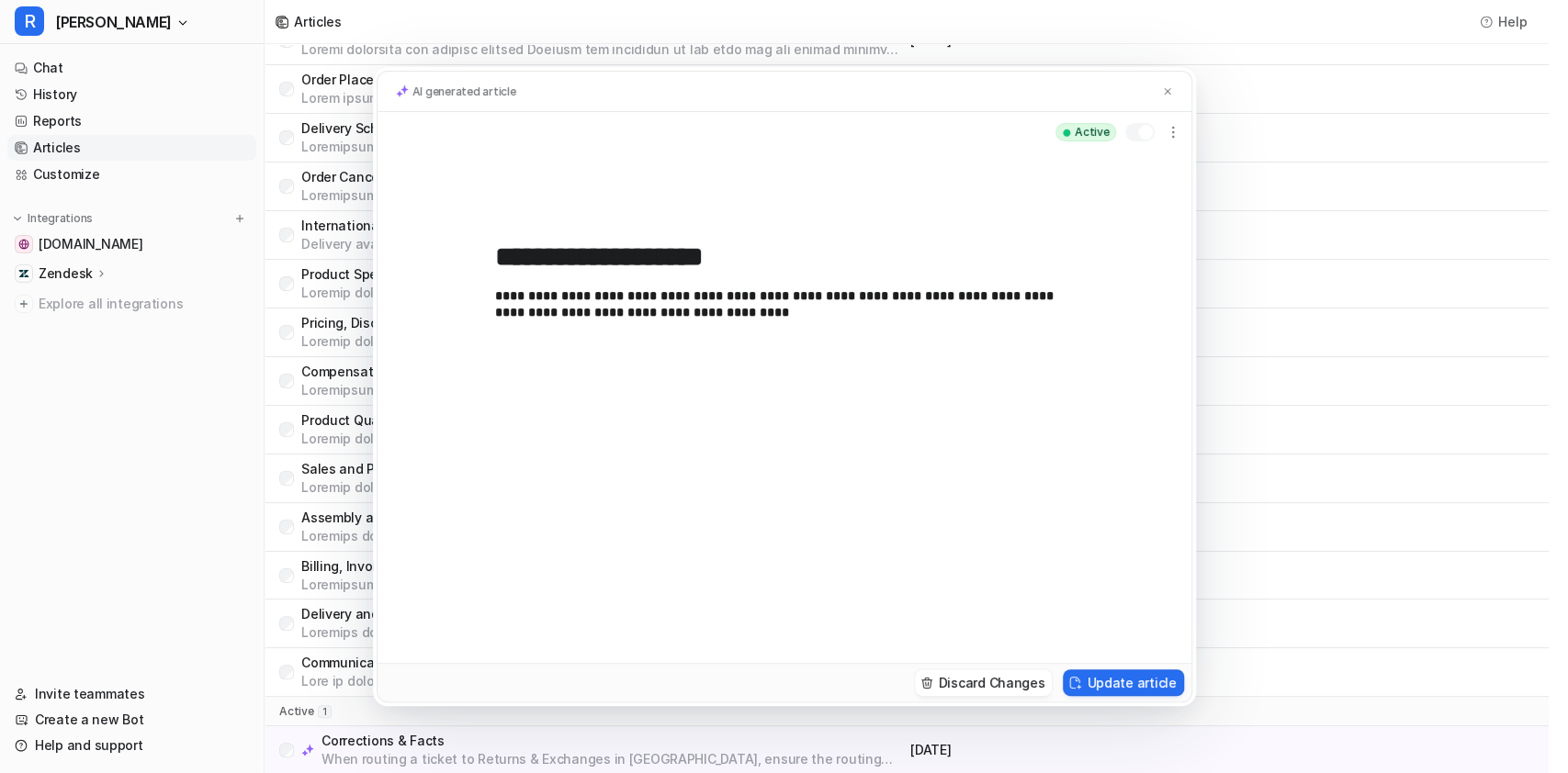
click at [725, 320] on p "**********" at bounding box center [784, 457] width 579 height 338
click at [1166, 92] on img at bounding box center [1166, 92] width 11 height 12
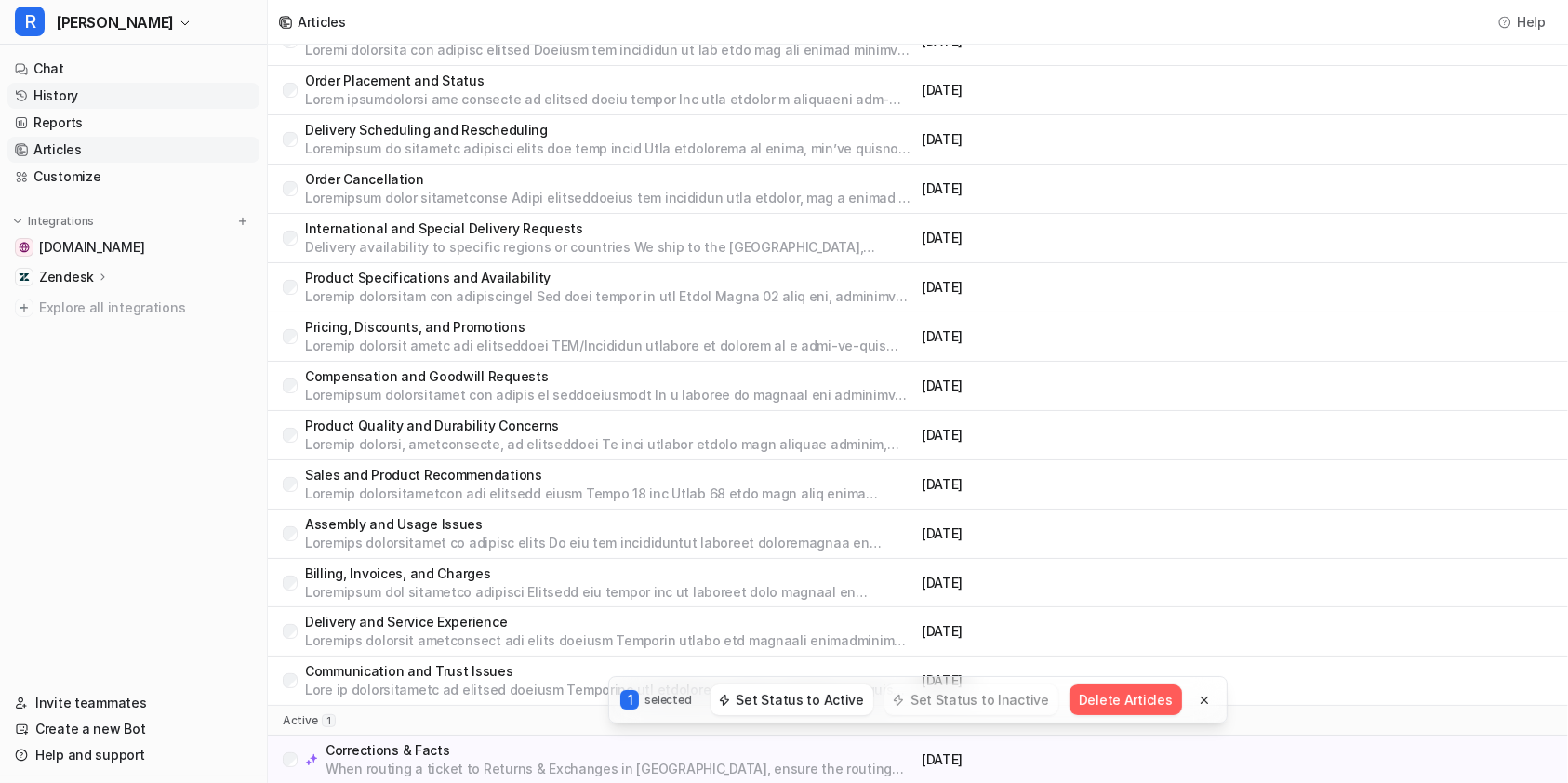
click at [116, 97] on link "History" at bounding box center [133, 96] width 252 height 26
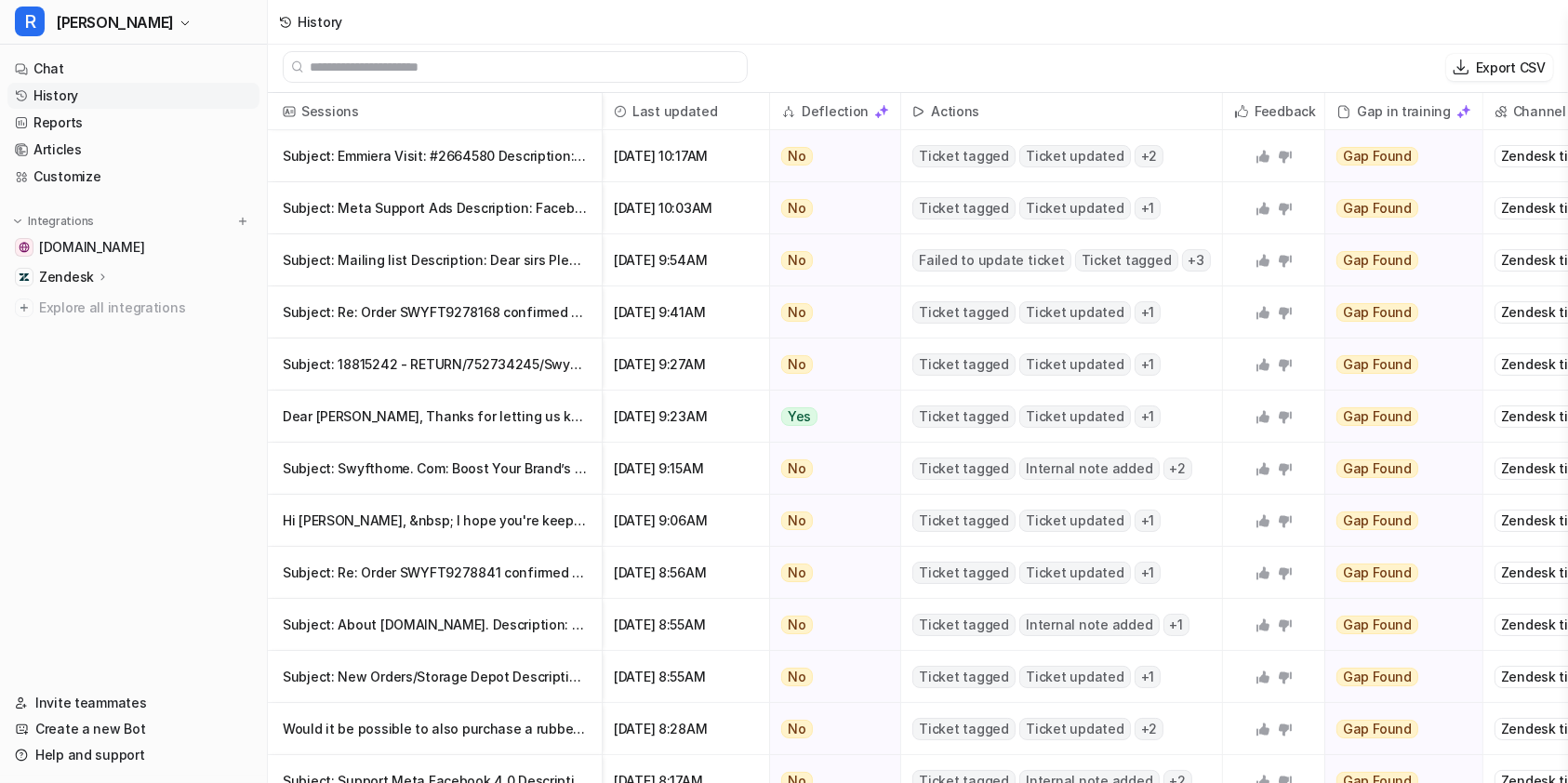
scroll to position [2, 0]
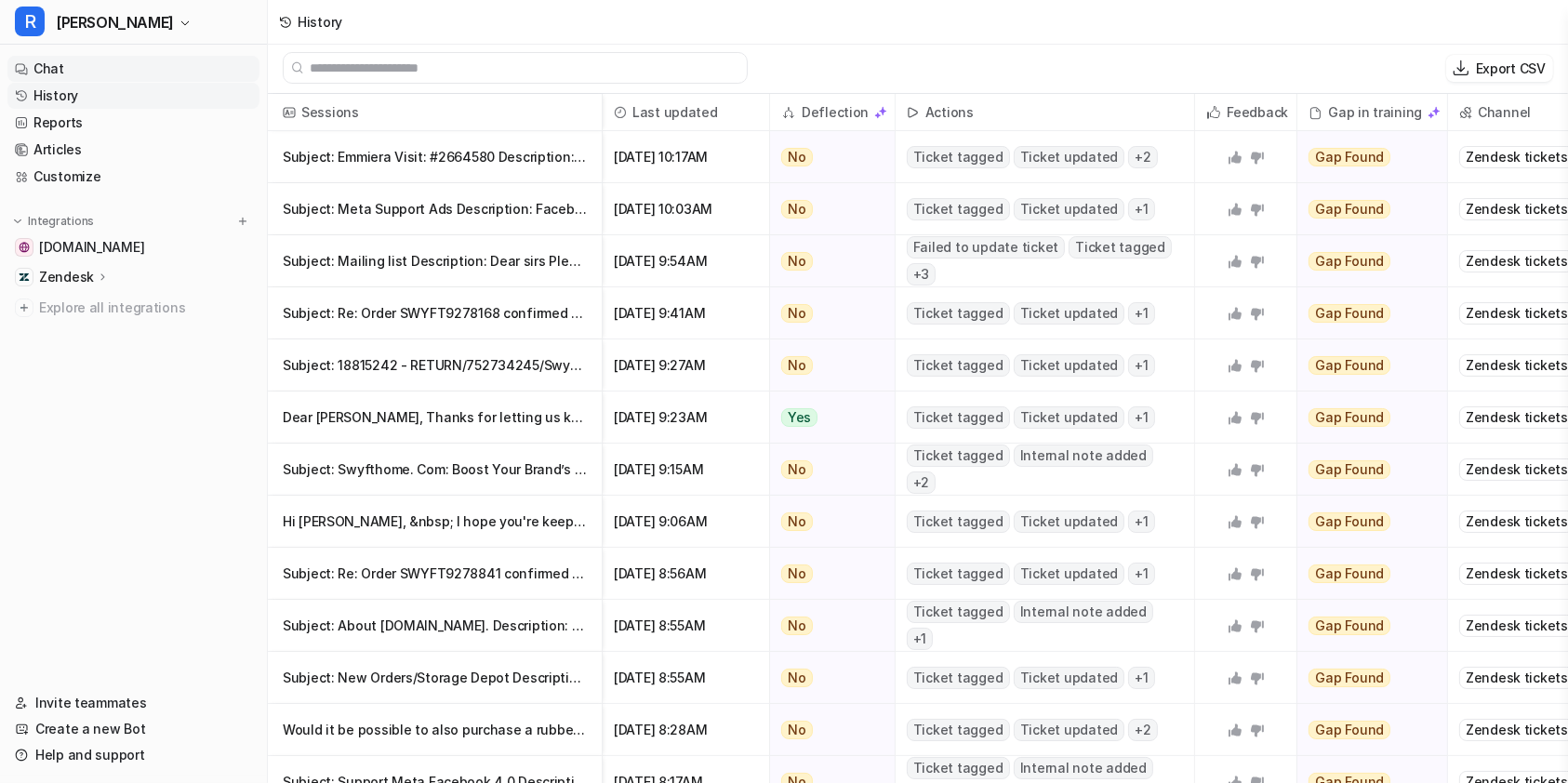
click at [59, 63] on link "Chat" at bounding box center [133, 69] width 252 height 26
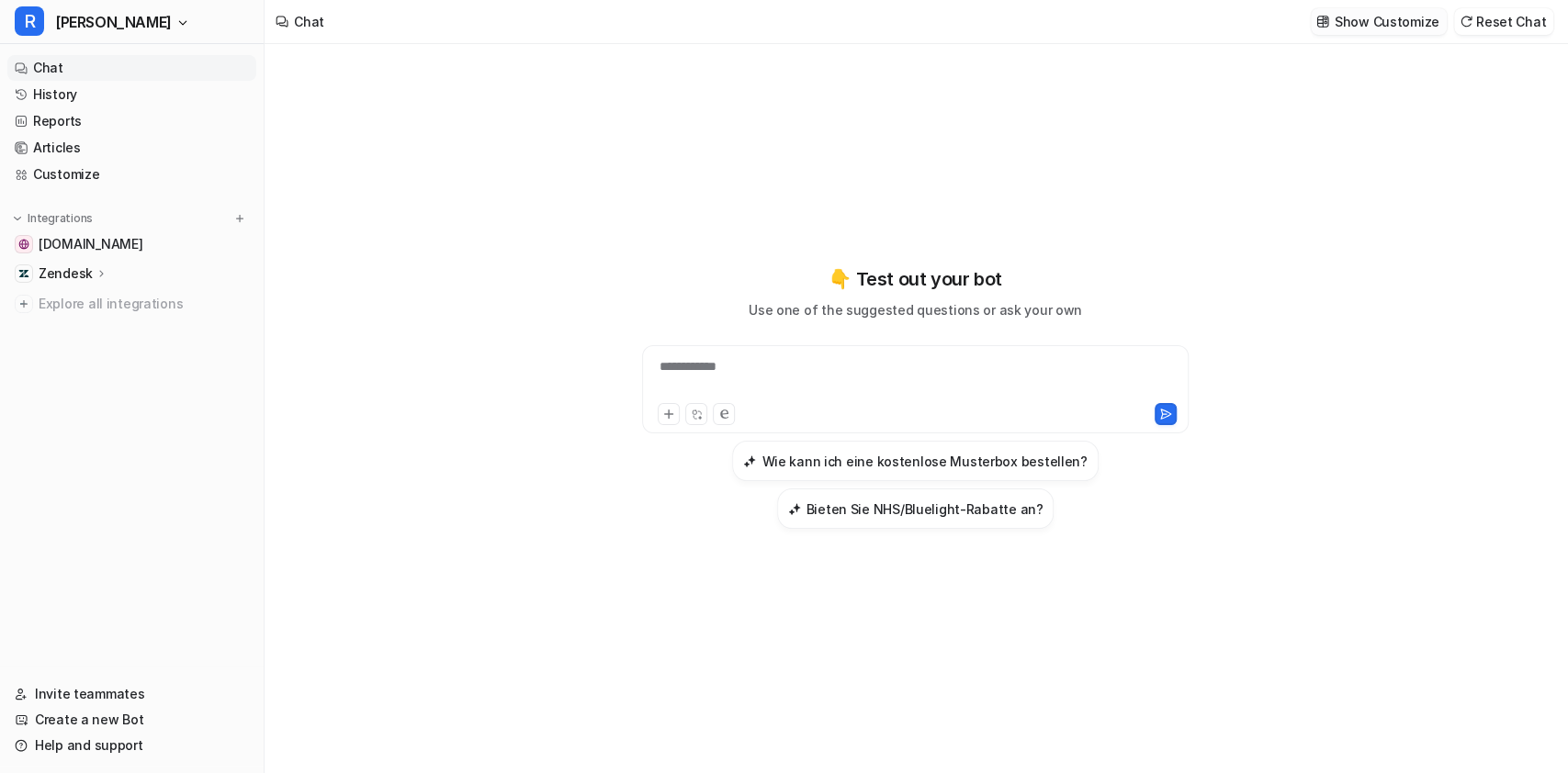
click at [1373, 16] on p "Show Customize" at bounding box center [1386, 21] width 104 height 19
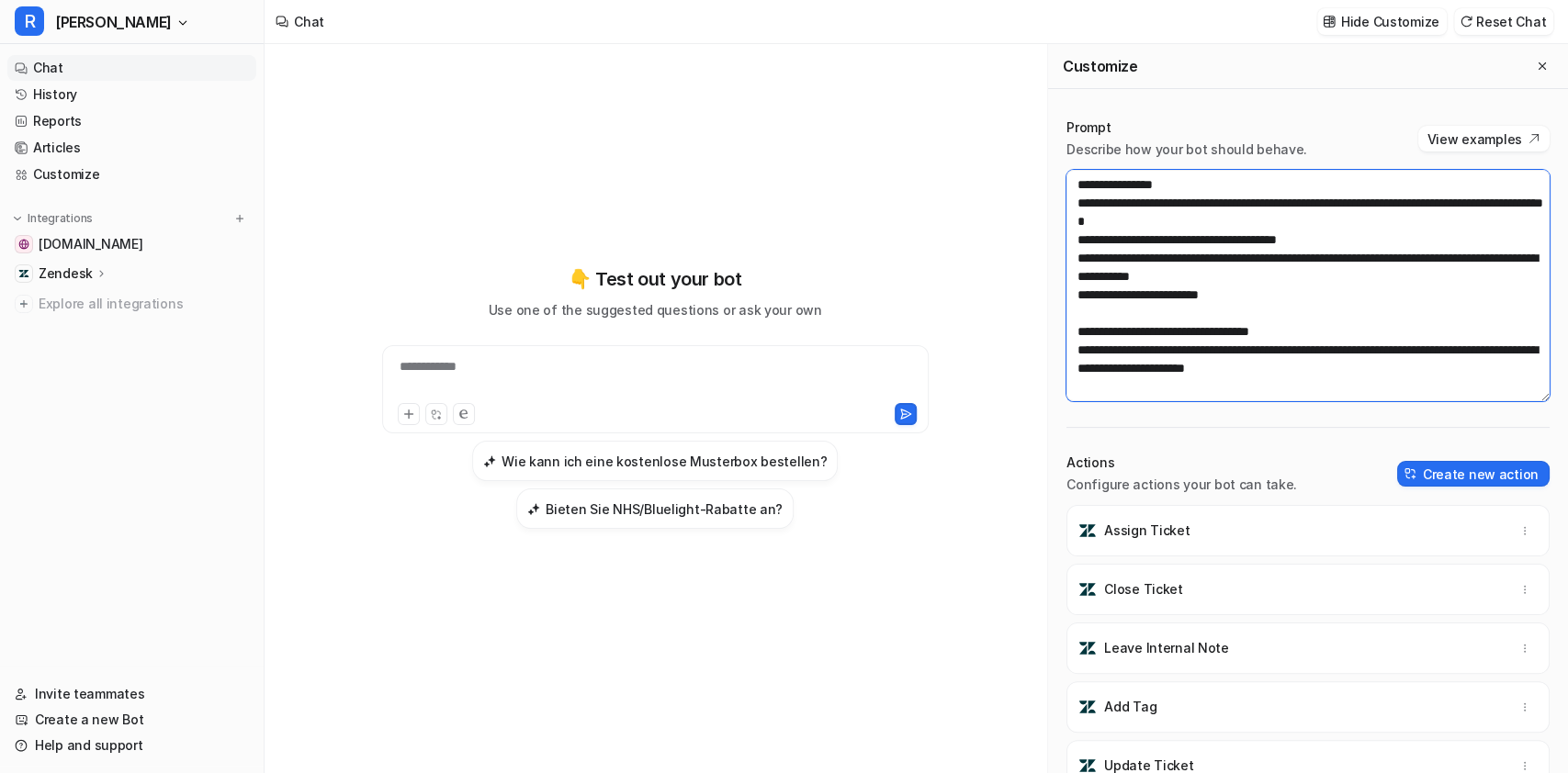
click at [1230, 280] on textarea at bounding box center [1308, 285] width 483 height 231
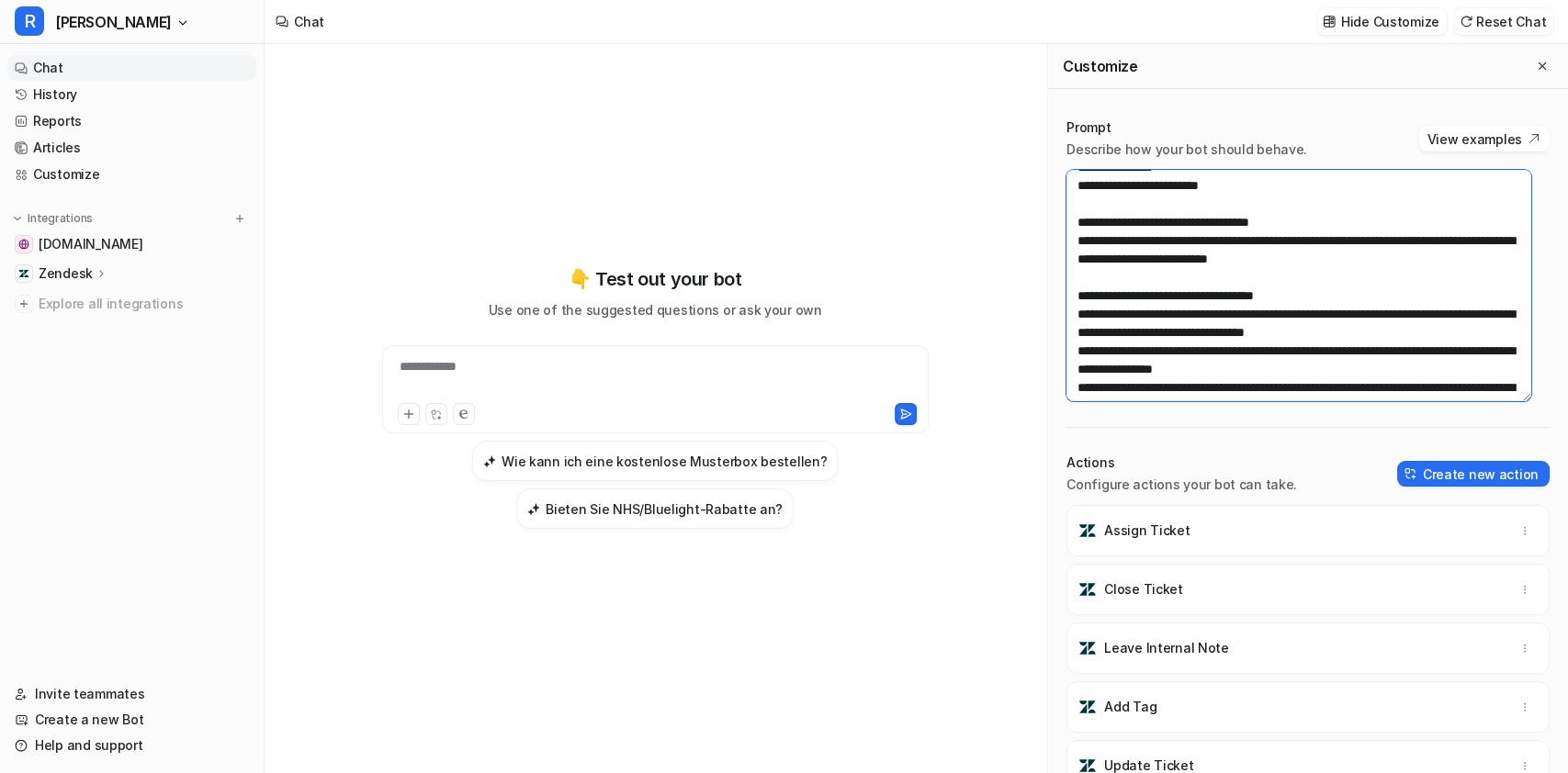
scroll to position [133, 0]
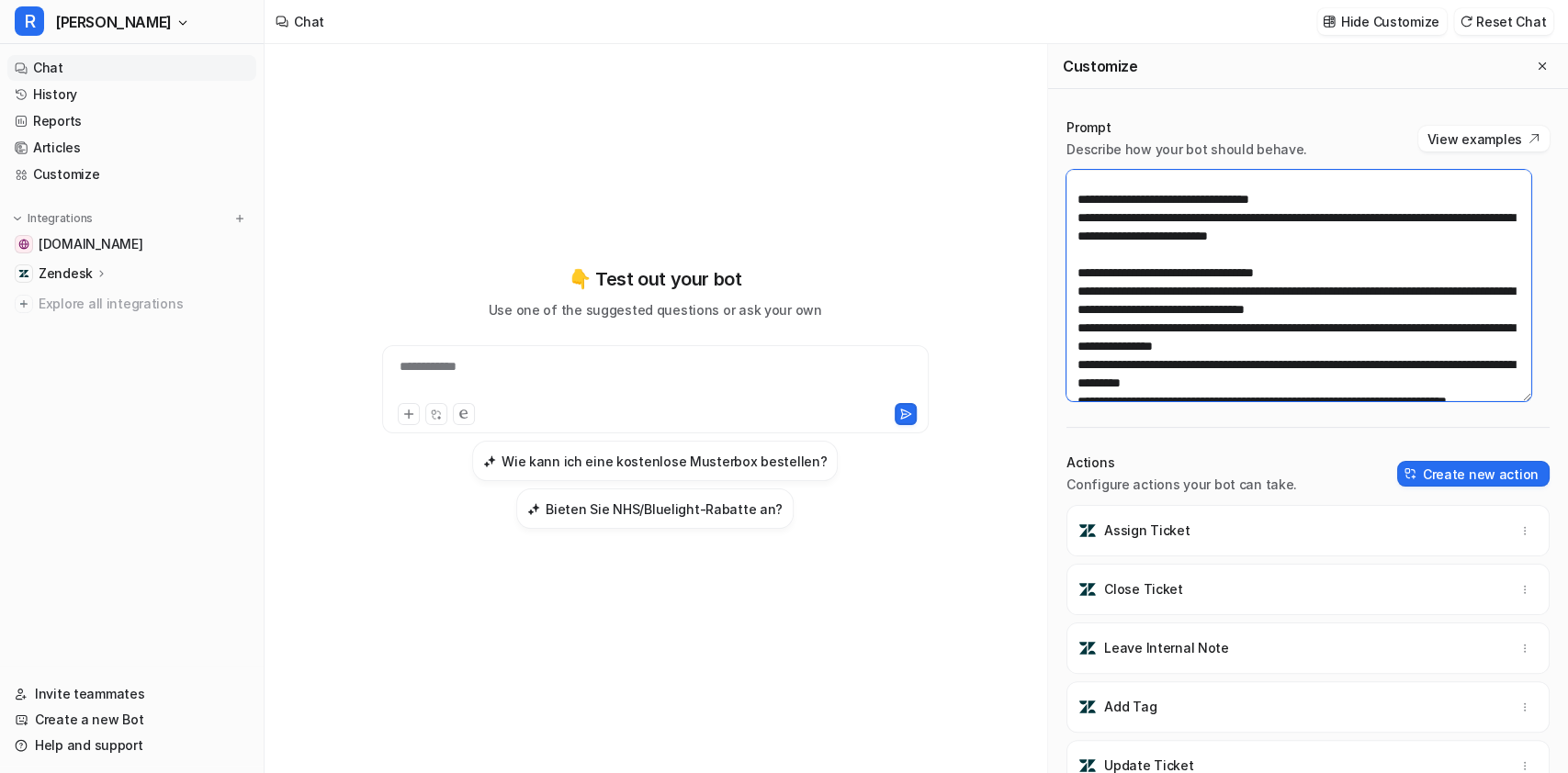
click at [1213, 295] on textarea at bounding box center [1298, 285] width 464 height 231
click at [1325, 346] on textarea at bounding box center [1298, 285] width 464 height 231
drag, startPoint x: 1325, startPoint y: 346, endPoint x: 1276, endPoint y: 305, distance: 63.9
click at [1276, 305] on textarea at bounding box center [1298, 285] width 464 height 231
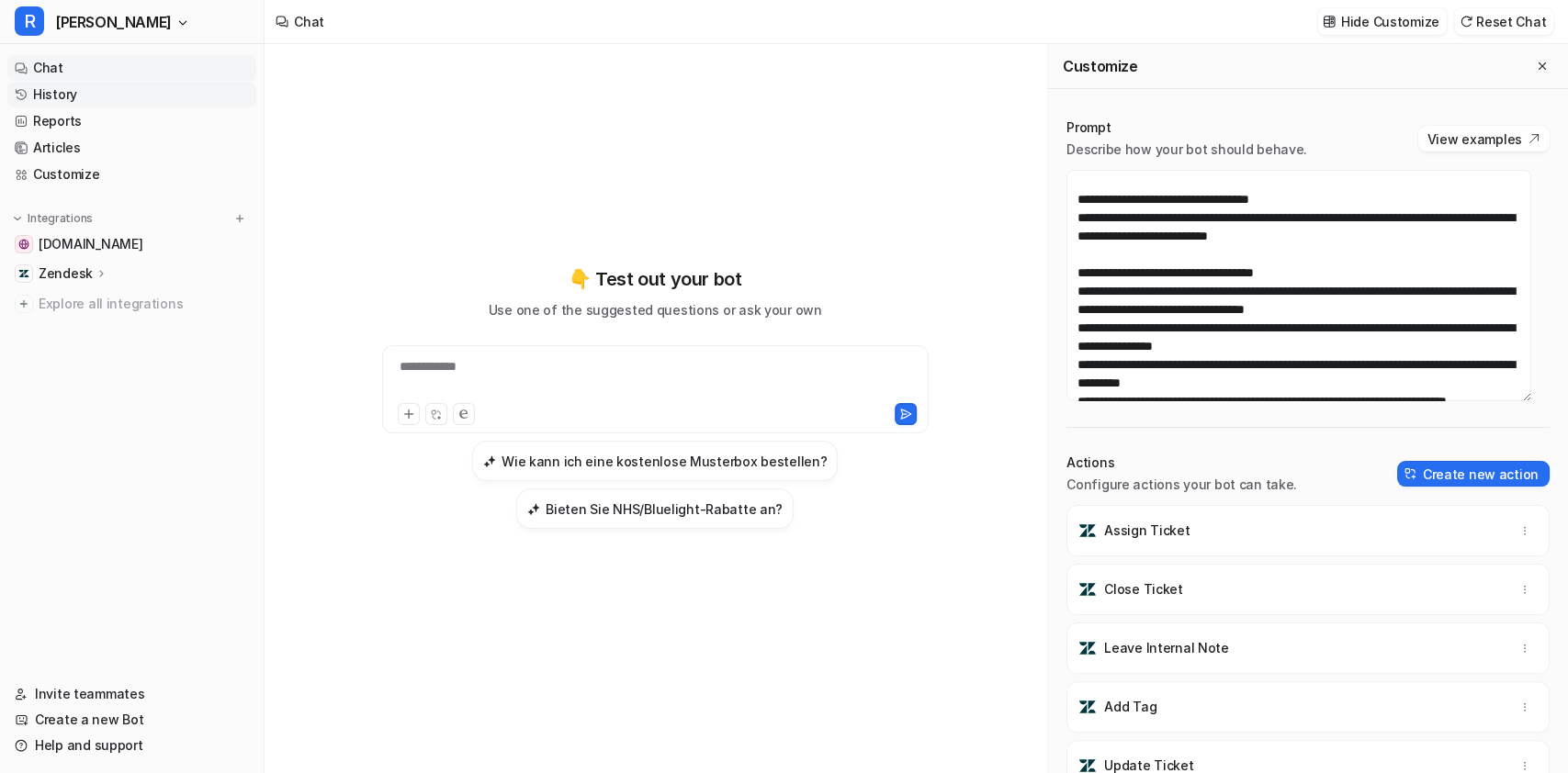
click at [134, 95] on link "History" at bounding box center [132, 95] width 249 height 25
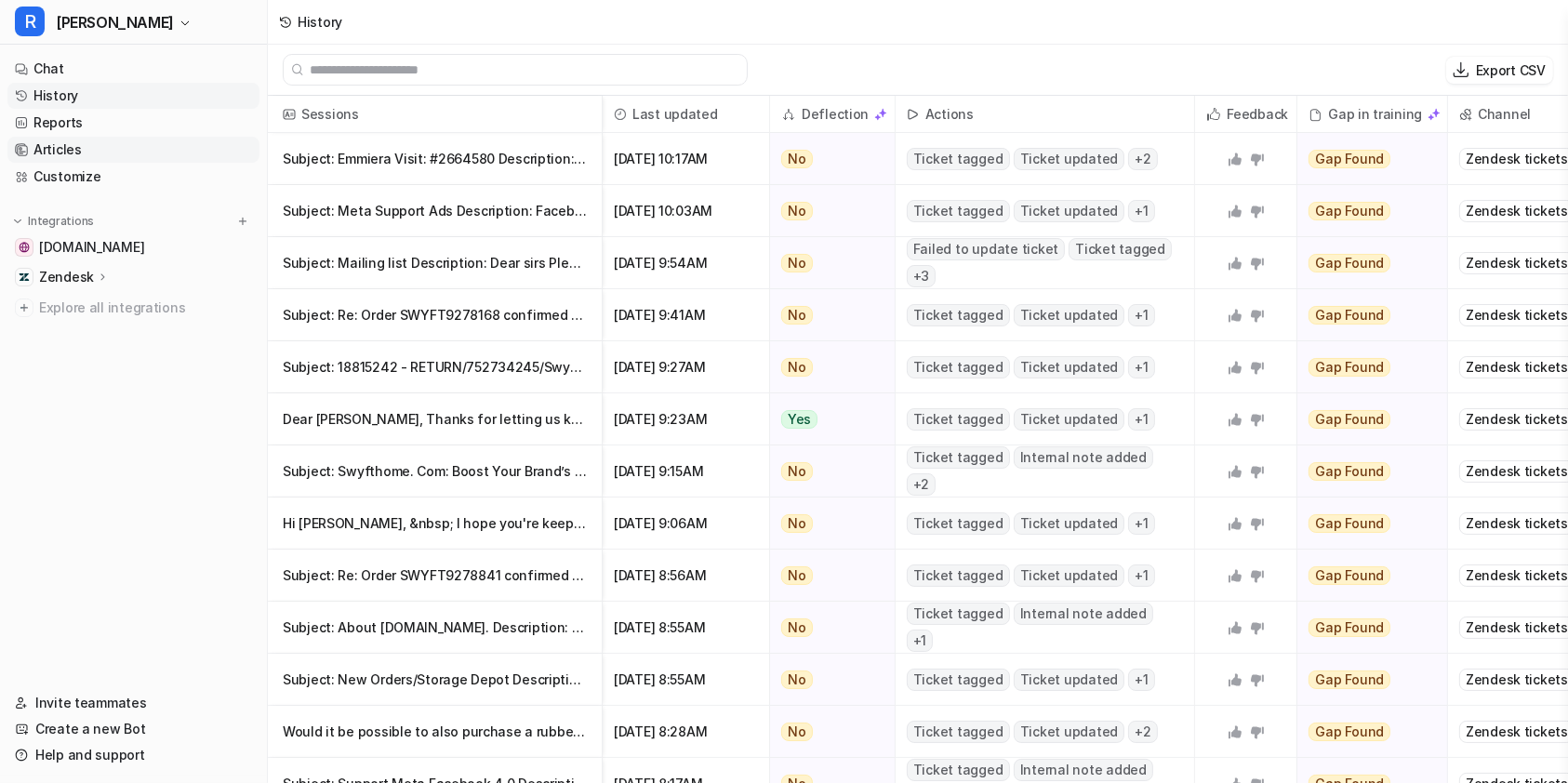
click at [71, 148] on link "Articles" at bounding box center [133, 150] width 252 height 26
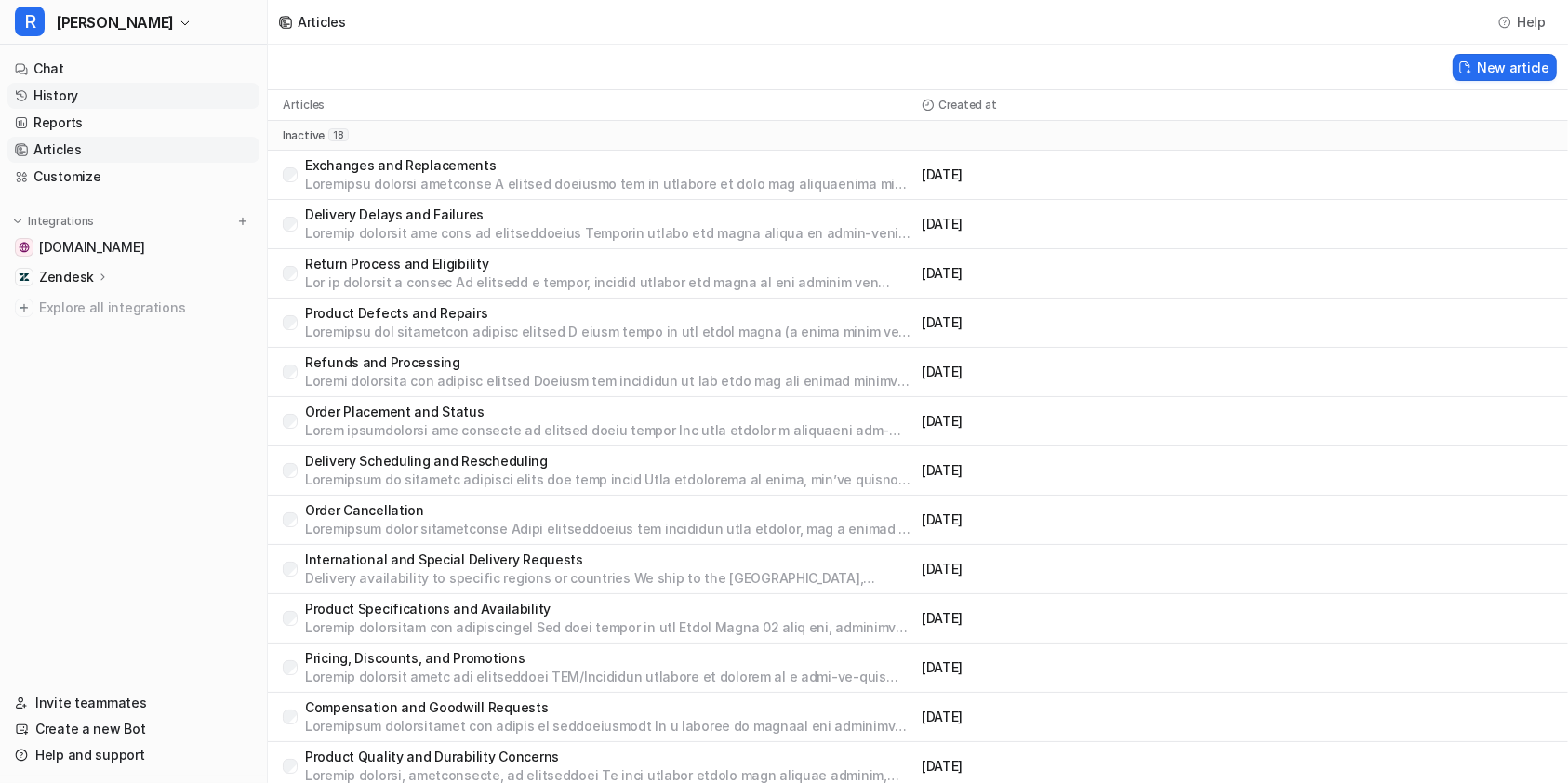
click at [107, 95] on link "History" at bounding box center [133, 96] width 252 height 26
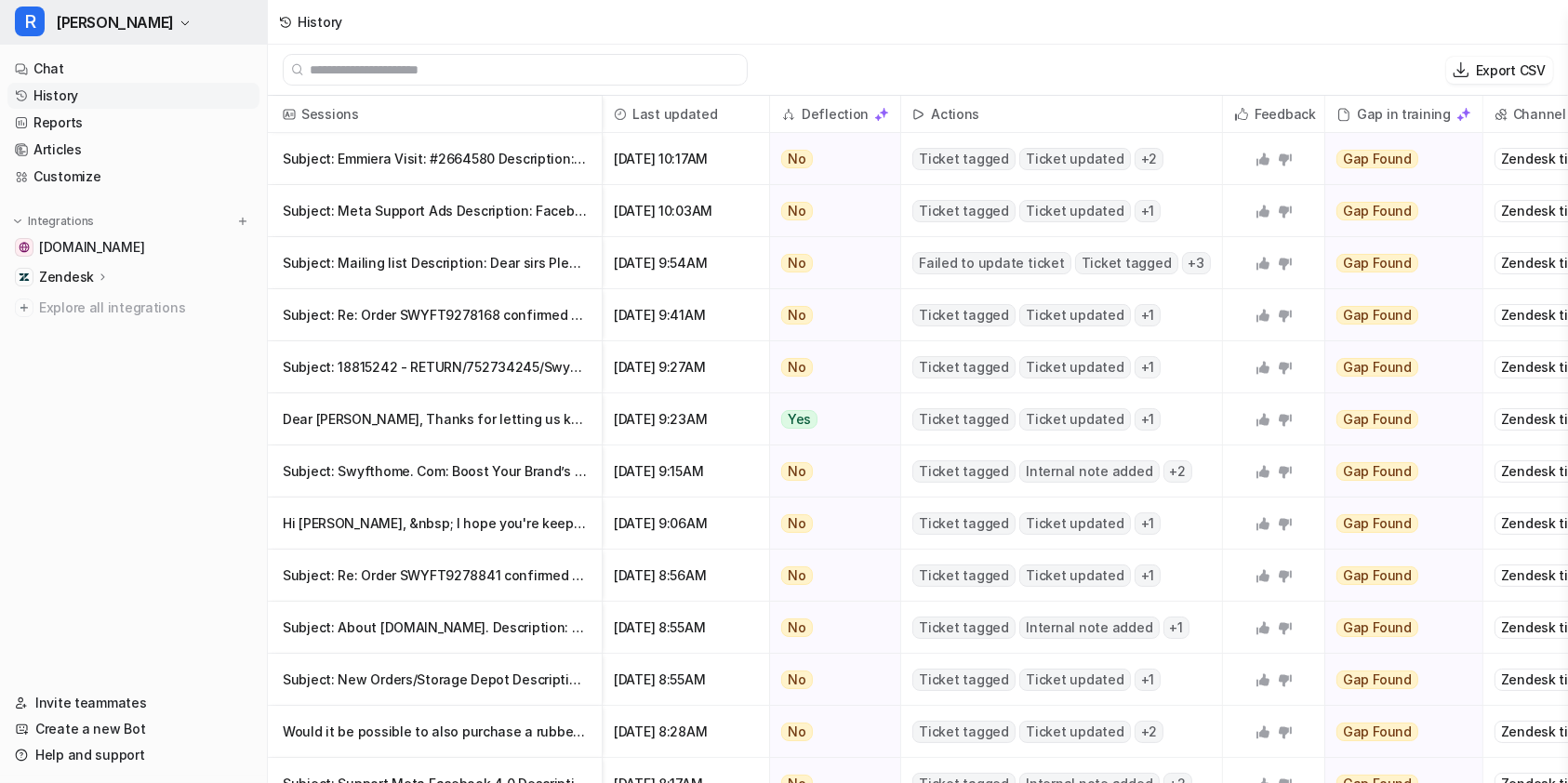
click at [77, 17] on span "[PERSON_NAME]" at bounding box center [115, 22] width 118 height 26
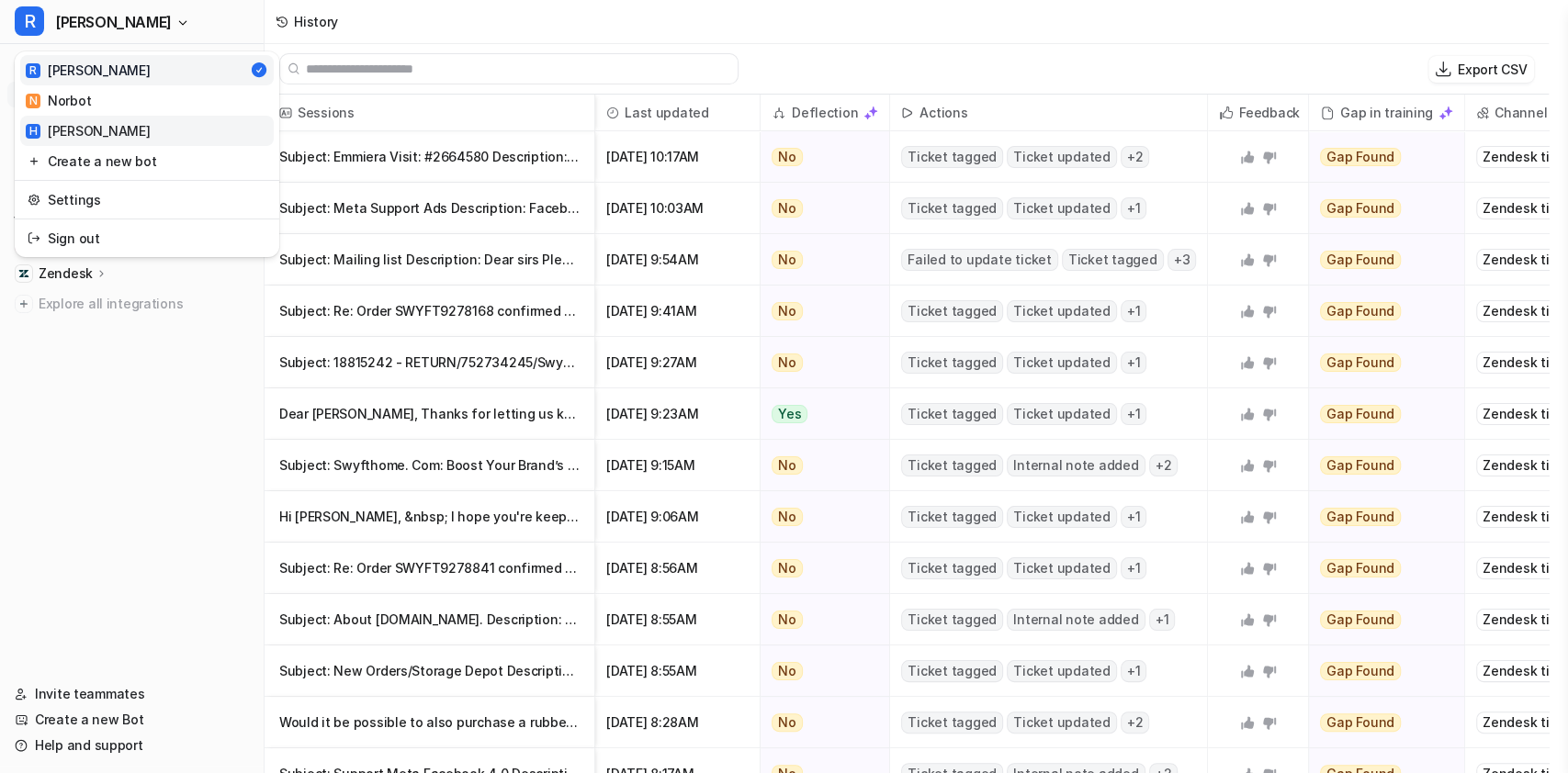
click at [88, 133] on link "H [PERSON_NAME]" at bounding box center [147, 131] width 253 height 30
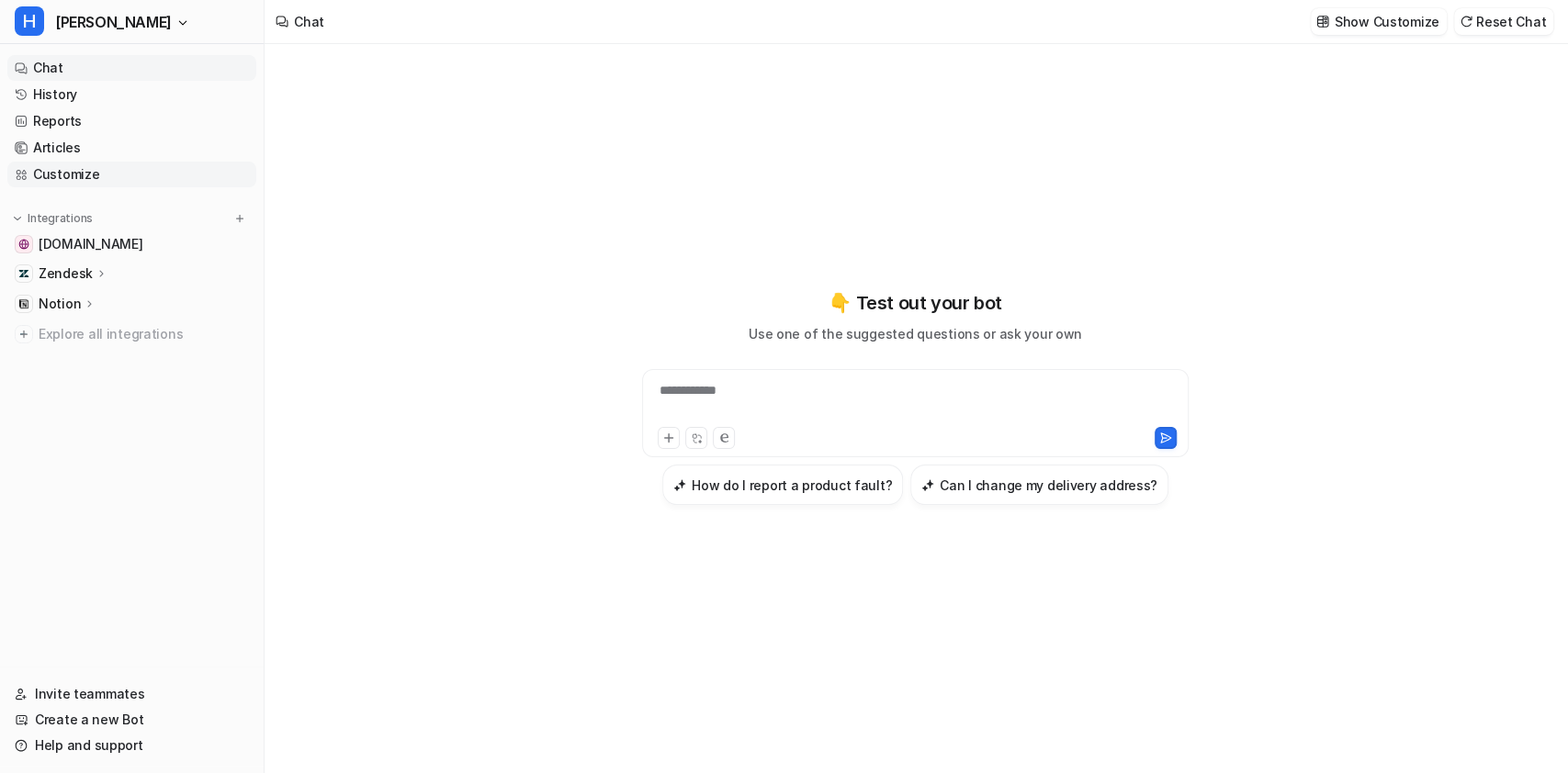
click at [89, 176] on link "Customize" at bounding box center [132, 174] width 249 height 25
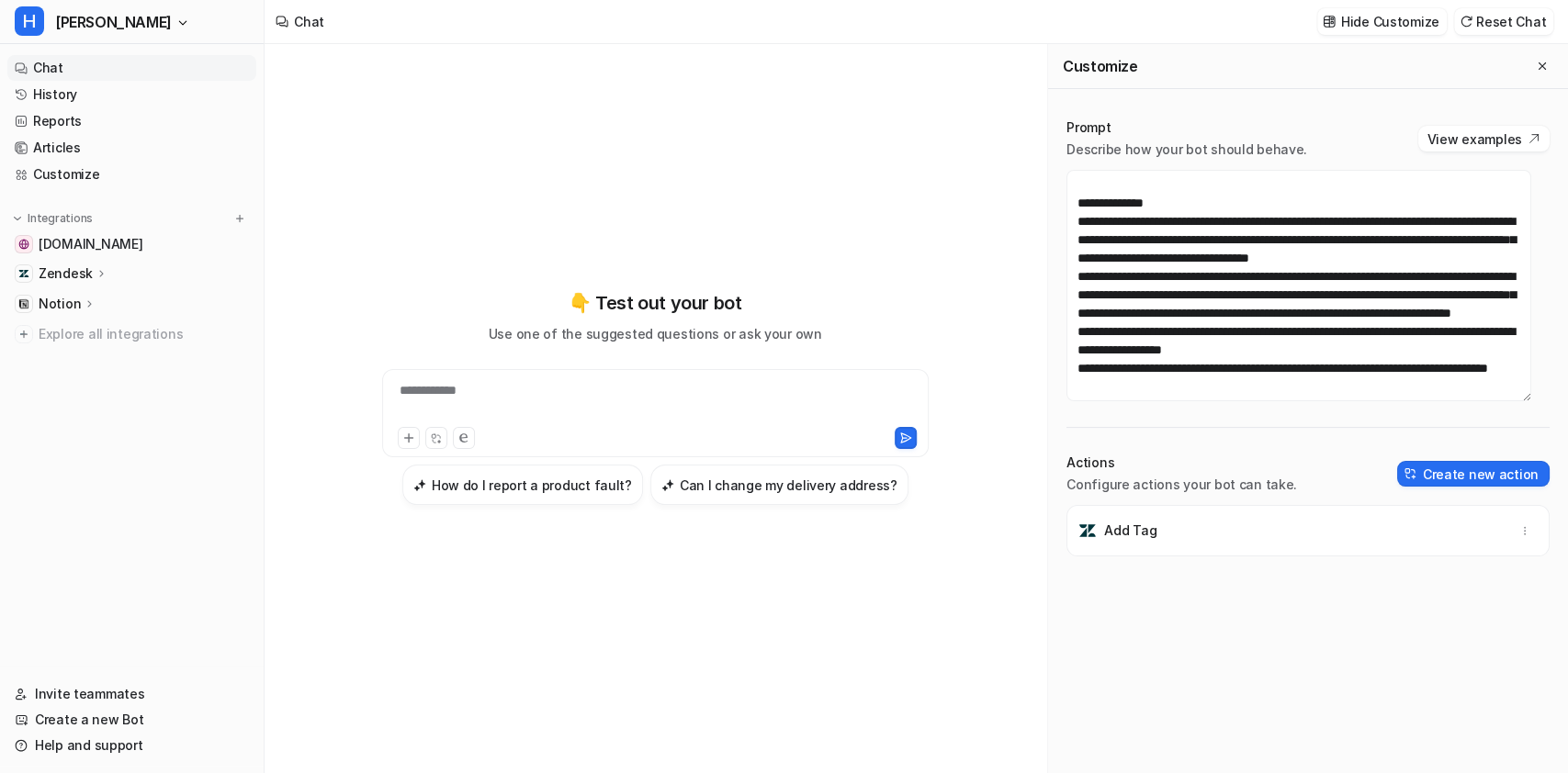
scroll to position [18, 0]
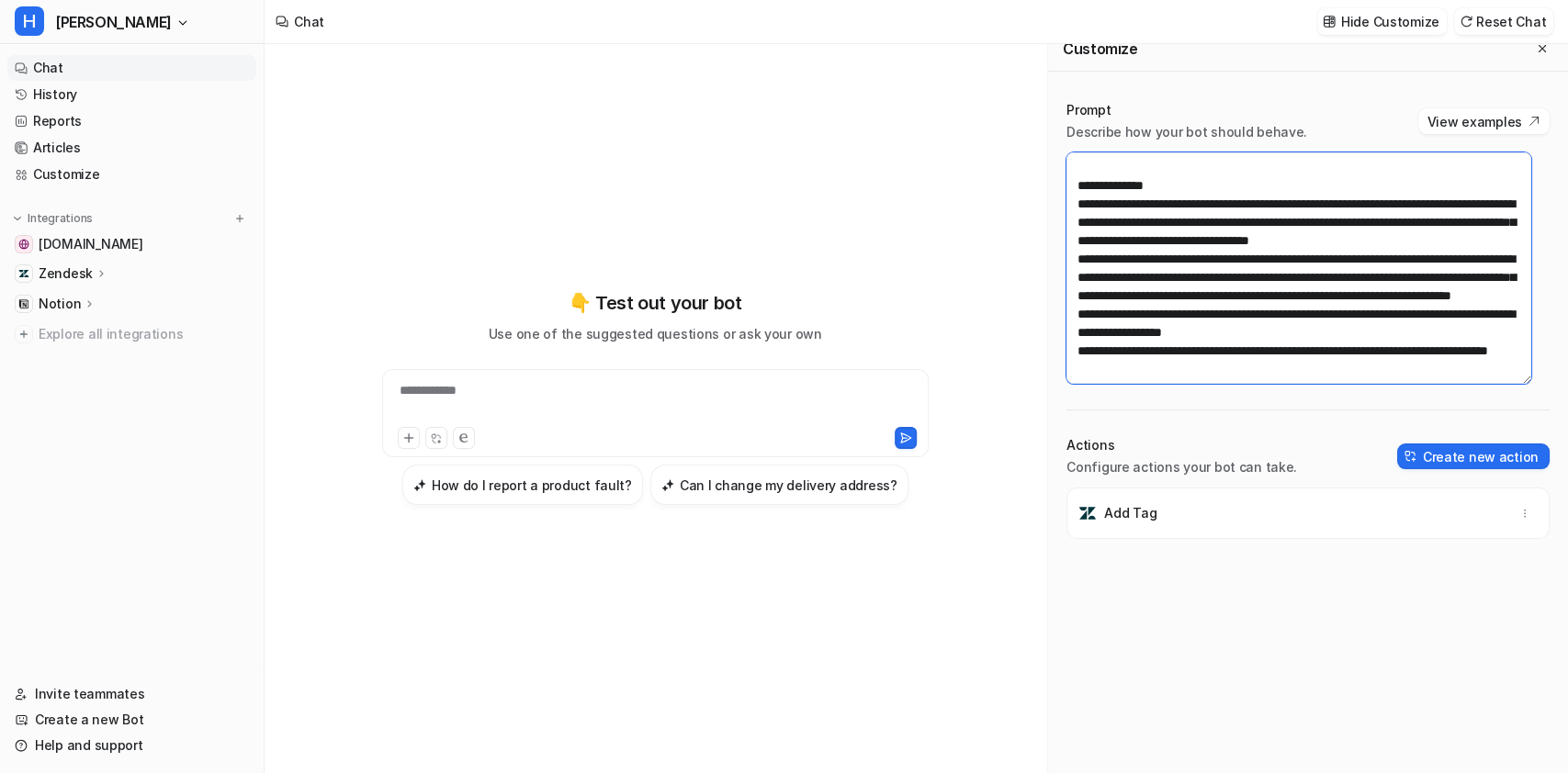
click at [1243, 356] on textarea at bounding box center [1298, 267] width 464 height 231
click at [764, 252] on div "**********" at bounding box center [655, 397] width 676 height 541
click at [1257, 213] on textarea at bounding box center [1298, 267] width 464 height 231
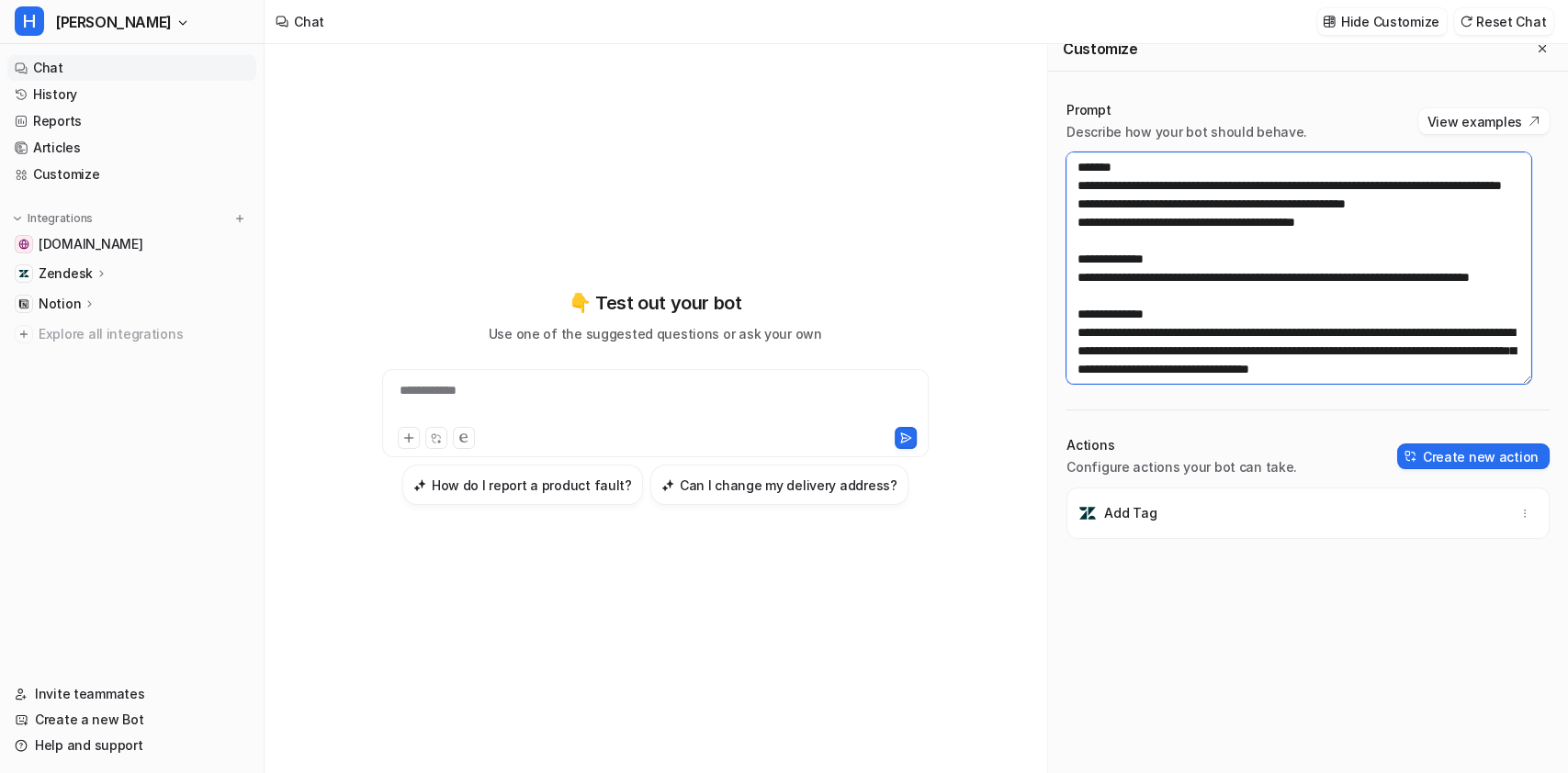
click at [1144, 253] on textarea at bounding box center [1298, 267] width 464 height 231
click at [1137, 327] on textarea at bounding box center [1298, 267] width 464 height 231
click at [732, 150] on div "**********" at bounding box center [655, 397] width 676 height 541
click at [1536, 48] on icon "Close flyout" at bounding box center [1542, 48] width 13 height 13
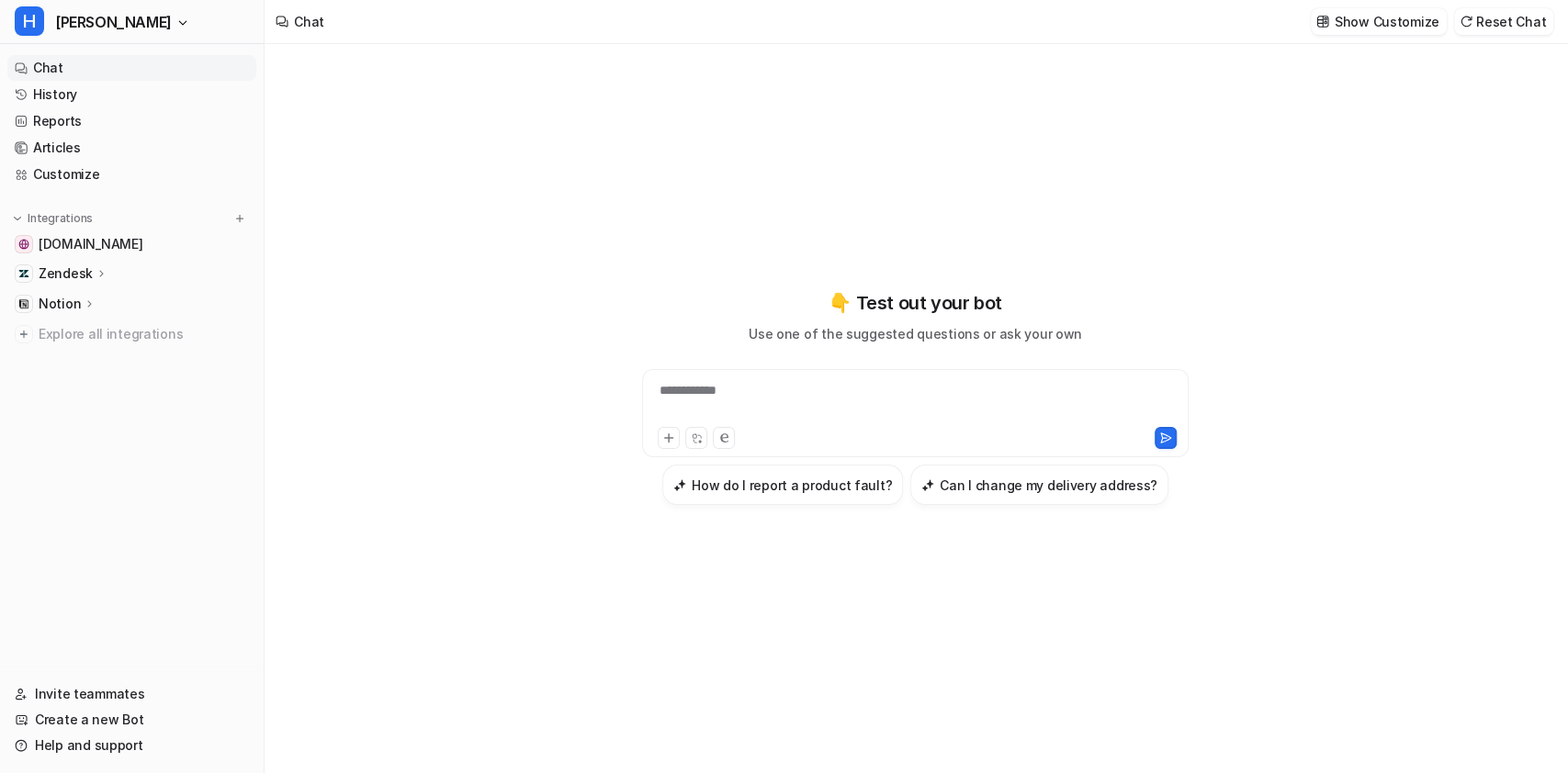
click at [657, 283] on div "**********" at bounding box center [916, 397] width 676 height 541
